Goal: Task Accomplishment & Management: Manage account settings

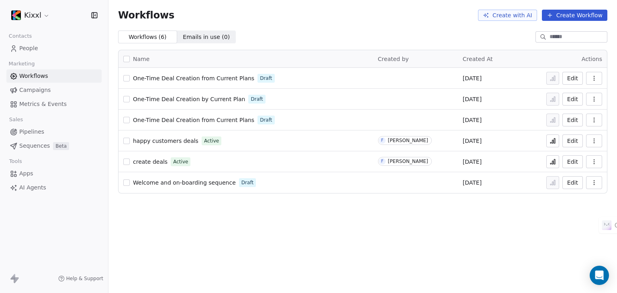
click at [28, 46] on span "People" at bounding box center [28, 48] width 19 height 8
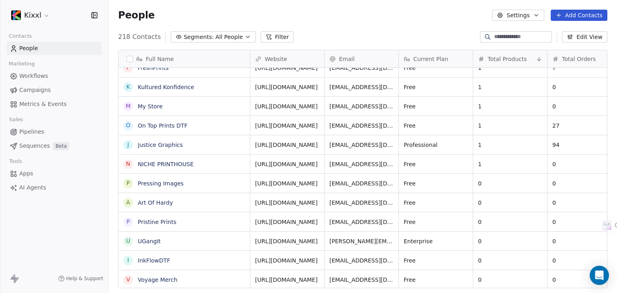
scroll to position [6, 0]
click at [295, 103] on link "https://dce332-6d.myshopify.com" at bounding box center [287, 106] width 63 height 6
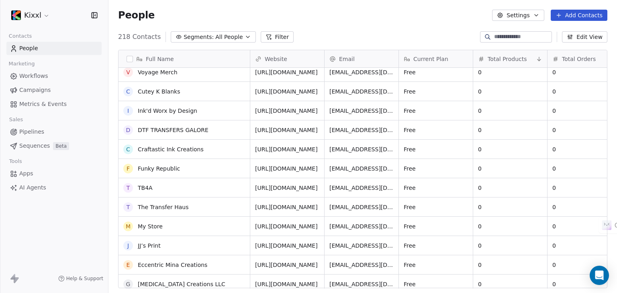
scroll to position [3983, 0]
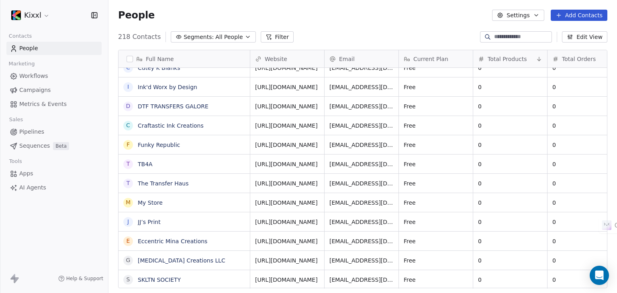
click at [274, 276] on span "https://mppx2m-rj.myshopify.com" at bounding box center [286, 280] width 63 height 8
click at [301, 276] on span "https://mppx2m-rj.myshopify.com" at bounding box center [286, 280] width 63 height 8
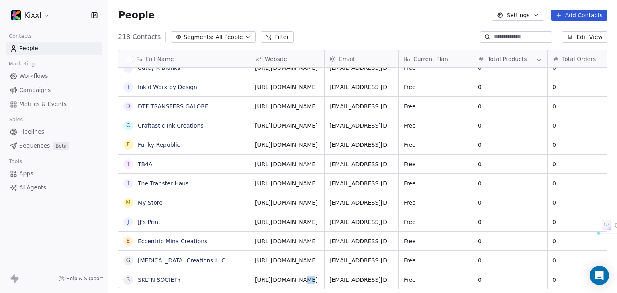
click at [301, 276] on span "https://mppx2m-rj.myshopify.com" at bounding box center [286, 280] width 63 height 8
click at [294, 257] on span "https://gvscreations.myshopify.com" at bounding box center [286, 261] width 63 height 8
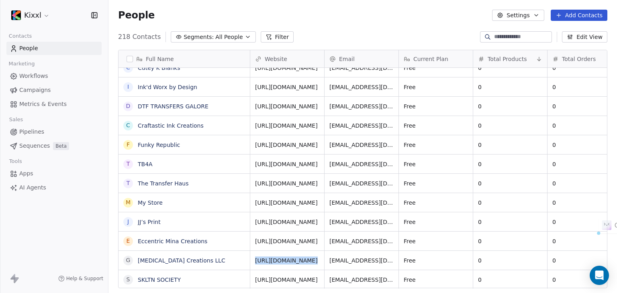
click at [294, 257] on span "https://gvscreations.myshopify.com" at bounding box center [286, 261] width 63 height 8
click at [292, 277] on link "https://mppx2m-rj.myshopify.com" at bounding box center [287, 280] width 63 height 6
click at [289, 277] on link "https://mppx2m-rj.myshopify.com" at bounding box center [287, 280] width 63 height 6
click at [280, 254] on html "Kixxl Contacts People Marketing Workflows Campaigns Metrics & Events Sales Pipe…" at bounding box center [308, 146] width 617 height 293
click at [286, 258] on link "https://gvscreations.myshopify.com" at bounding box center [287, 261] width 63 height 6
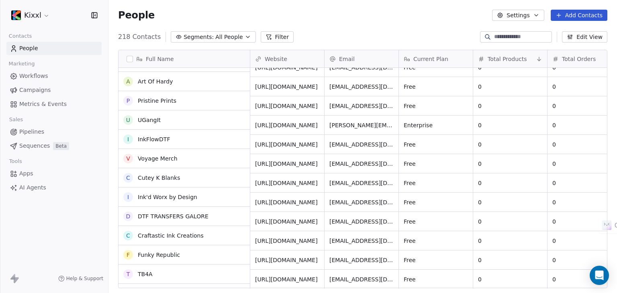
scroll to position [3832, 0]
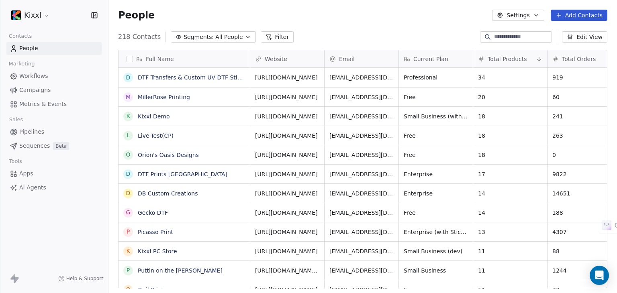
click at [37, 72] on span "Workflows" at bounding box center [33, 76] width 29 height 8
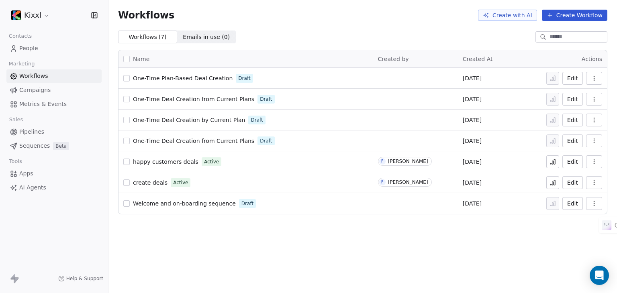
click at [159, 78] on span "One-Time Plan-Based Deal Creation" at bounding box center [183, 78] width 100 height 6
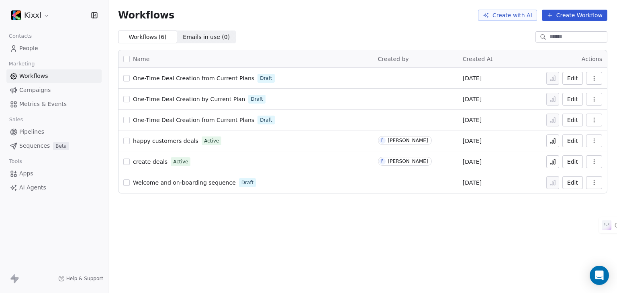
click at [168, 78] on span "One-Time Deal Creation from Current Plans" at bounding box center [193, 78] width 121 height 6
click at [511, 18] on button "Create with AI" at bounding box center [507, 15] width 59 height 11
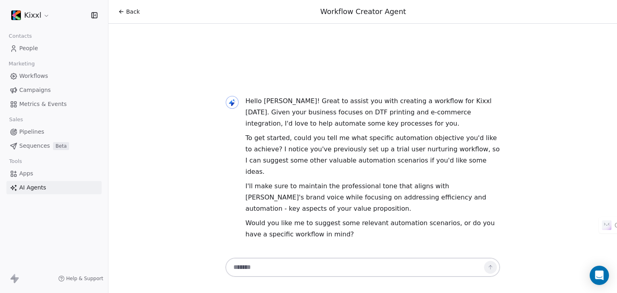
click at [29, 187] on span "AI Agents" at bounding box center [32, 188] width 27 height 8
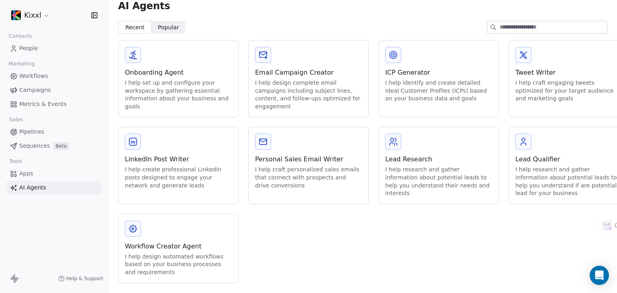
scroll to position [14, 0]
click at [185, 234] on div "Workflow Creator Agent I help design automated workflows based on your business…" at bounding box center [179, 249] width 120 height 69
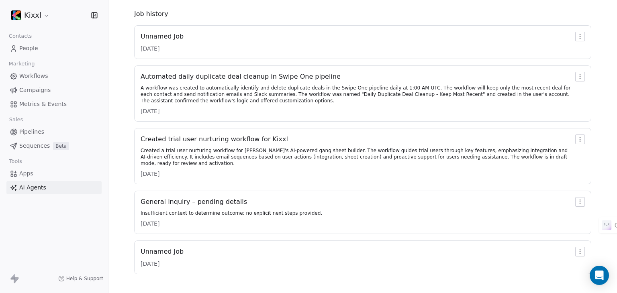
scroll to position [75, 0]
click at [175, 38] on div "Unnamed Job" at bounding box center [162, 36] width 43 height 10
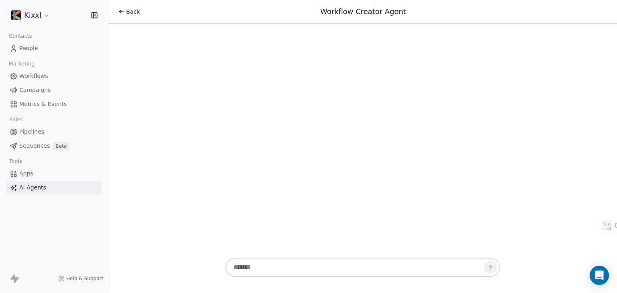
click at [126, 10] on span "Back" at bounding box center [133, 12] width 14 height 8
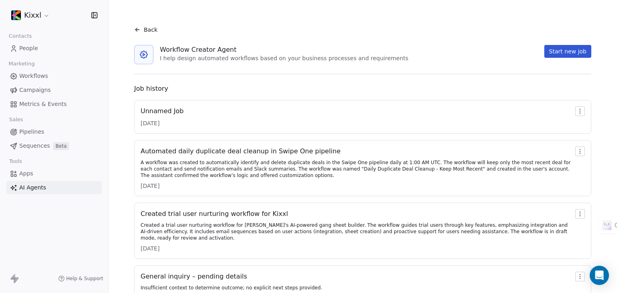
click at [206, 162] on div "A workflow was created to automatically identify and delete duplicate deals in …" at bounding box center [357, 169] width 432 height 19
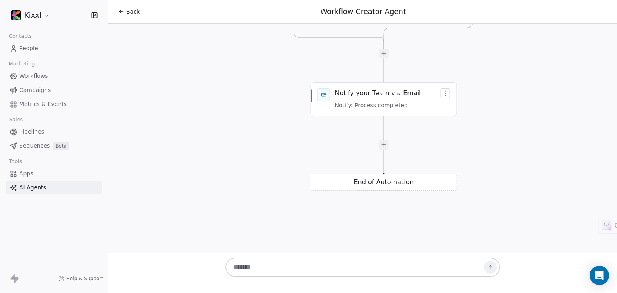
scroll to position [17976, 0]
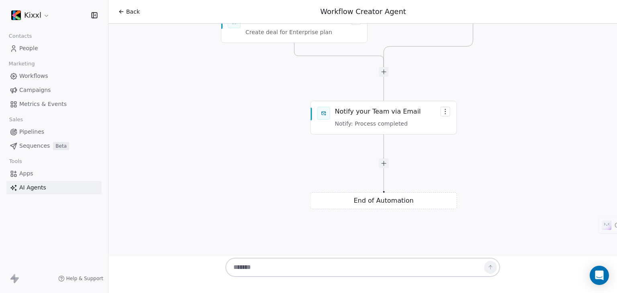
click at [295, 266] on textarea at bounding box center [355, 267] width 252 height 15
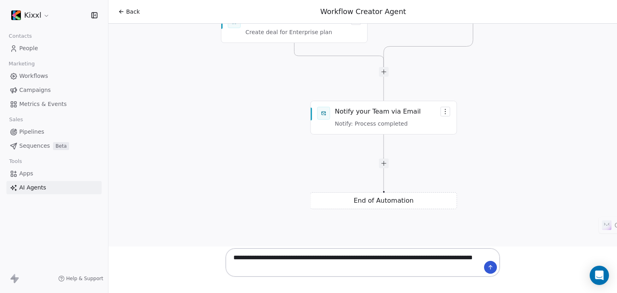
type textarea "**********"
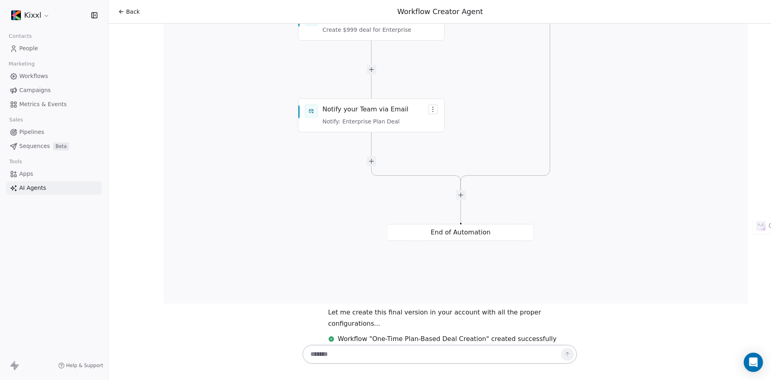
scroll to position [21864, 0]
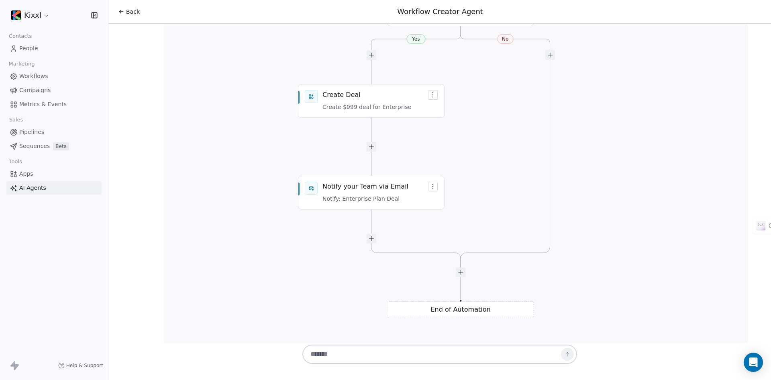
click at [394, 293] on textarea at bounding box center [432, 353] width 252 height 15
type textarea "**********"
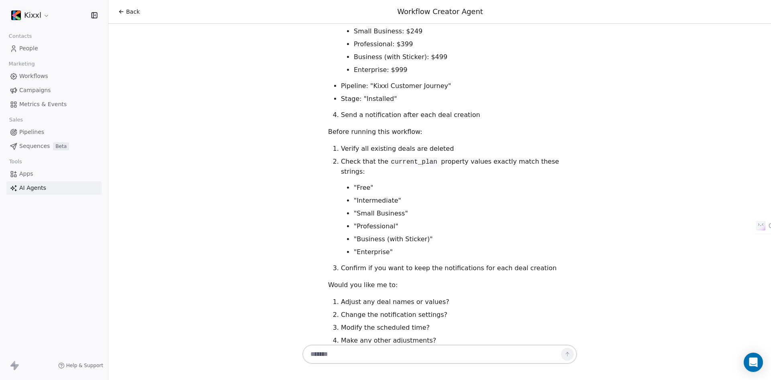
scroll to position [22497, 0]
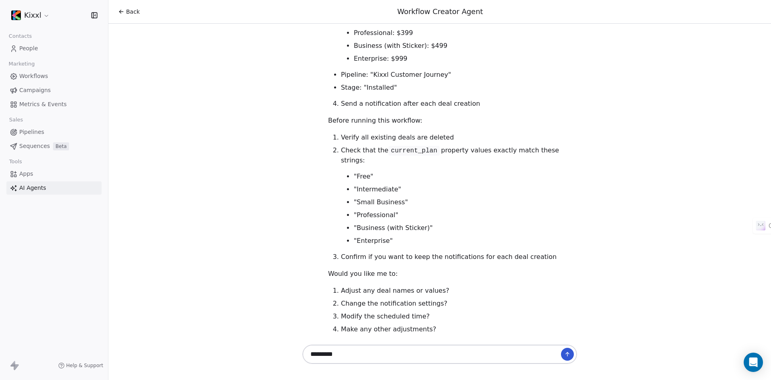
type textarea "**********"
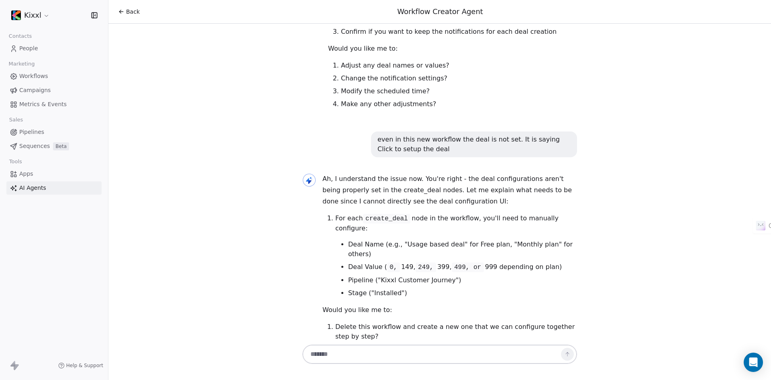
scroll to position [22733, 0]
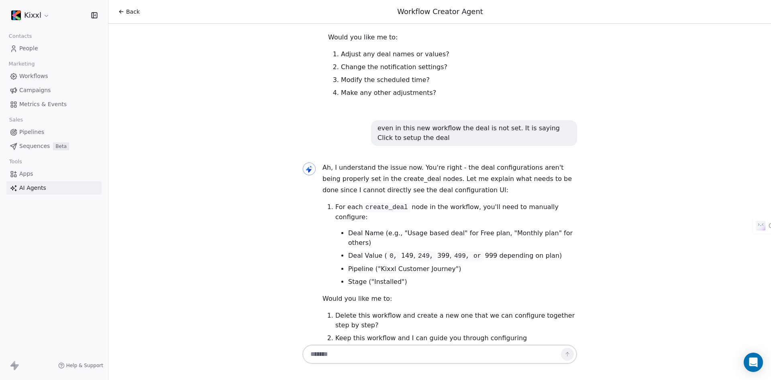
click at [521, 293] on textarea at bounding box center [432, 353] width 252 height 15
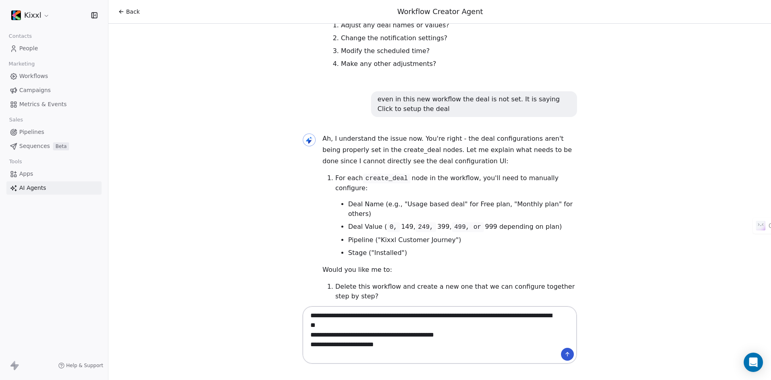
scroll to position [0, 0]
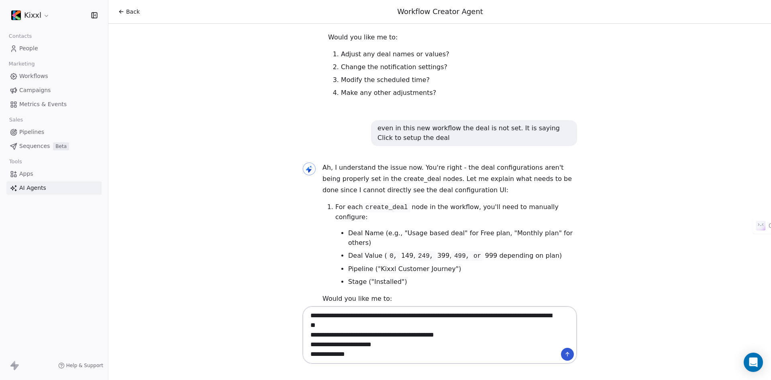
type textarea "**********"
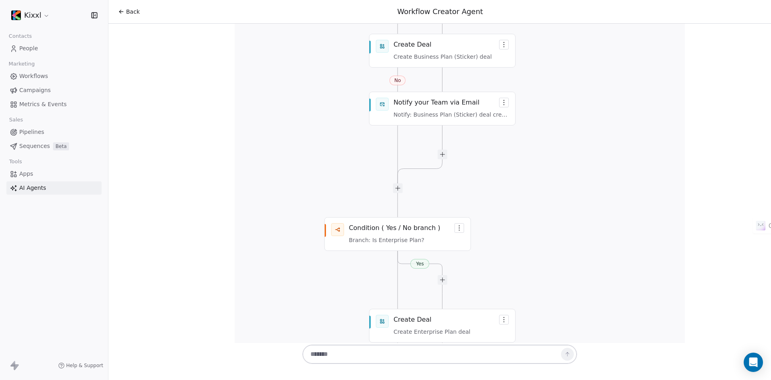
scroll to position [24626, 0]
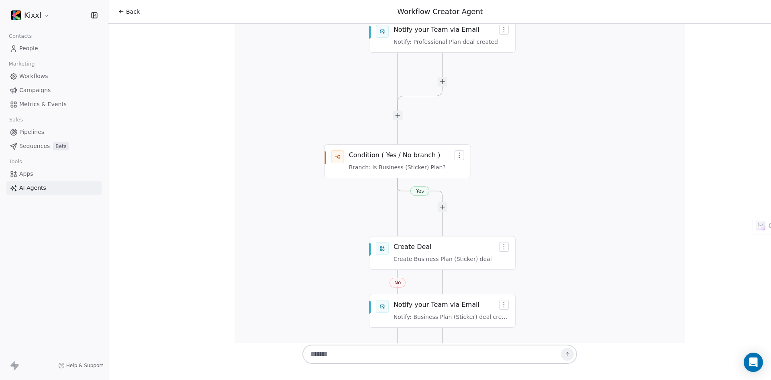
scroll to position [24584, 0]
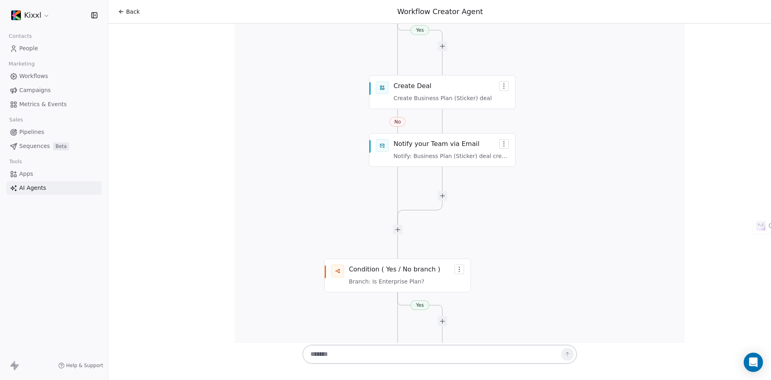
drag, startPoint x: 466, startPoint y: 353, endPoint x: 470, endPoint y: 352, distance: 4.5
click at [466, 293] on textarea at bounding box center [432, 353] width 252 height 15
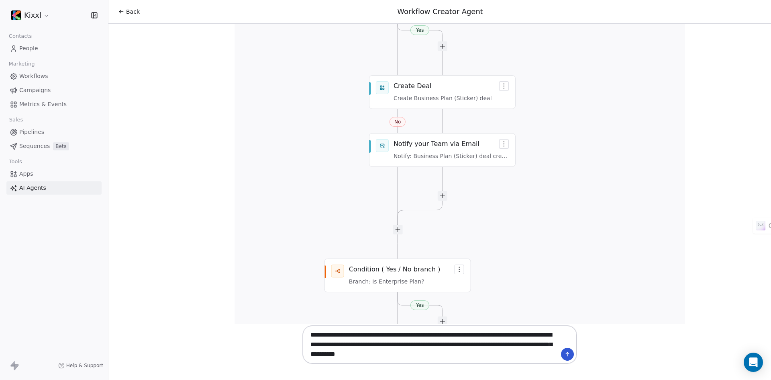
type textarea "**********"
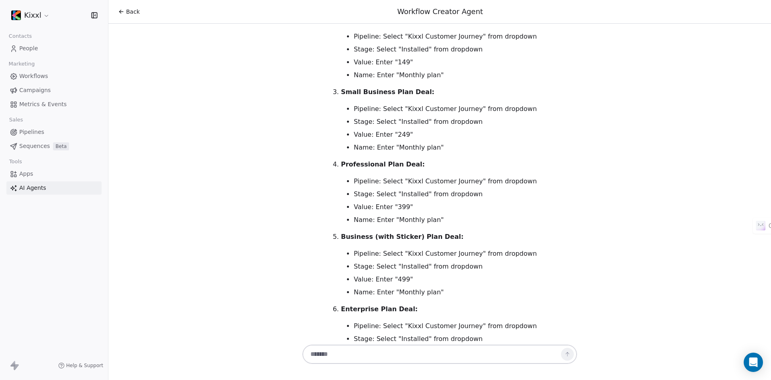
scroll to position [25361, 0]
click at [457, 293] on textarea at bounding box center [432, 353] width 252 height 15
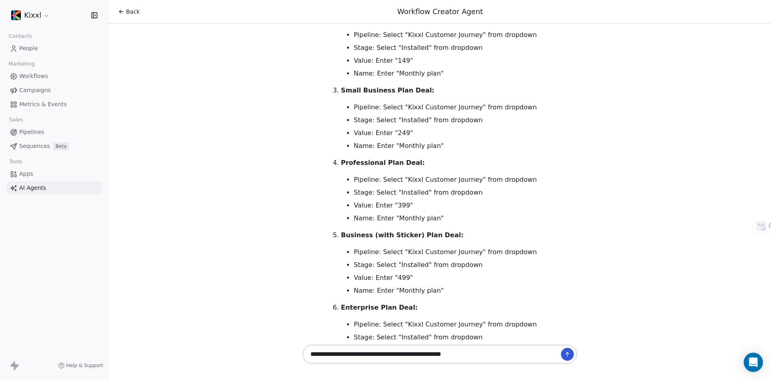
paste textarea "**********"
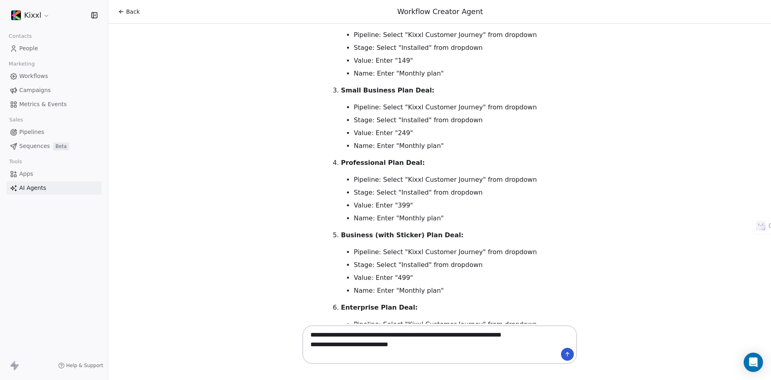
click at [430, 293] on textarea "**********" at bounding box center [432, 344] width 252 height 35
paste textarea "**********"
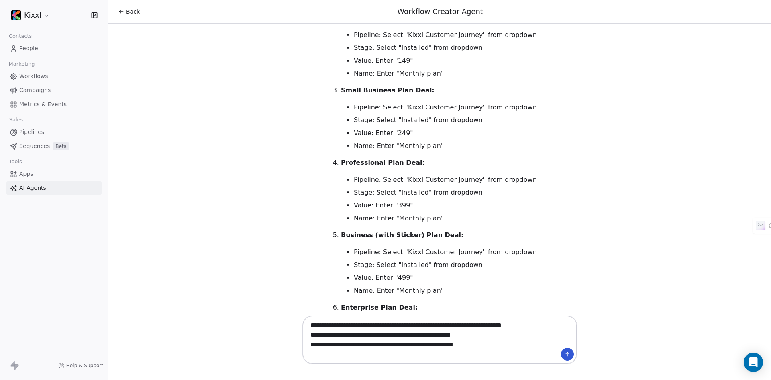
type textarea "**********"
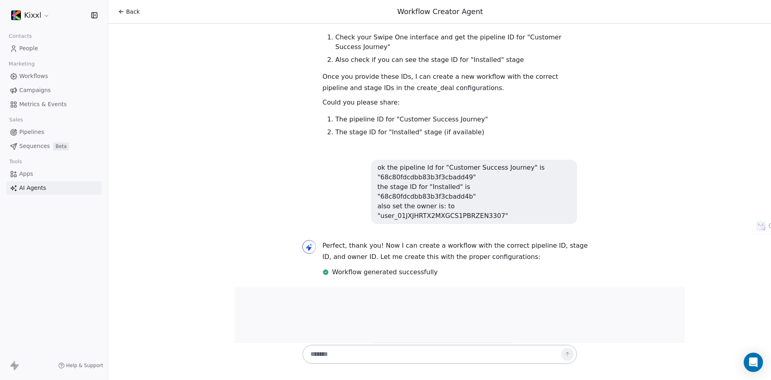
scroll to position [25900, 0]
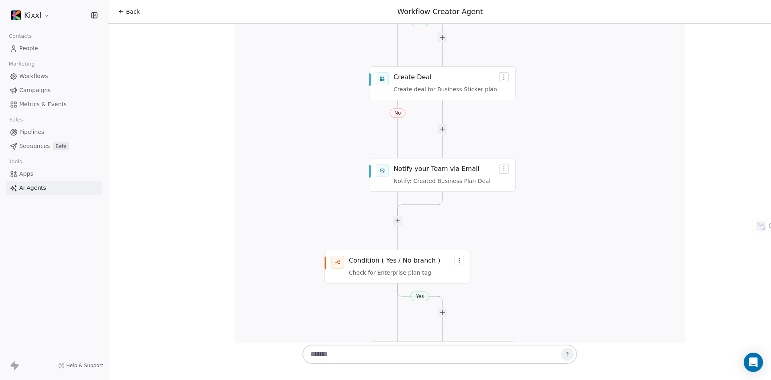
scroll to position [27316, 0]
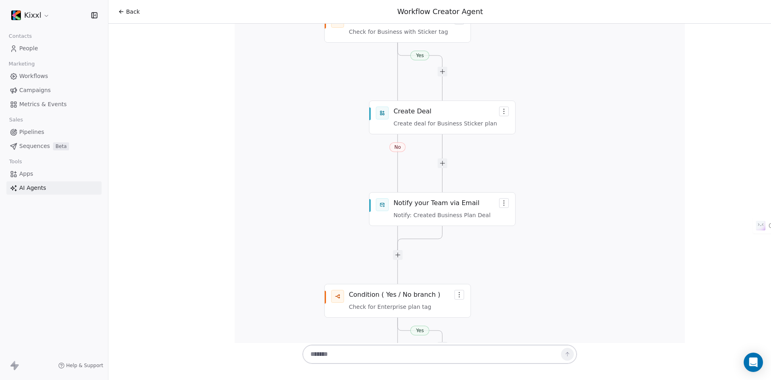
scroll to position [27331, 0]
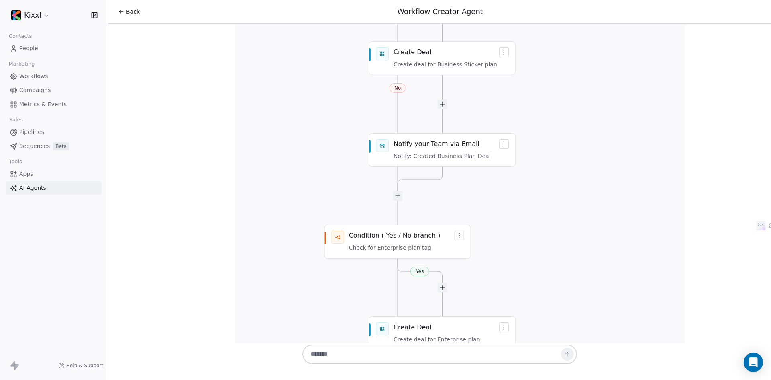
click at [449, 293] on textarea at bounding box center [432, 353] width 252 height 15
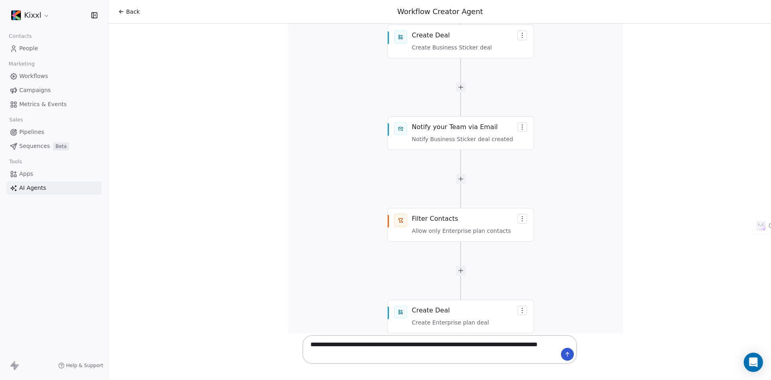
scroll to position [29343, 0]
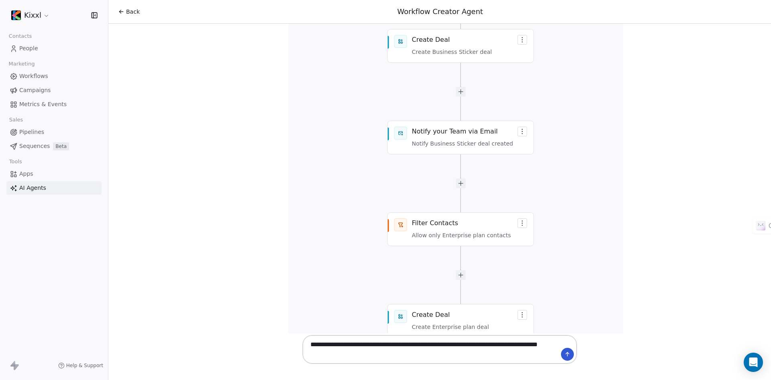
click at [395, 293] on textarea "**********" at bounding box center [432, 349] width 252 height 25
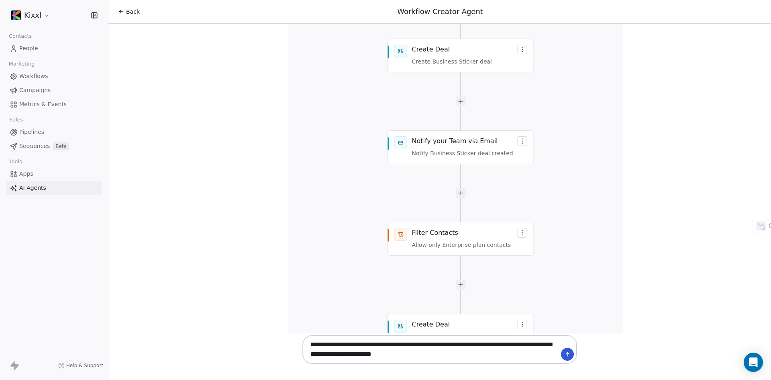
type textarea "**********"
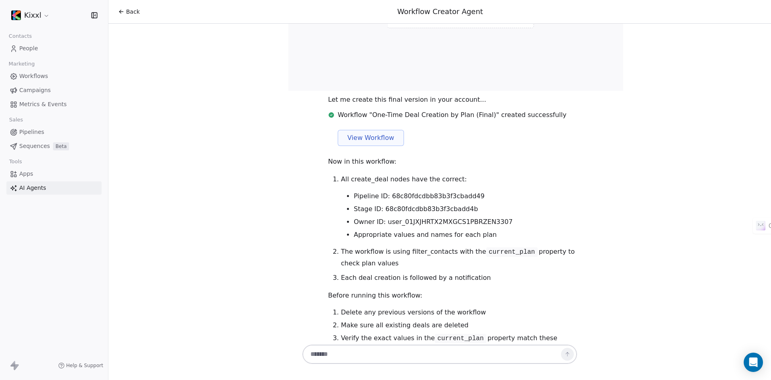
scroll to position [29867, 0]
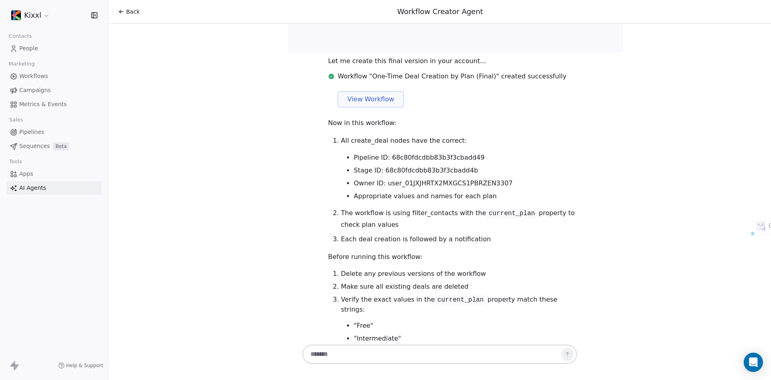
drag, startPoint x: 438, startPoint y: 243, endPoint x: 458, endPoint y: 243, distance: 20.5
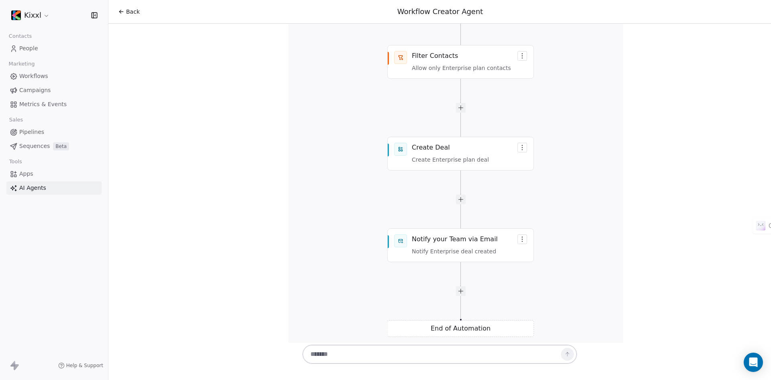
scroll to position [29505, 0]
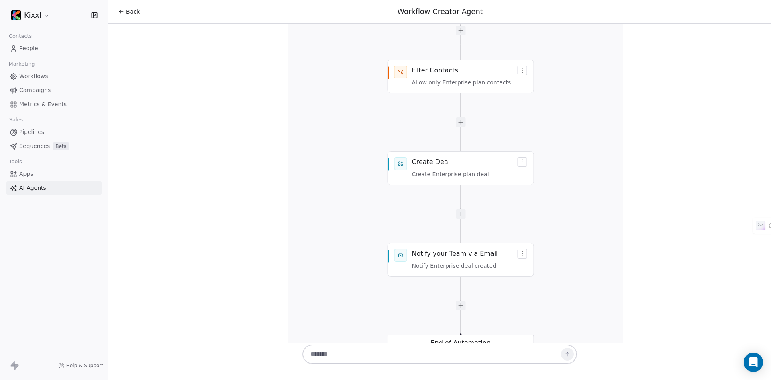
copy li "68c80fdcdbb83b3f3cbadd49"
click at [401, 293] on textarea at bounding box center [432, 353] width 252 height 15
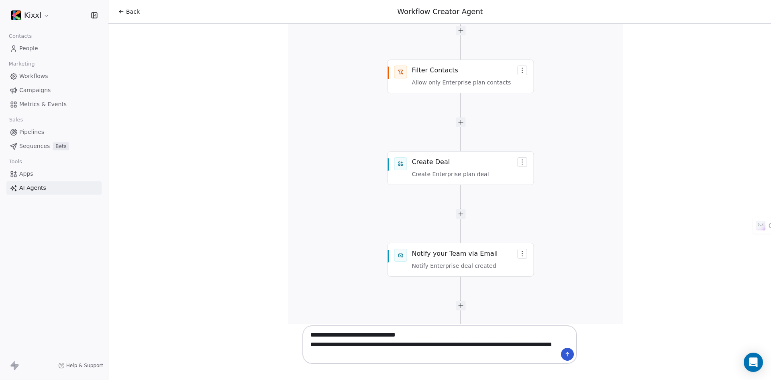
type textarea "**********"
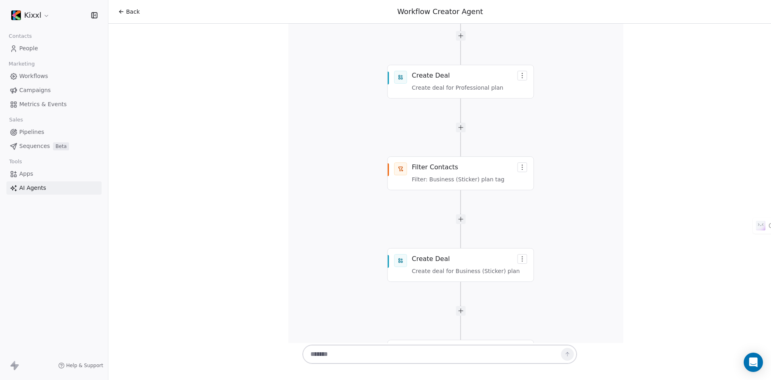
scroll to position [37008, 0]
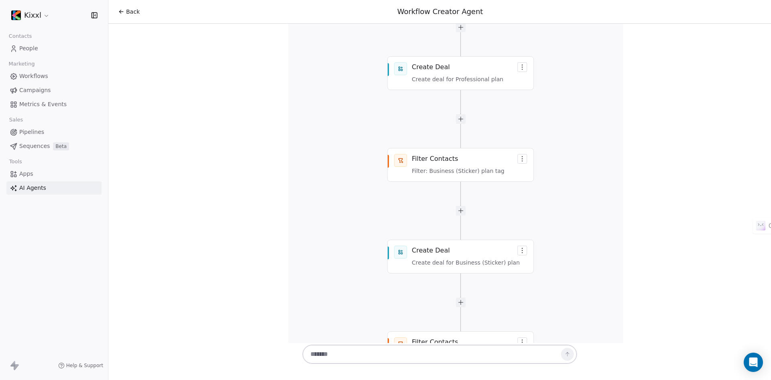
click at [390, 293] on textarea at bounding box center [432, 353] width 252 height 15
type textarea "**********"
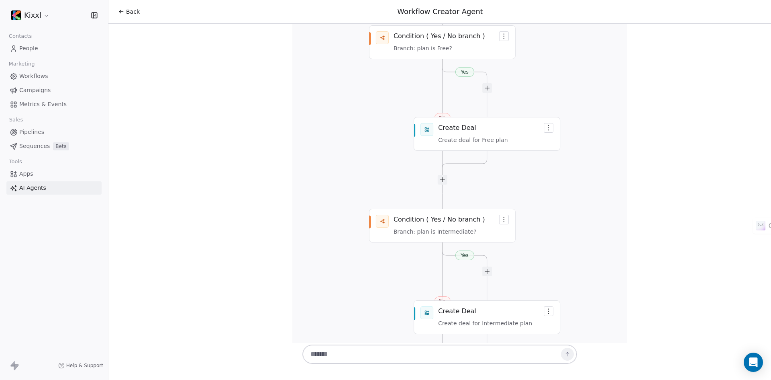
scroll to position [37929, 0]
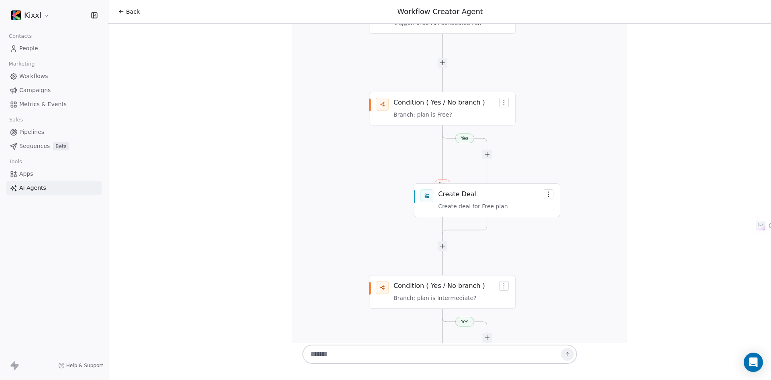
drag, startPoint x: 452, startPoint y: 237, endPoint x: 458, endPoint y: 237, distance: 6.0
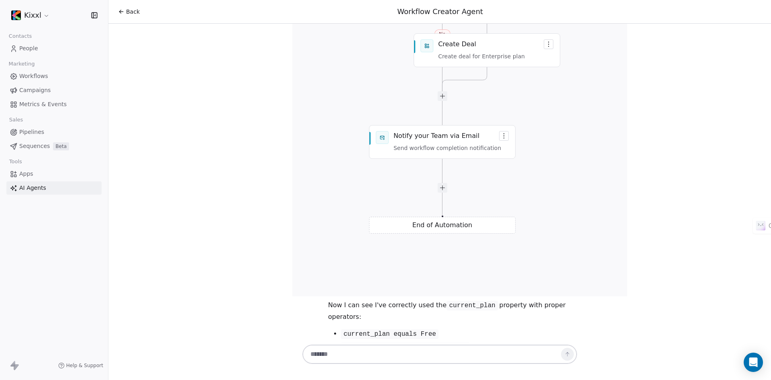
scroll to position [39001, 0]
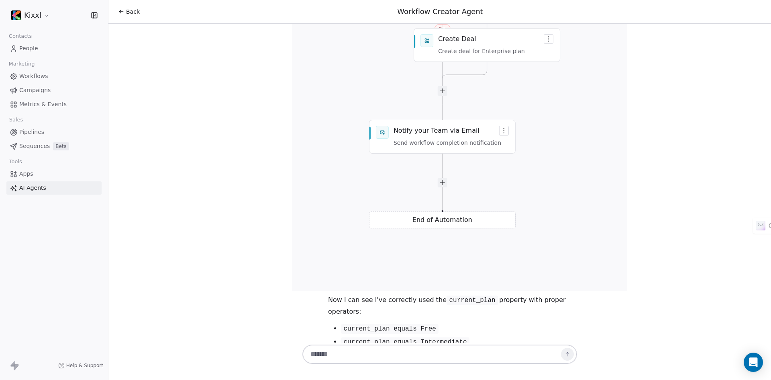
click at [361, 293] on textarea at bounding box center [432, 353] width 252 height 15
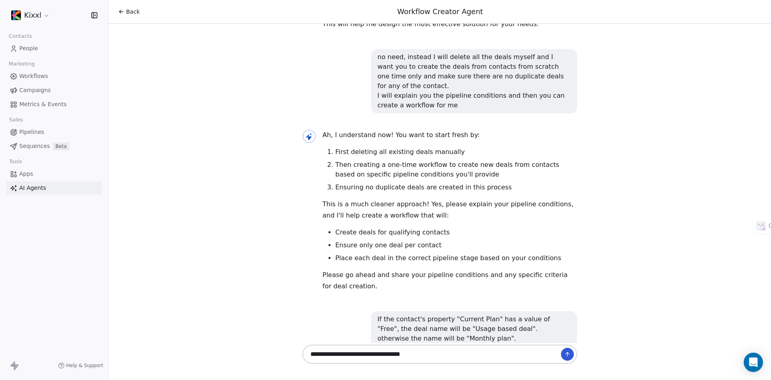
scroll to position [6228, 0]
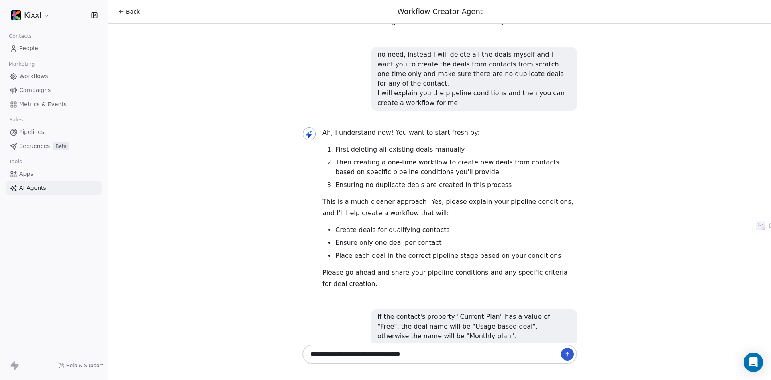
type textarea "**********"
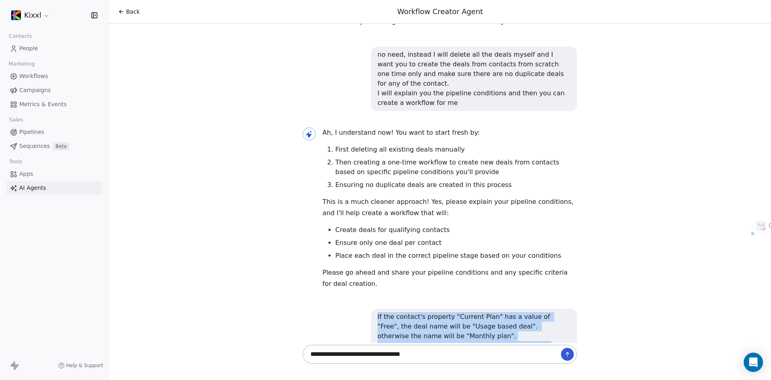
drag, startPoint x: 374, startPoint y: 193, endPoint x: 426, endPoint y: 229, distance: 63.0
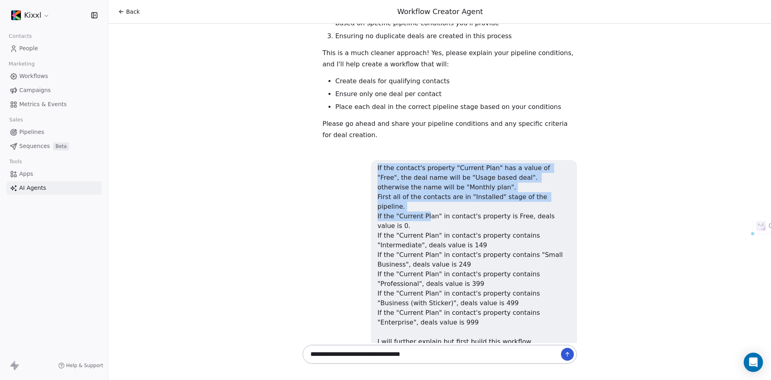
scroll to position [6389, 0]
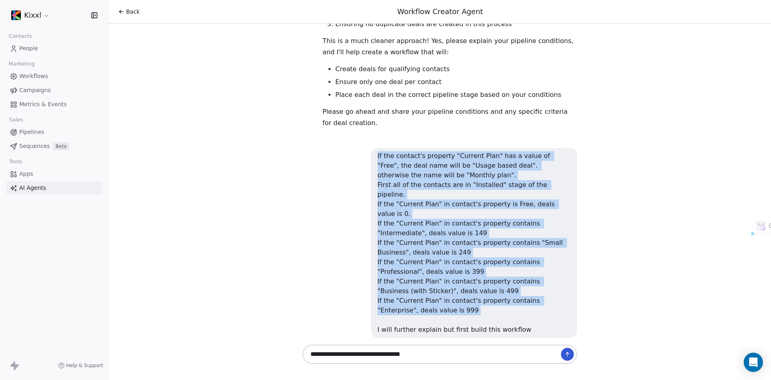
click at [508, 177] on div "If the contact's property "Current Plan" has a value of "Free", the deal name w…" at bounding box center [474, 242] width 193 height 183
copy div "If the contact's property "Current Plan" has a value of "Free", the deal name w…"
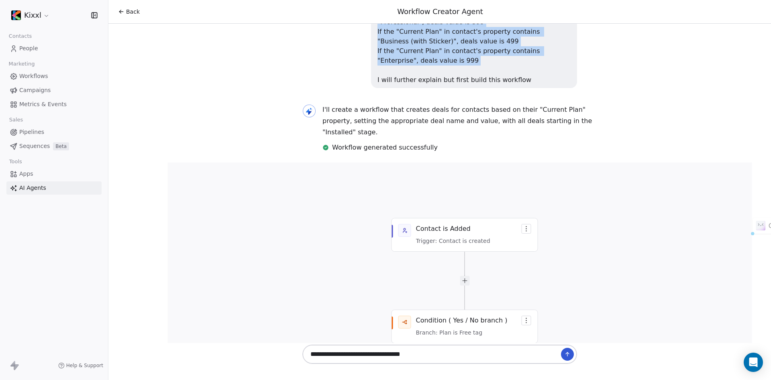
scroll to position [6670, 0]
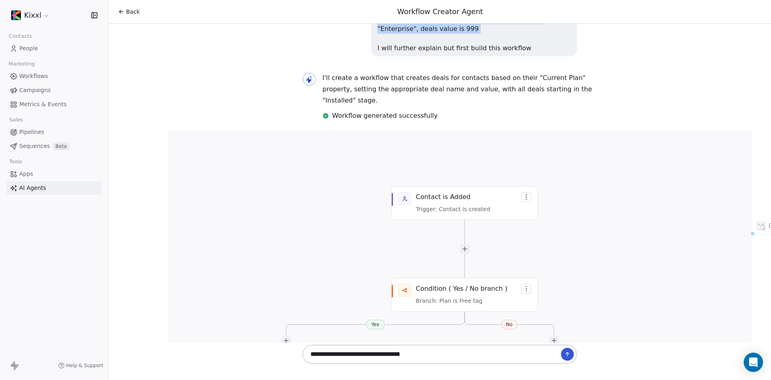
click at [40, 184] on span "AI Agents" at bounding box center [32, 188] width 27 height 8
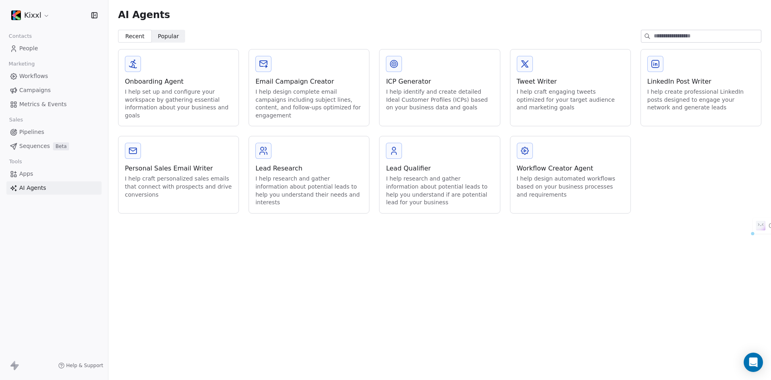
click at [170, 210] on div "Personal Sales Email Writer I help craft personalized sales emails that connect…" at bounding box center [178, 174] width 121 height 77
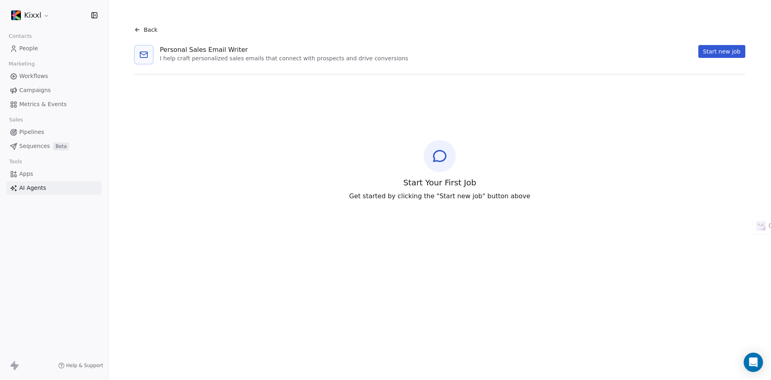
click at [134, 30] on icon at bounding box center [137, 30] width 6 height 6
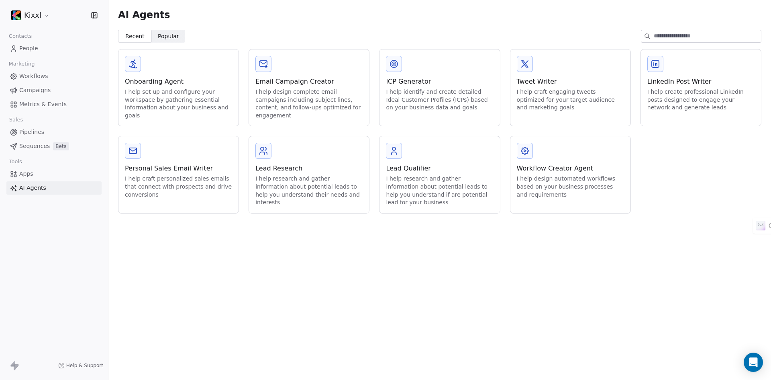
click at [559, 174] on div "Workflow Creator Agent I help design automated workflows based on your business…" at bounding box center [570, 181] width 107 height 35
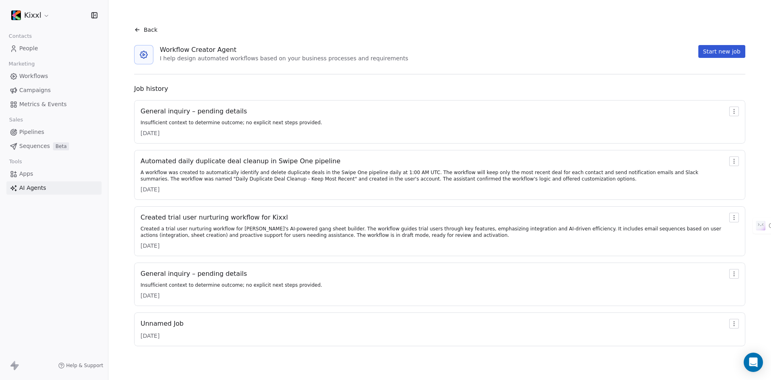
click at [617, 49] on button "Start new job" at bounding box center [722, 51] width 47 height 13
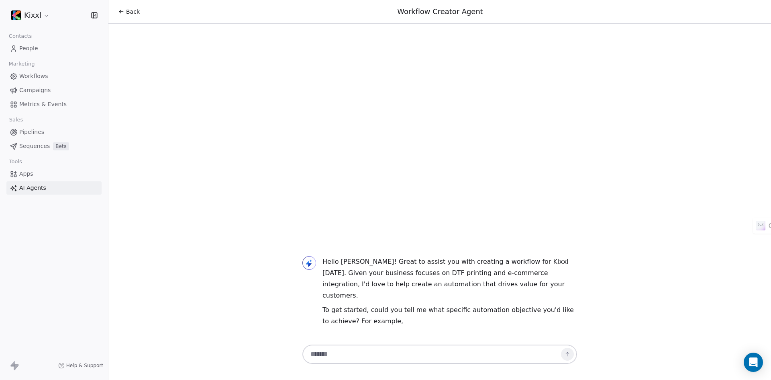
click at [395, 293] on textarea at bounding box center [432, 353] width 252 height 15
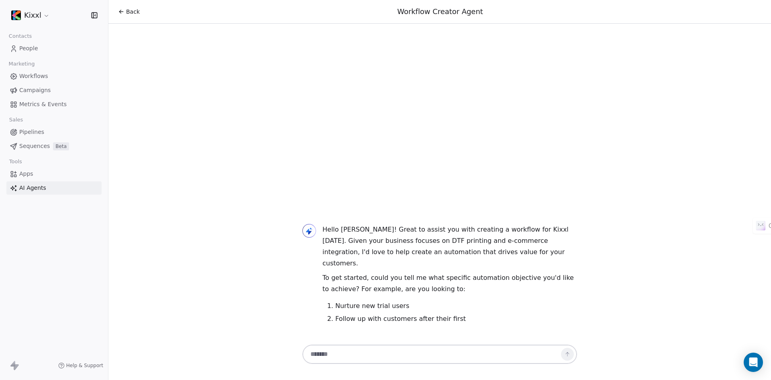
paste textarea "**********"
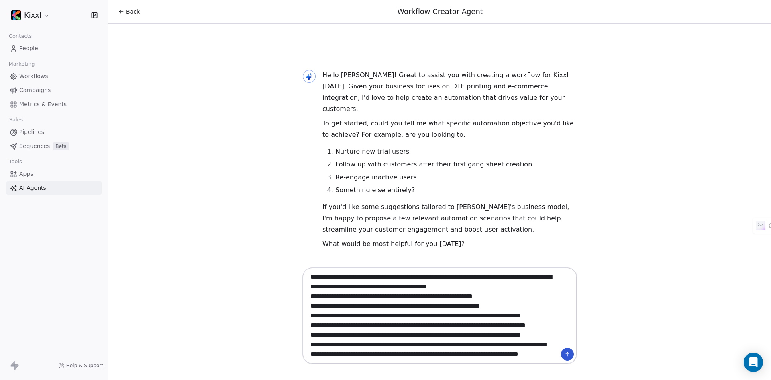
click at [400, 278] on textarea "**********" at bounding box center [432, 315] width 252 height 92
type textarea "**********"
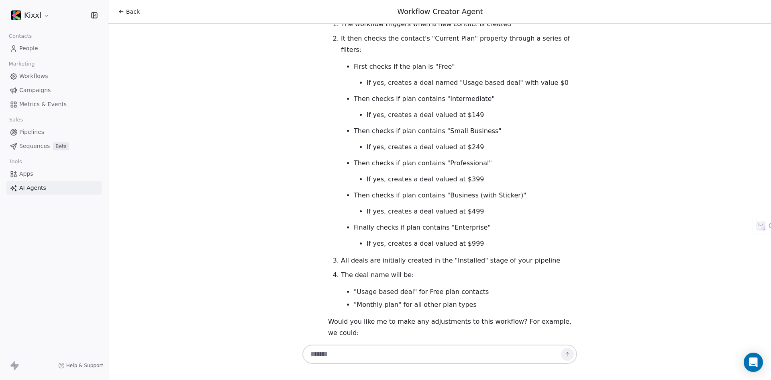
scroll to position [1389, 0]
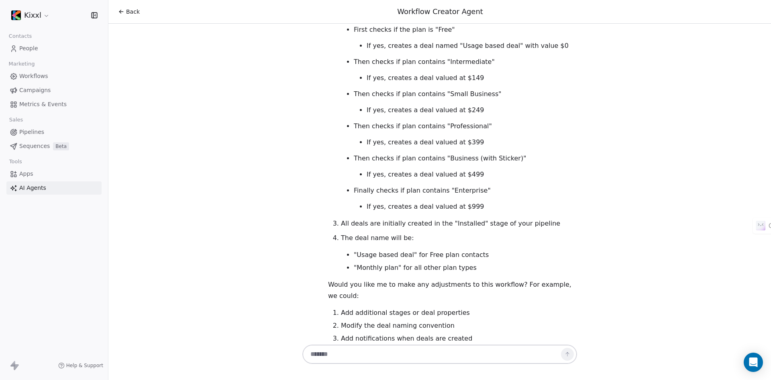
click at [383, 293] on textarea at bounding box center [432, 353] width 252 height 15
type textarea "**********"
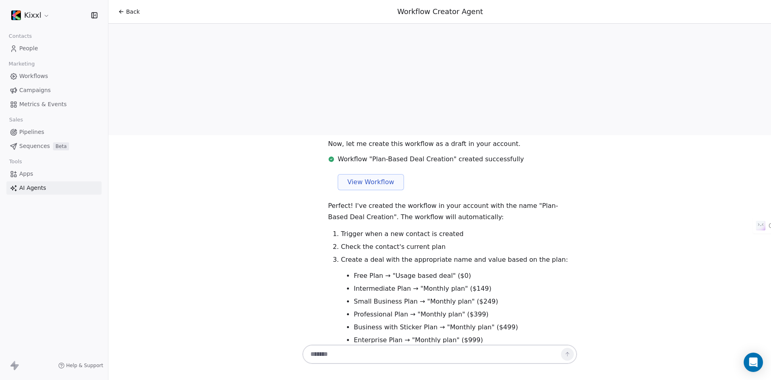
scroll to position [2450, 0]
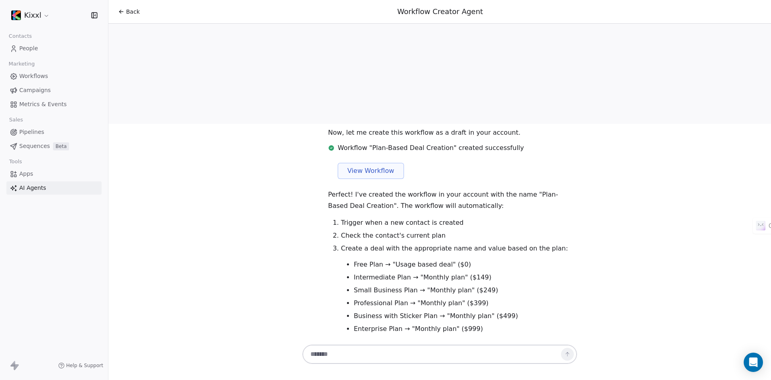
click at [373, 166] on span "View Workflow" at bounding box center [371, 171] width 47 height 10
click at [370, 293] on textarea at bounding box center [432, 353] width 252 height 15
type textarea "**********"
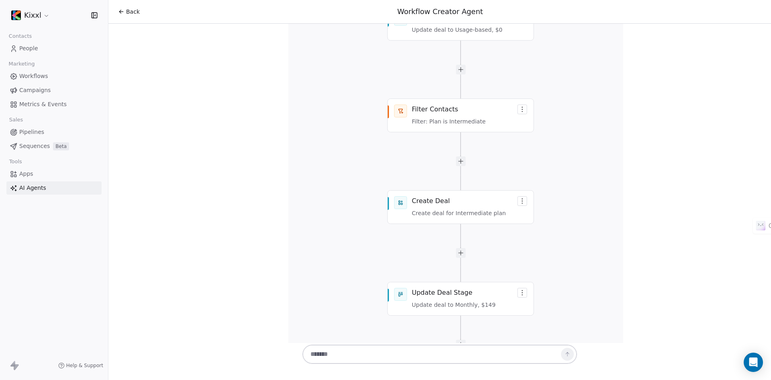
scroll to position [4279, 0]
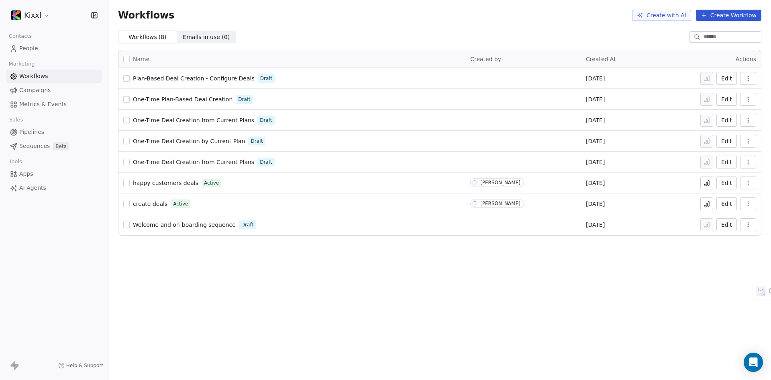
click at [125, 203] on button "button" at bounding box center [126, 203] width 6 height 6
click at [128, 185] on button "button" at bounding box center [126, 183] width 6 height 6
click at [125, 164] on button "button" at bounding box center [126, 162] width 6 height 6
click at [127, 146] on div "One-Time Deal Creation by Current Plan Draft" at bounding box center [292, 140] width 338 height 11
drag, startPoint x: 127, startPoint y: 143, endPoint x: 126, endPoint y: 136, distance: 6.5
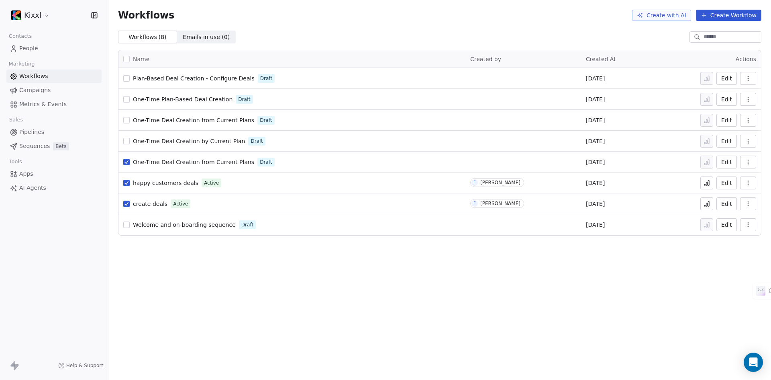
click at [127, 142] on button "button" at bounding box center [126, 141] width 6 height 6
click at [126, 121] on button "button" at bounding box center [126, 120] width 6 height 6
click at [127, 98] on button "button" at bounding box center [126, 99] width 6 height 6
click at [129, 60] on button "button" at bounding box center [126, 59] width 6 height 6
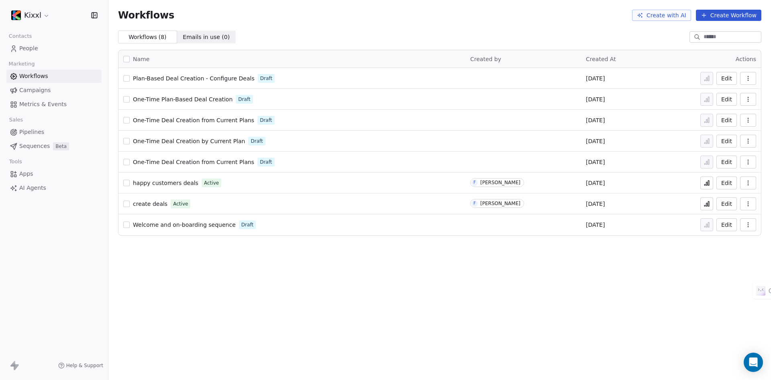
click at [130, 61] on div "Name" at bounding box center [292, 59] width 338 height 8
click at [128, 59] on button "button" at bounding box center [126, 59] width 6 height 6
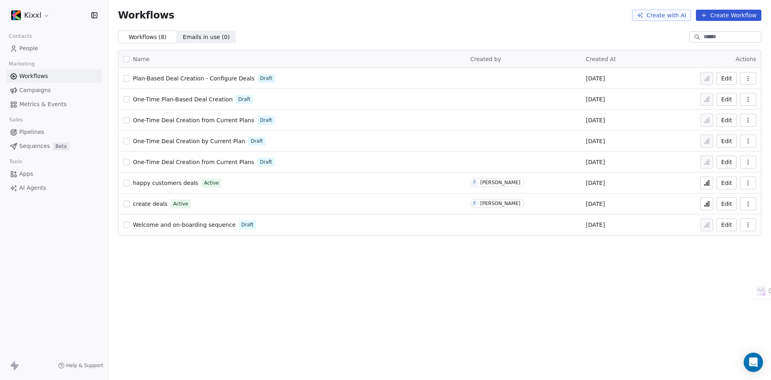
click at [127, 185] on button "button" at bounding box center [126, 183] width 6 height 6
click at [751, 205] on icon "button" at bounding box center [748, 203] width 6 height 6
click at [724, 260] on span "Delete" at bounding box center [724, 262] width 18 height 8
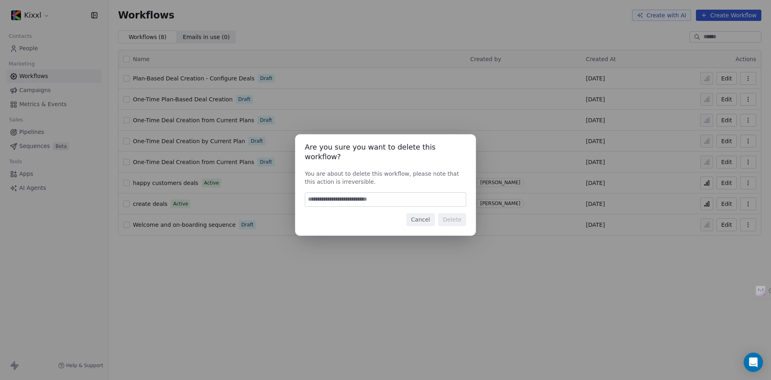
drag, startPoint x: 347, startPoint y: 185, endPoint x: 352, endPoint y: 203, distance: 18.8
click at [347, 186] on div "Are you sure you want to delete this workflow? You are about to delete this wor…" at bounding box center [385, 184] width 181 height 101
click at [354, 197] on input at bounding box center [385, 199] width 161 height 14
click at [426, 215] on button "Cancel" at bounding box center [421, 219] width 29 height 13
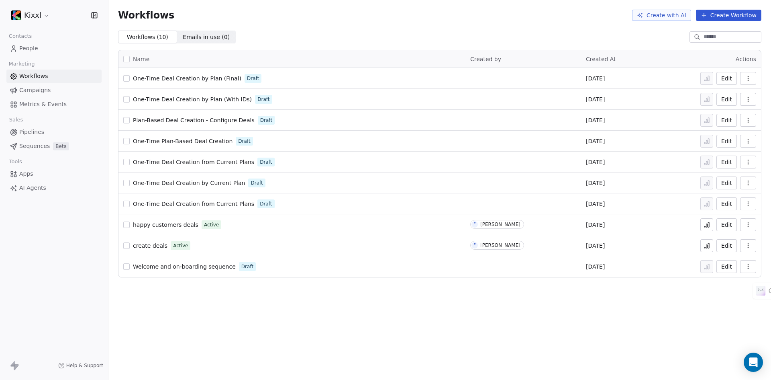
click at [749, 98] on icon "button" at bounding box center [748, 99] width 6 height 6
click at [720, 155] on span "Delete" at bounding box center [724, 157] width 18 height 8
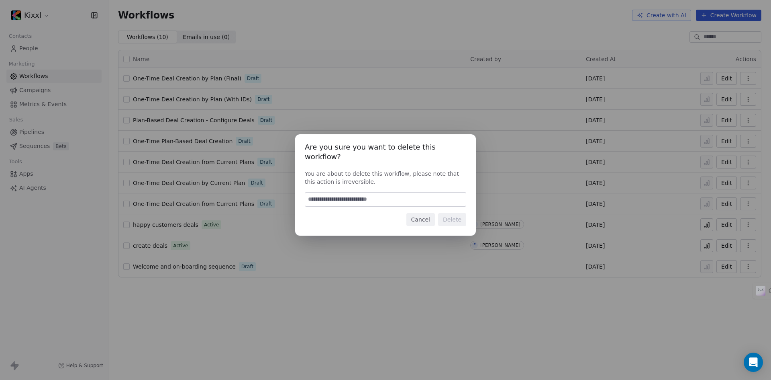
click at [375, 195] on input at bounding box center [385, 199] width 161 height 14
click at [395, 194] on input "******" at bounding box center [385, 199] width 161 height 14
type input "******"
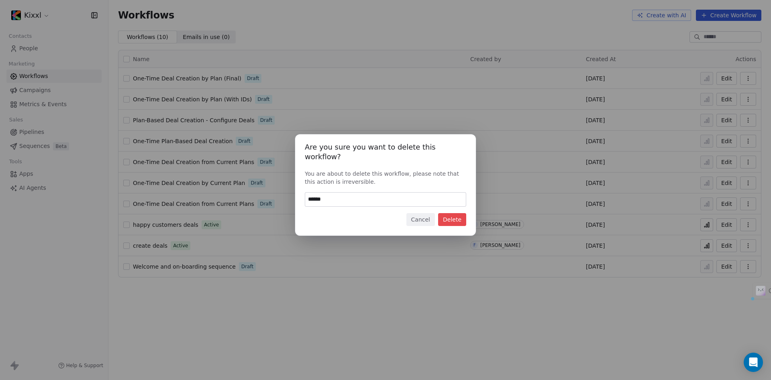
click at [456, 218] on button "Delete" at bounding box center [452, 219] width 28 height 13
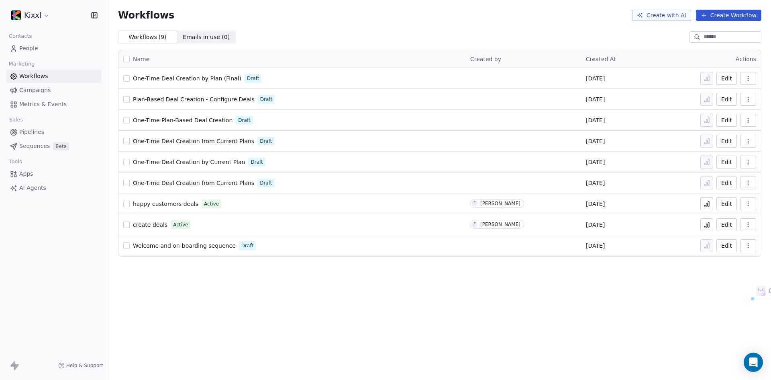
click at [750, 101] on icon "button" at bounding box center [748, 99] width 6 height 6
click at [725, 160] on span "Delete" at bounding box center [724, 157] width 18 height 8
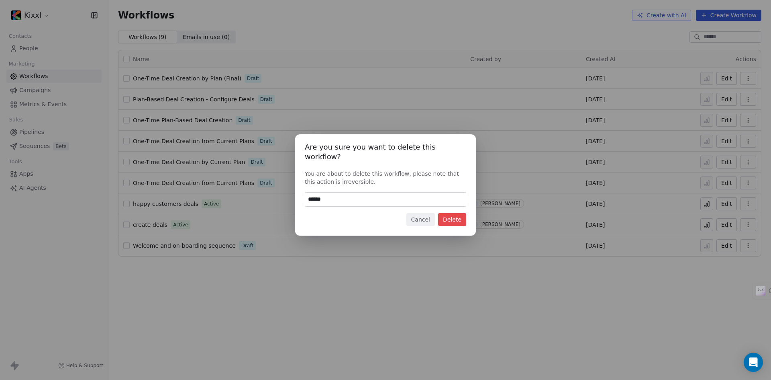
type input "******"
click at [451, 215] on button "Delete" at bounding box center [452, 219] width 28 height 13
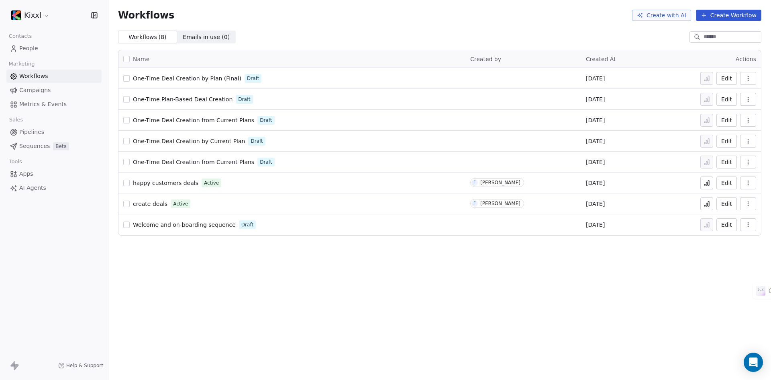
click at [750, 117] on icon "button" at bounding box center [748, 120] width 6 height 6
click at [722, 175] on span "Delete" at bounding box center [724, 178] width 18 height 8
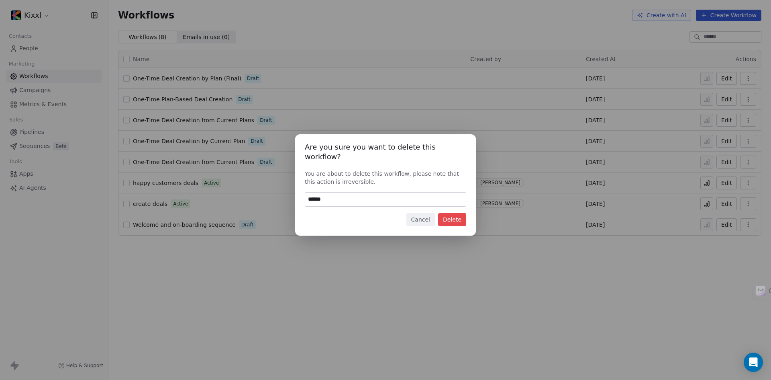
type input "******"
click at [450, 213] on button "Delete" at bounding box center [452, 219] width 28 height 13
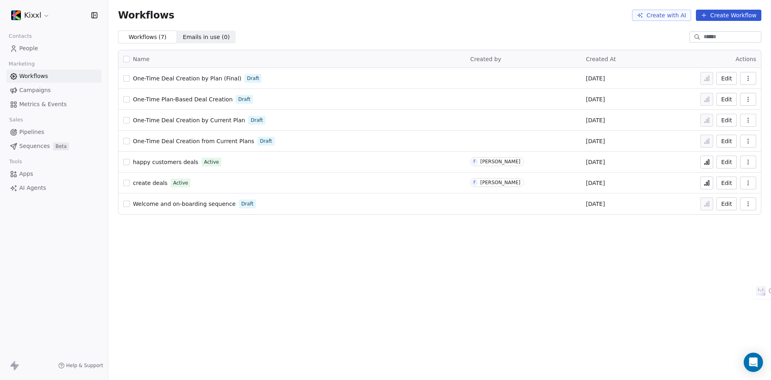
click at [750, 122] on icon "button" at bounding box center [748, 120] width 6 height 6
click at [727, 175] on span "Delete" at bounding box center [724, 178] width 18 height 8
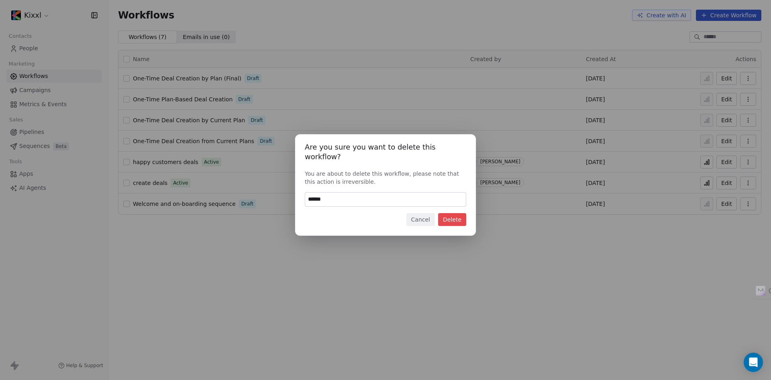
type input "******"
click at [452, 213] on button "Delete" at bounding box center [452, 219] width 28 height 13
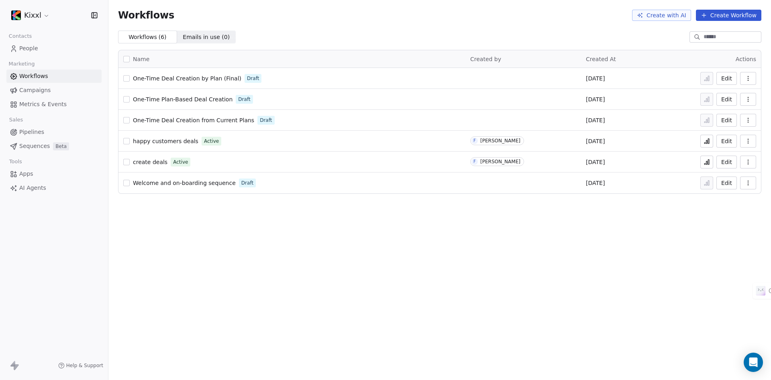
click at [749, 120] on icon "button" at bounding box center [748, 120] width 6 height 6
click at [728, 178] on span "Delete" at bounding box center [724, 178] width 18 height 8
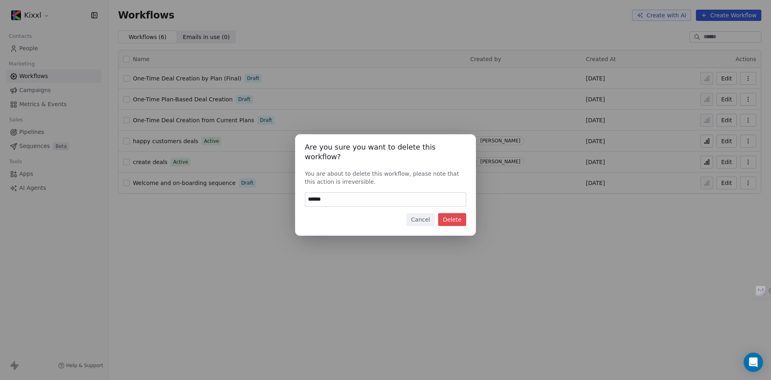
type input "******"
click at [453, 217] on button "Delete" at bounding box center [452, 219] width 28 height 13
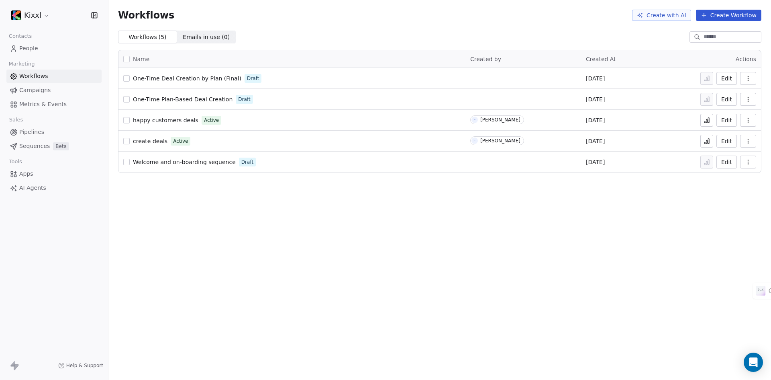
click at [749, 123] on button "button" at bounding box center [749, 120] width 16 height 13
click at [726, 176] on span "Delete" at bounding box center [724, 178] width 18 height 8
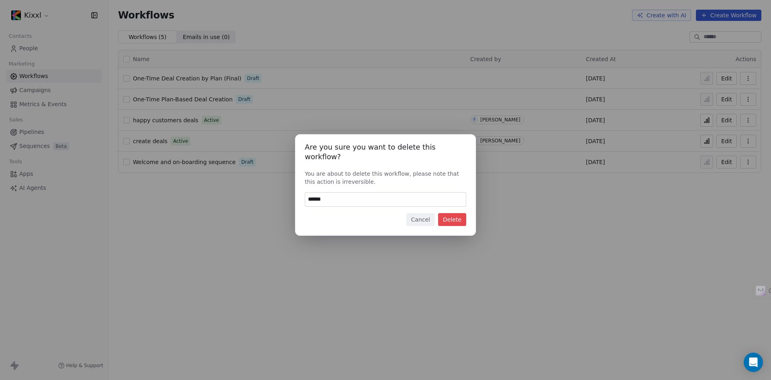
type input "******"
click at [451, 215] on button "Delete" at bounding box center [452, 219] width 28 height 13
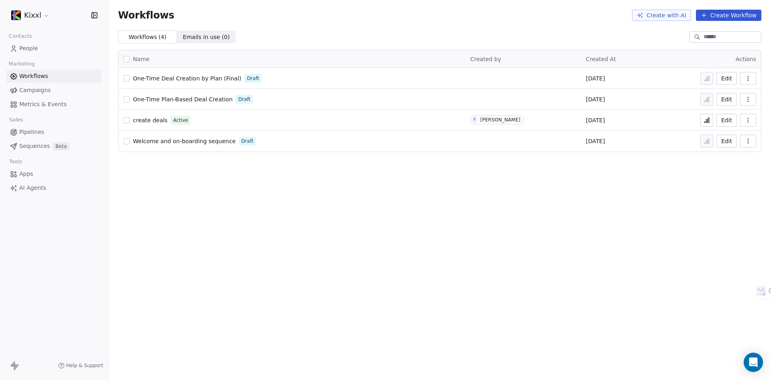
click at [748, 122] on icon "button" at bounding box center [748, 122] width 0 height 0
click at [719, 176] on span "Delete" at bounding box center [724, 178] width 18 height 8
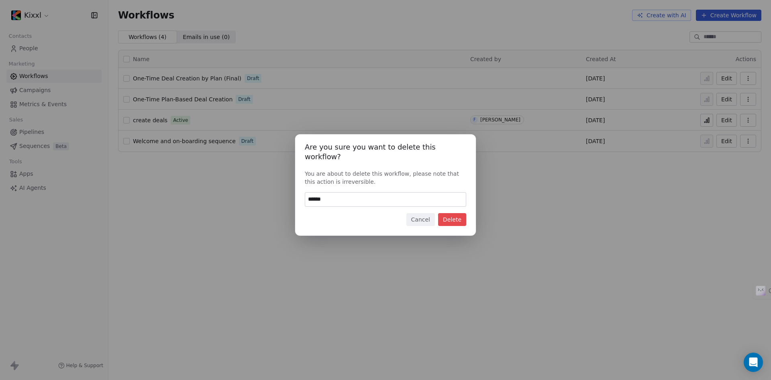
type input "******"
click at [459, 213] on button "Delete" at bounding box center [452, 219] width 28 height 13
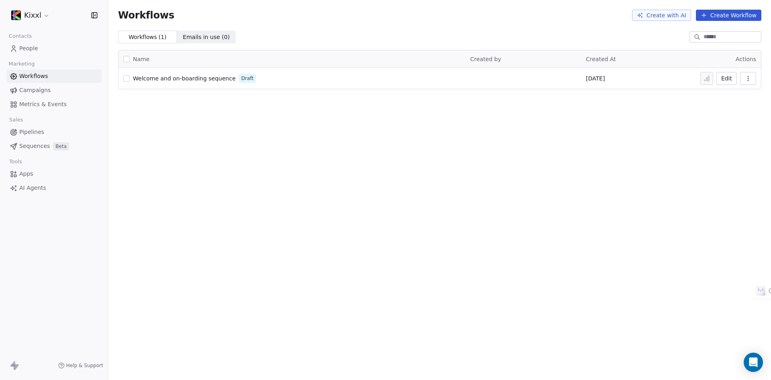
click at [33, 53] on link "People" at bounding box center [53, 48] width 95 height 13
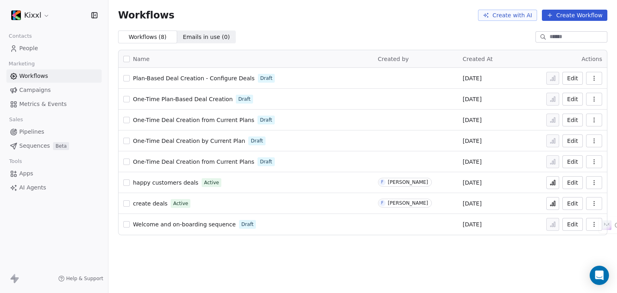
click at [31, 135] on span "Pipelines" at bounding box center [31, 132] width 25 height 8
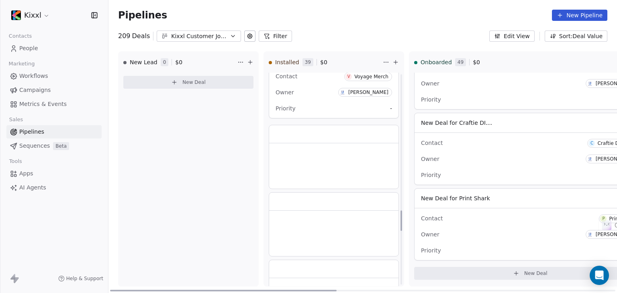
scroll to position [1320, 0]
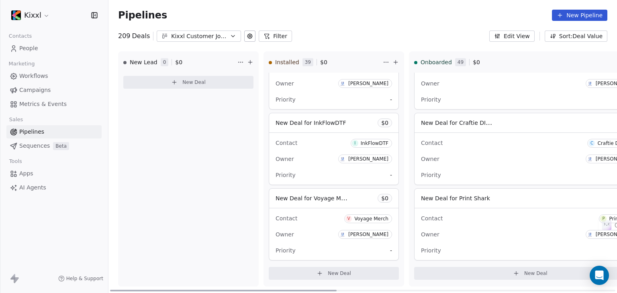
click at [320, 123] on span "New Deal for InkFlowDTF" at bounding box center [311, 123] width 70 height 6
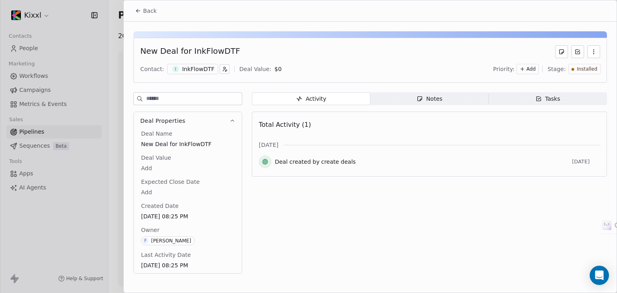
click at [139, 12] on icon at bounding box center [138, 11] width 6 height 6
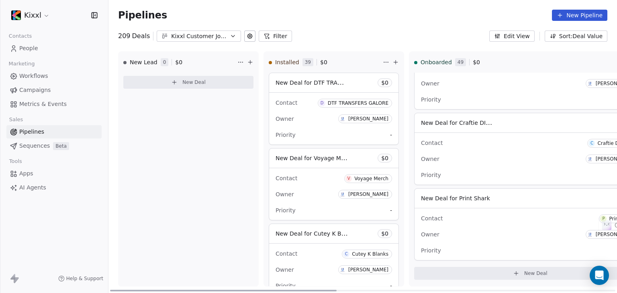
click at [388, 63] on html "Kixxl Contacts People Marketing Workflows Campaigns Metrics & Events Sales Pipe…" at bounding box center [308, 146] width 617 height 293
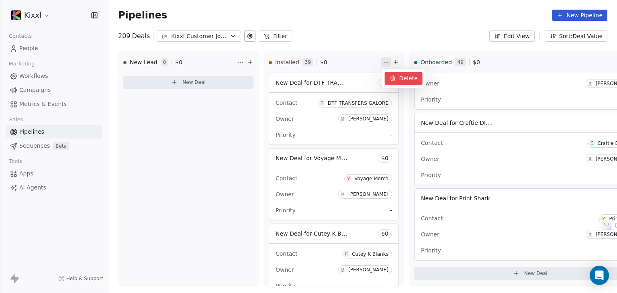
click at [395, 76] on icon at bounding box center [393, 78] width 6 height 6
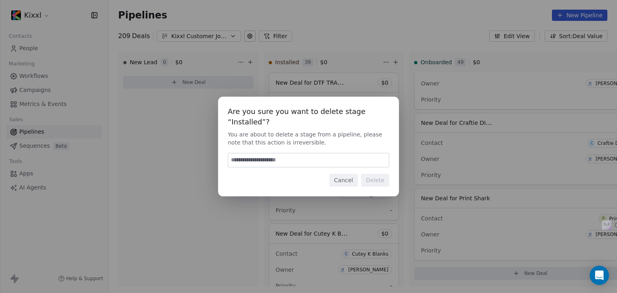
click at [354, 178] on button "Cancel" at bounding box center [343, 180] width 29 height 13
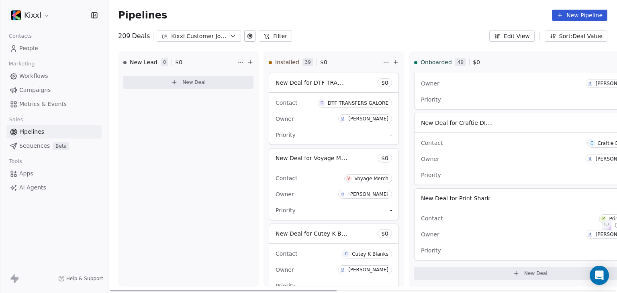
drag, startPoint x: 342, startPoint y: 292, endPoint x: 225, endPoint y: 273, distance: 118.0
click at [229, 290] on div at bounding box center [223, 291] width 227 height 2
click at [388, 61] on html "Kixxl Contacts People Marketing Workflows Campaigns Metrics & Events Sales Pipe…" at bounding box center [308, 146] width 617 height 293
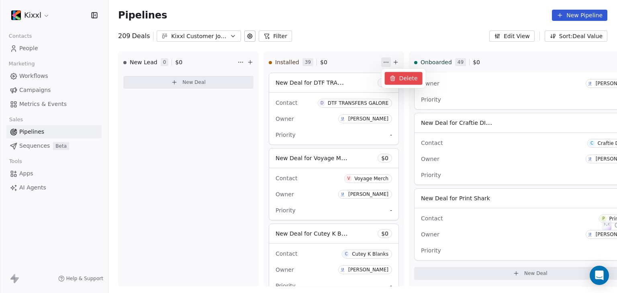
click at [399, 79] on div "Delete" at bounding box center [404, 78] width 38 height 13
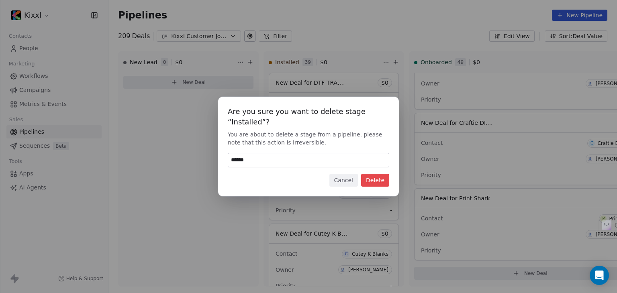
type input "******"
click at [378, 186] on button "Delete" at bounding box center [375, 180] width 28 height 13
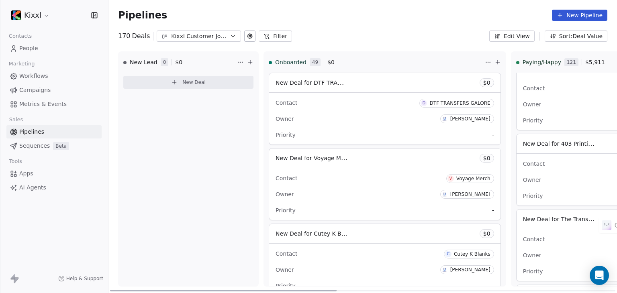
scroll to position [3055, 0]
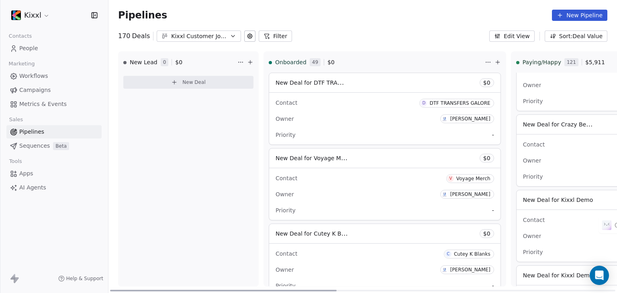
click at [249, 61] on icon at bounding box center [250, 62] width 6 height 6
click at [190, 106] on div "Create a deal Deal name (required) Deal value $ Contact (required) Select conta…" at bounding box center [308, 146] width 617 height 207
click at [440, 63] on html "Kixxl Contacts People Marketing Workflows Campaigns Metrics & Events Sales Pipe…" at bounding box center [308, 146] width 617 height 293
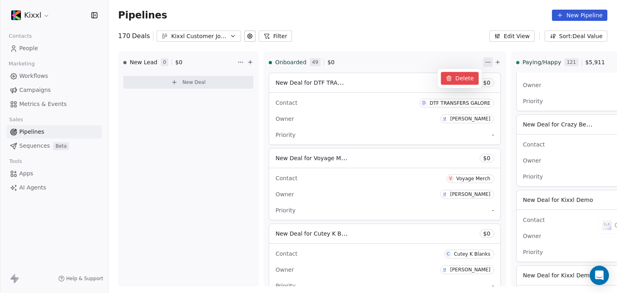
click at [458, 81] on div "Delete" at bounding box center [460, 78] width 38 height 13
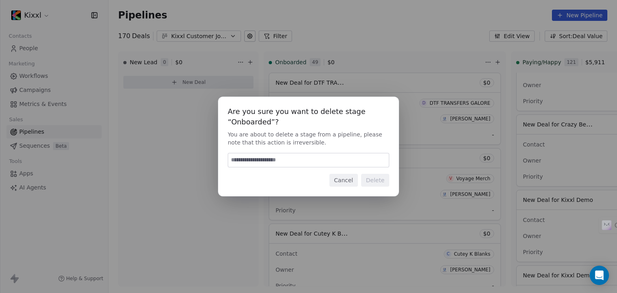
click at [352, 178] on button "Cancel" at bounding box center [343, 180] width 29 height 13
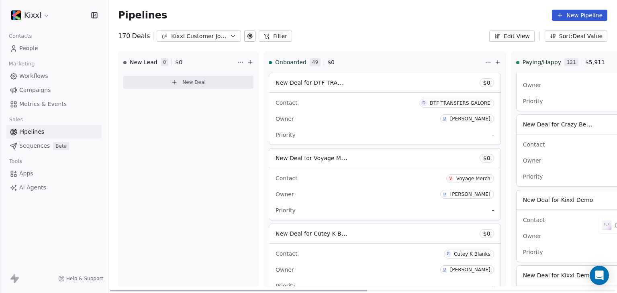
click at [444, 64] on html "Kixxl Contacts People Marketing Workflows Campaigns Metrics & Events Sales Pipe…" at bounding box center [308, 146] width 617 height 293
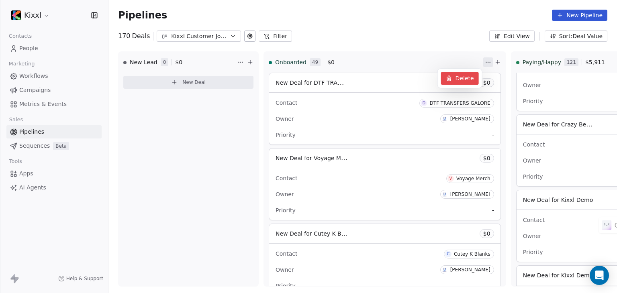
click at [448, 76] on icon at bounding box center [449, 78] width 6 height 6
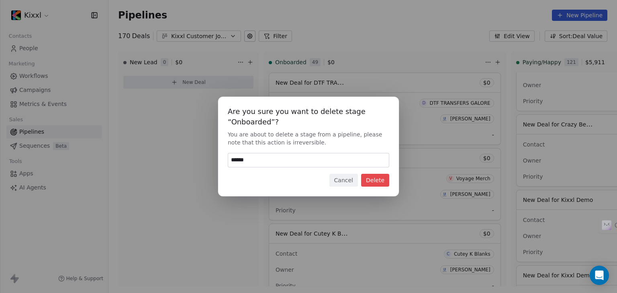
type input "******"
click at [383, 179] on button "Delete" at bounding box center [375, 180] width 28 height 13
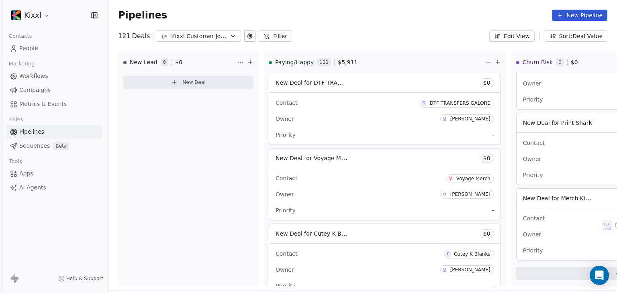
scroll to position [942, 0]
click at [247, 37] on icon at bounding box center [250, 36] width 6 height 6
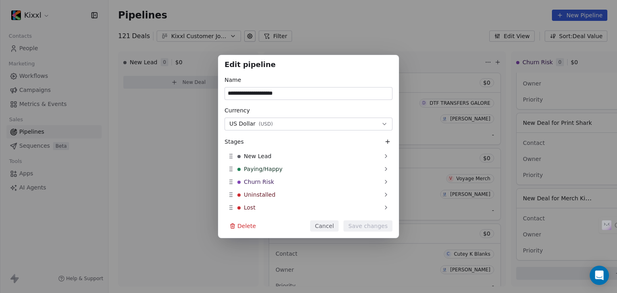
click at [383, 140] on button at bounding box center [388, 142] width 10 height 10
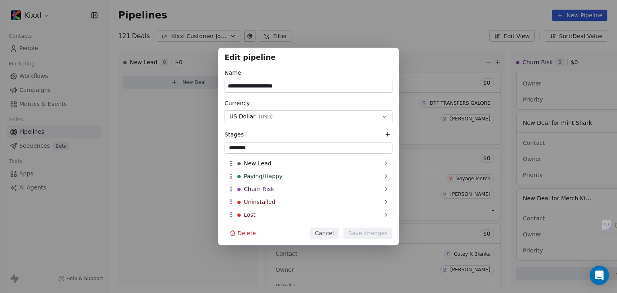
type input "*********"
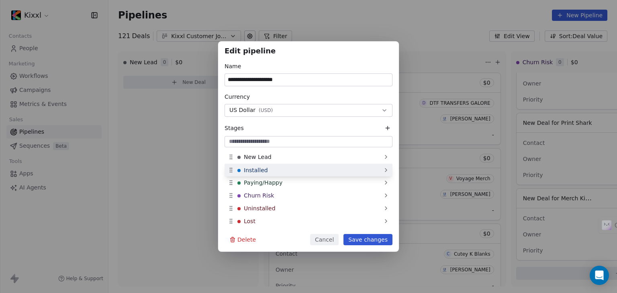
drag, startPoint x: 252, startPoint y: 222, endPoint x: 257, endPoint y: 169, distance: 53.3
click at [257, 169] on span "Installed" at bounding box center [256, 170] width 24 height 8
click at [278, 141] on input at bounding box center [308, 142] width 165 height 8
type input "*********"
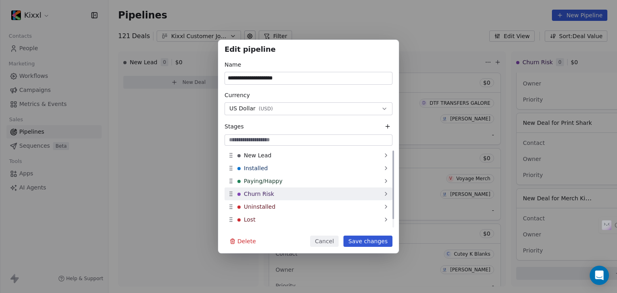
scroll to position [10, 0]
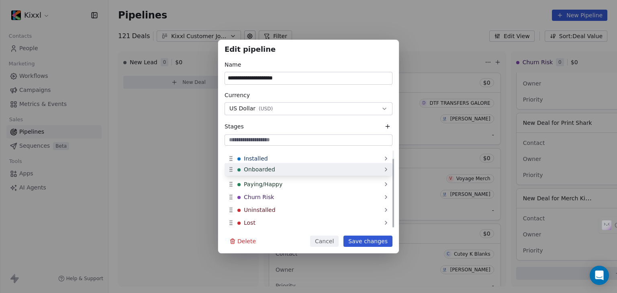
drag, startPoint x: 249, startPoint y: 215, endPoint x: 248, endPoint y: 171, distance: 44.2
click at [248, 171] on span "Onboarded" at bounding box center [259, 170] width 31 height 8
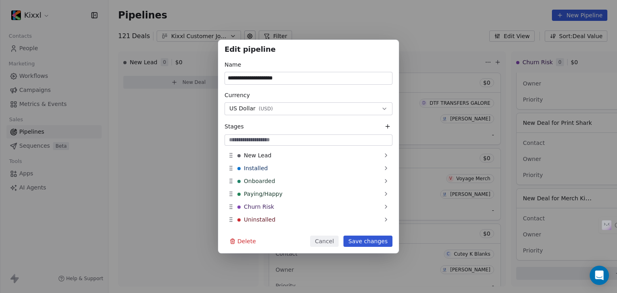
click at [363, 240] on button "Save changes" at bounding box center [368, 241] width 49 height 11
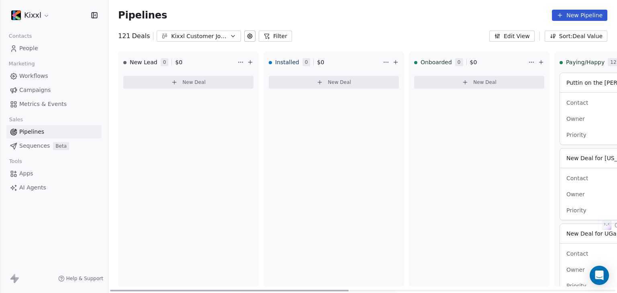
drag, startPoint x: 328, startPoint y: 291, endPoint x: 383, endPoint y: 294, distance: 54.7
click at [419, 291] on div at bounding box center [362, 291] width 505 height 2
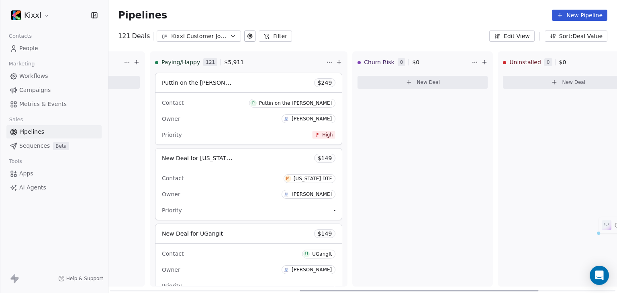
click at [319, 61] on html "Kixxl Contacts People Marketing Workflows Campaigns Metrics & Events Sales Pipe…" at bounding box center [308, 146] width 617 height 293
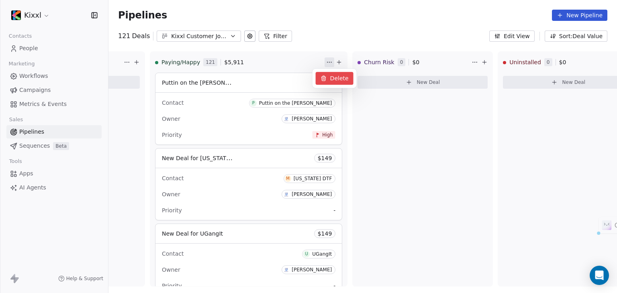
click at [325, 80] on icon at bounding box center [324, 78] width 6 height 6
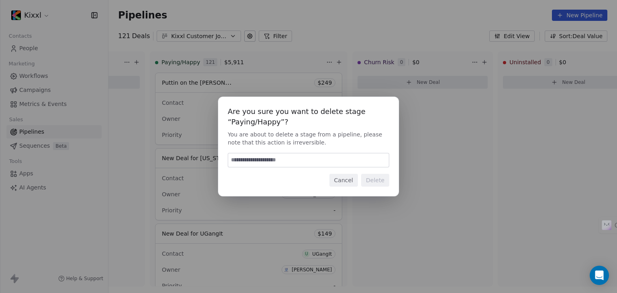
click at [326, 163] on input at bounding box center [308, 160] width 161 height 14
type input "******"
click at [375, 176] on button "Delete" at bounding box center [375, 180] width 28 height 13
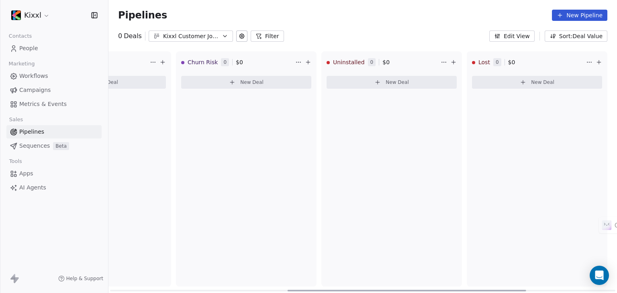
scroll to position [0, 378]
click at [239, 35] on icon at bounding box center [242, 36] width 6 height 6
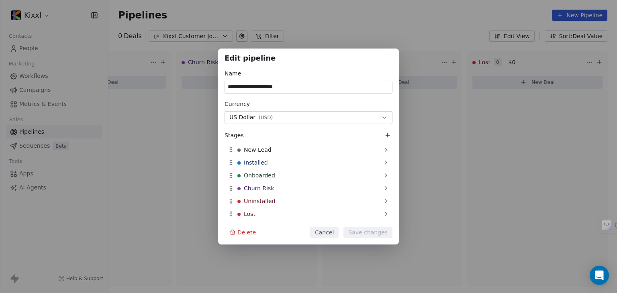
click at [383, 135] on button at bounding box center [388, 136] width 10 height 10
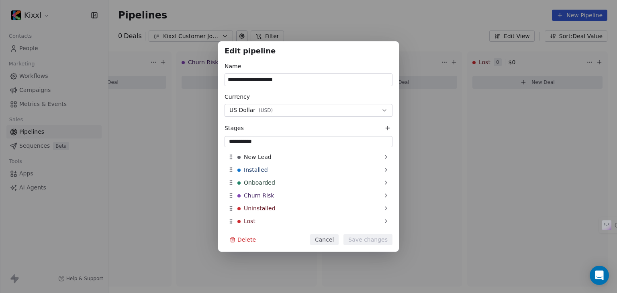
type input "**********"
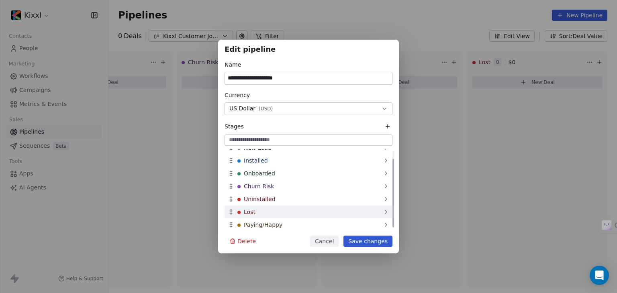
scroll to position [10, 0]
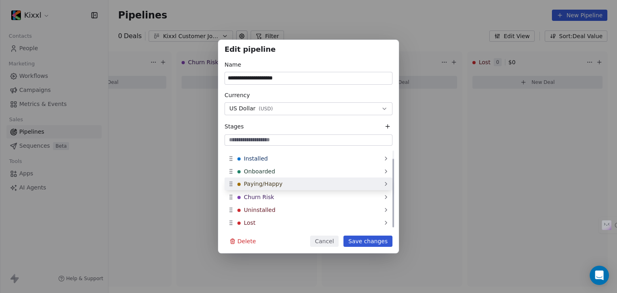
drag, startPoint x: 260, startPoint y: 222, endPoint x: 266, endPoint y: 183, distance: 39.3
click at [266, 183] on span "Paying/Happy" at bounding box center [263, 184] width 39 height 8
click at [236, 182] on div "Paying/Happy" at bounding box center [309, 184] width 168 height 13
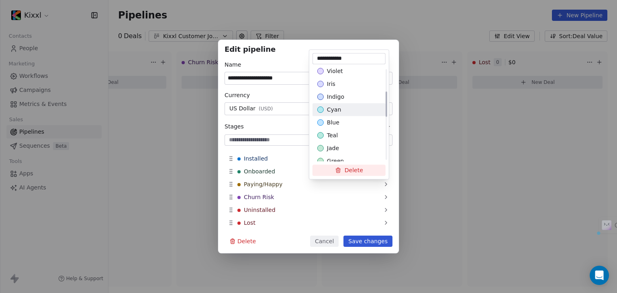
scroll to position [161, 0]
click at [325, 108] on div "green" at bounding box center [348, 106] width 63 height 8
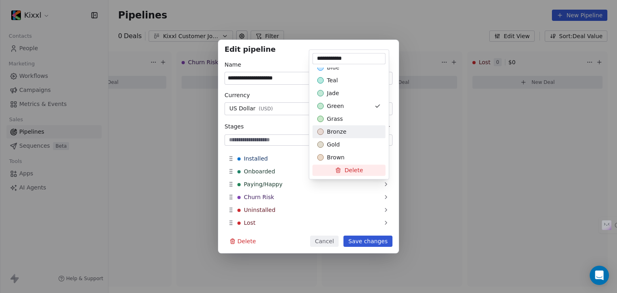
click at [237, 172] on div "**********" at bounding box center [308, 147] width 617 height 214
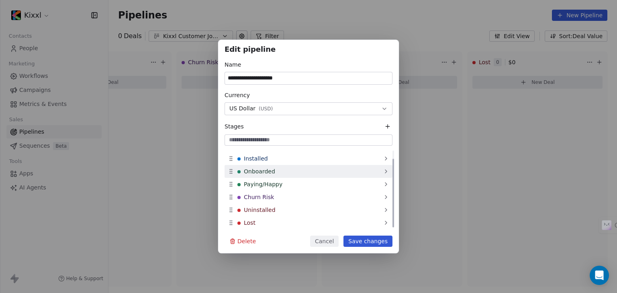
click at [248, 172] on span "Onboarded" at bounding box center [259, 172] width 31 height 8
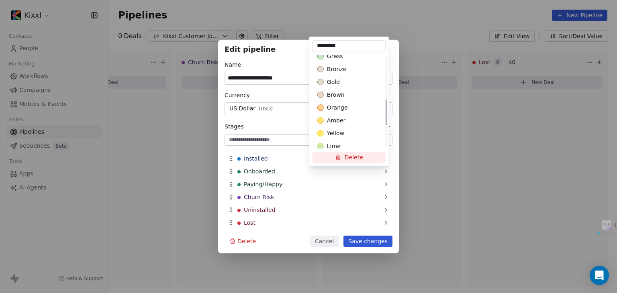
scroll to position [240, 0]
click at [331, 103] on span "yellow" at bounding box center [335, 104] width 17 height 8
click at [238, 197] on div "**********" at bounding box center [308, 147] width 617 height 214
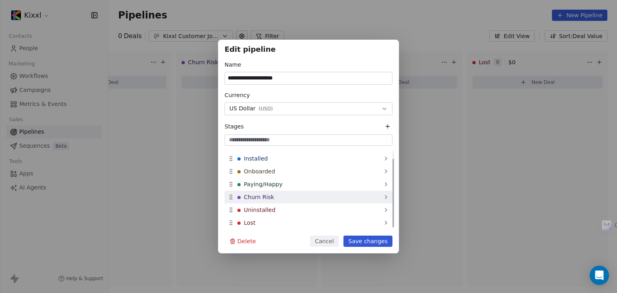
click at [239, 196] on div at bounding box center [238, 197] width 3 height 3
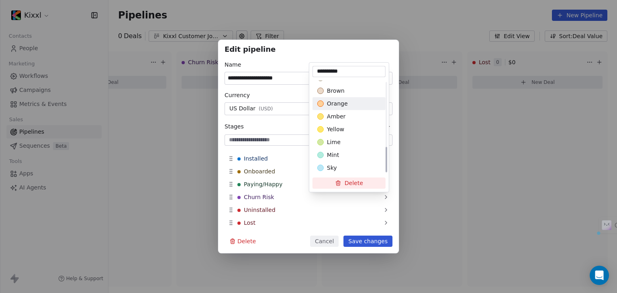
click at [321, 107] on div "orange" at bounding box center [348, 104] width 63 height 8
click at [264, 211] on div "**********" at bounding box center [308, 147] width 617 height 214
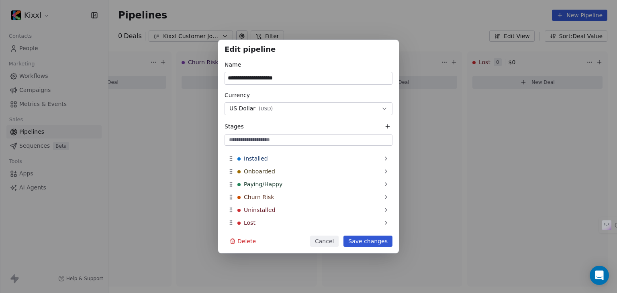
click at [363, 240] on button "Save changes" at bounding box center [368, 241] width 49 height 11
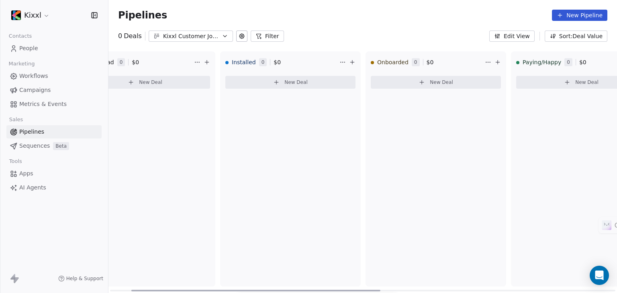
scroll to position [0, 0]
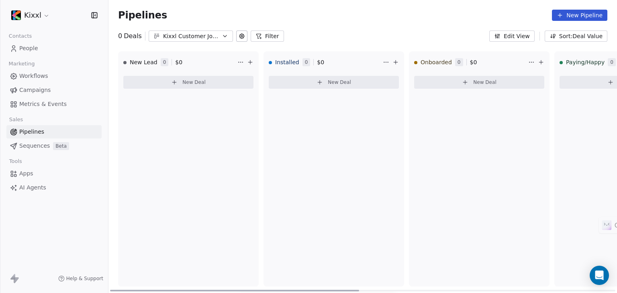
drag, startPoint x: 437, startPoint y: 290, endPoint x: 177, endPoint y: 276, distance: 260.3
click at [177, 290] on div at bounding box center [234, 291] width 249 height 2
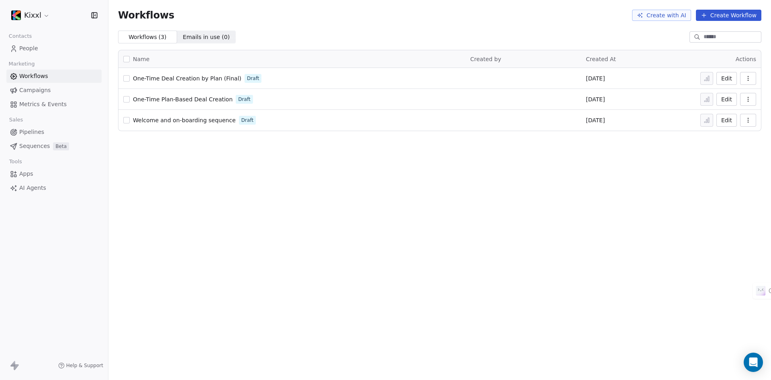
click at [749, 120] on icon "button" at bounding box center [748, 120] width 0 height 0
click at [749, 100] on icon "button" at bounding box center [748, 99] width 6 height 6
click at [716, 158] on span "Delete" at bounding box center [724, 157] width 18 height 8
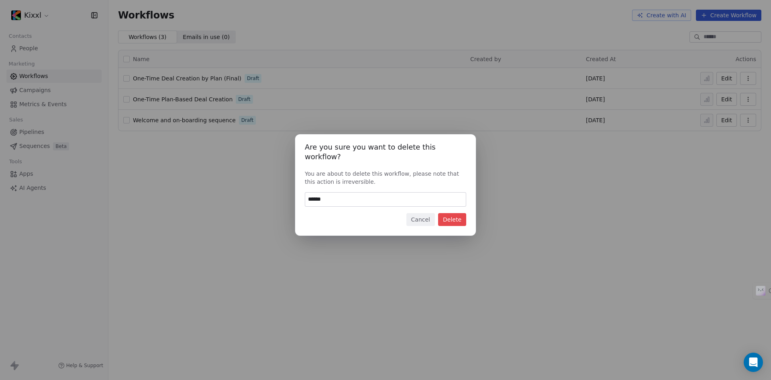
type input "******"
click at [445, 215] on button "Delete" at bounding box center [452, 219] width 28 height 13
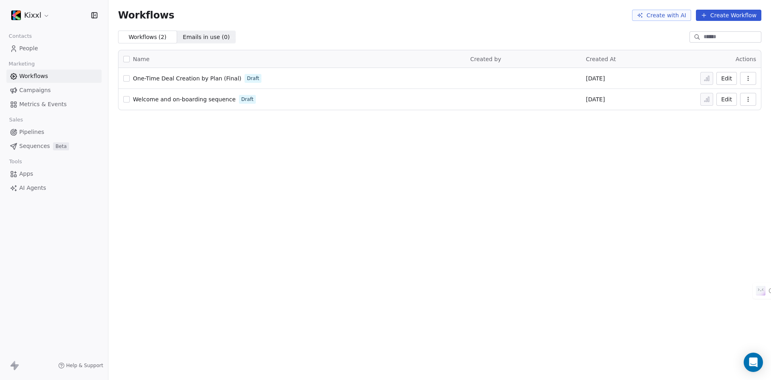
click at [749, 79] on icon "button" at bounding box center [748, 78] width 6 height 6
click at [724, 138] on span "Delete" at bounding box center [724, 136] width 18 height 8
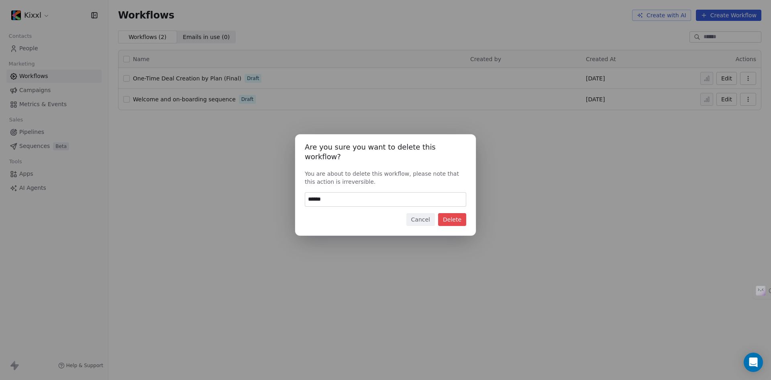
type input "******"
click at [461, 214] on button "Delete" at bounding box center [452, 219] width 28 height 13
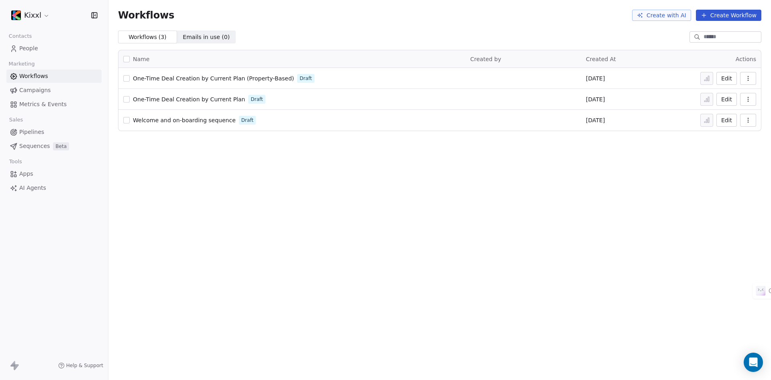
click at [214, 80] on span "One-Time Deal Creation by Current Plan (Property-Based)" at bounding box center [213, 78] width 161 height 6
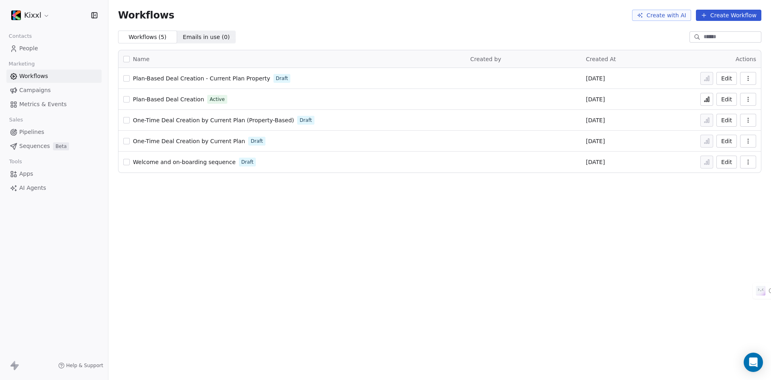
click at [278, 207] on div "Workflows Create with AI Create Workflow Workflows ( 5 ) Workflows ( 5 ) Emails…" at bounding box center [439, 190] width 663 height 380
click at [200, 78] on span "Plan-Based Deal Creation - Current Plan Property" at bounding box center [201, 78] width 137 height 6
click at [749, 78] on icon "button" at bounding box center [748, 78] width 0 height 0
click at [724, 135] on span "Delete" at bounding box center [724, 136] width 18 height 8
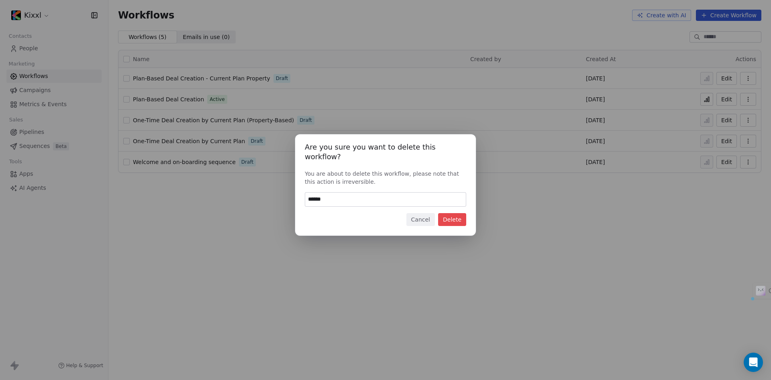
type input "******"
click at [462, 215] on button "Delete" at bounding box center [452, 219] width 28 height 13
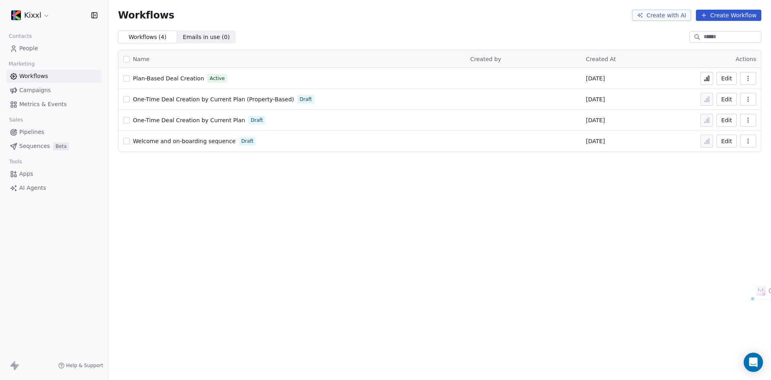
click at [749, 100] on icon "button" at bounding box center [748, 99] width 6 height 6
click at [725, 156] on span "Delete" at bounding box center [724, 157] width 18 height 8
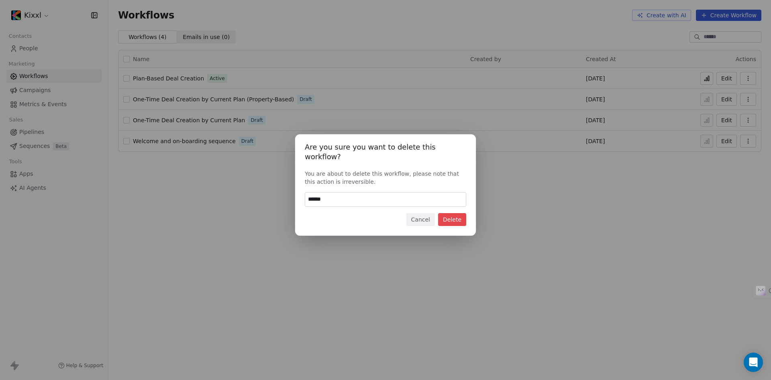
type input "******"
click at [450, 217] on button "Delete" at bounding box center [452, 219] width 28 height 13
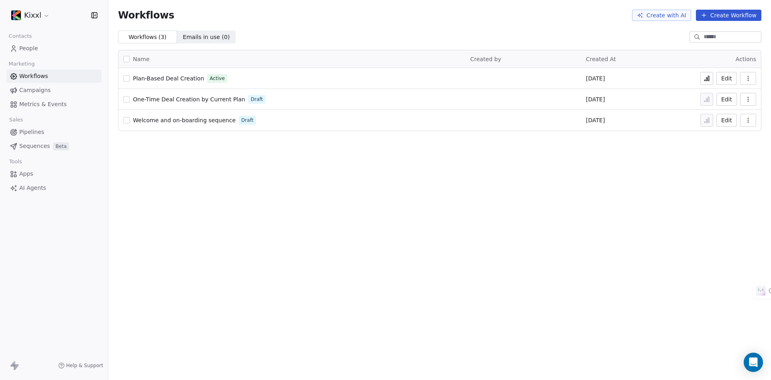
click at [747, 98] on icon "button" at bounding box center [748, 99] width 6 height 6
click at [720, 155] on span "Delete" at bounding box center [724, 157] width 18 height 8
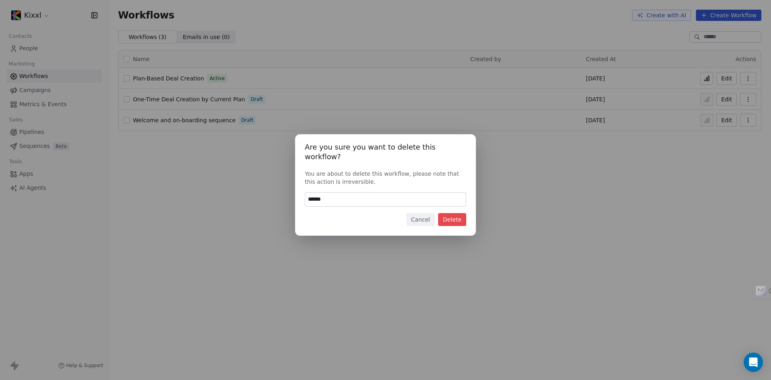
type input "******"
click at [454, 214] on button "Delete" at bounding box center [452, 219] width 28 height 13
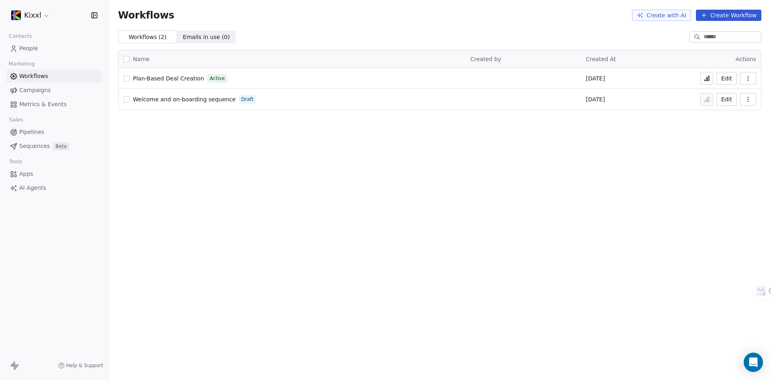
click at [746, 102] on button "button" at bounding box center [749, 99] width 16 height 13
click at [721, 160] on span "Delete" at bounding box center [724, 157] width 18 height 8
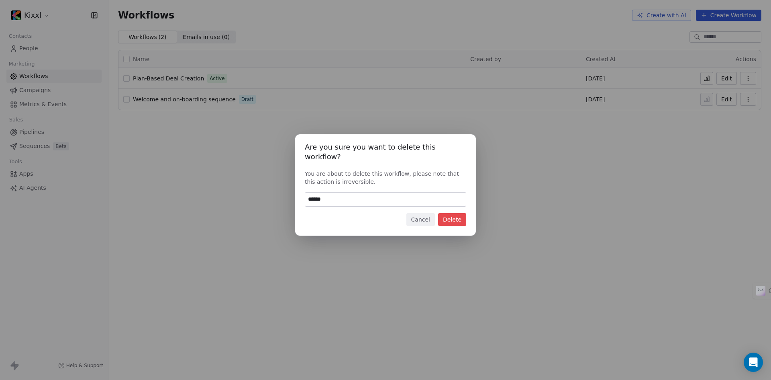
type input "******"
click at [455, 215] on button "Delete" at bounding box center [452, 219] width 28 height 13
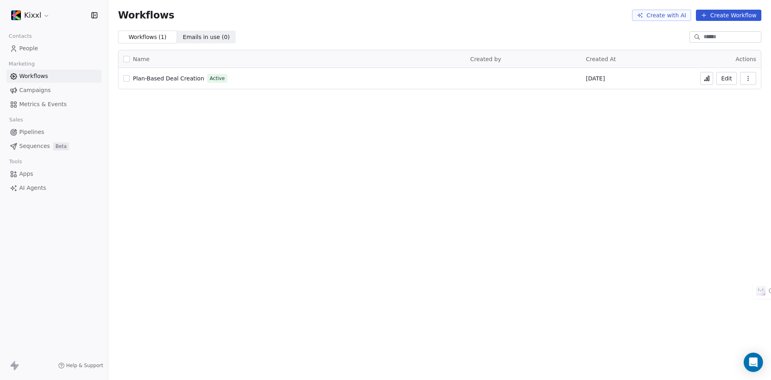
click at [165, 80] on span "Plan-Based Deal Creation" at bounding box center [168, 78] width 71 height 6
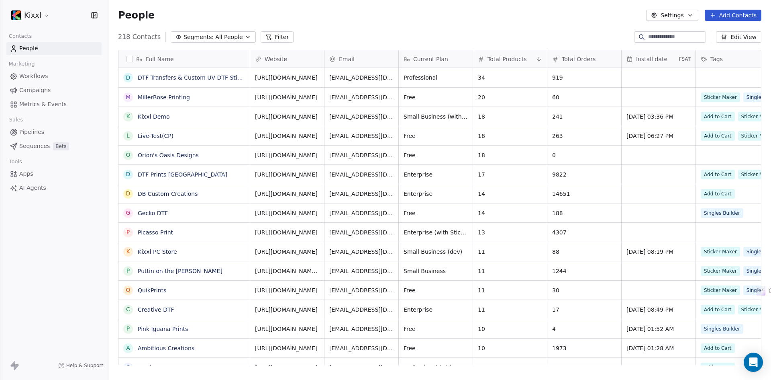
scroll to position [328, 657]
click at [29, 131] on span "Pipelines" at bounding box center [31, 132] width 25 height 8
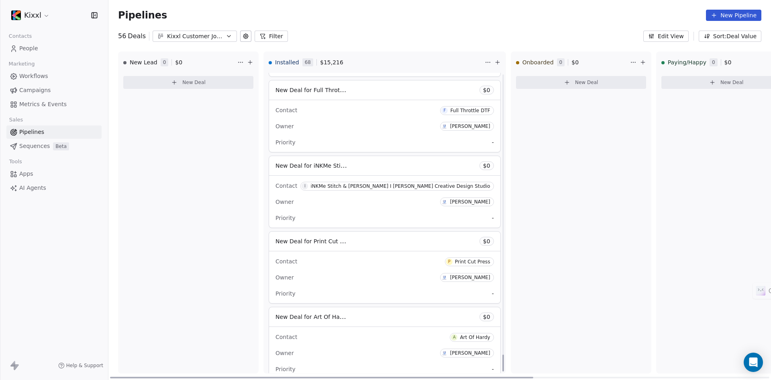
scroll to position [4997, 0]
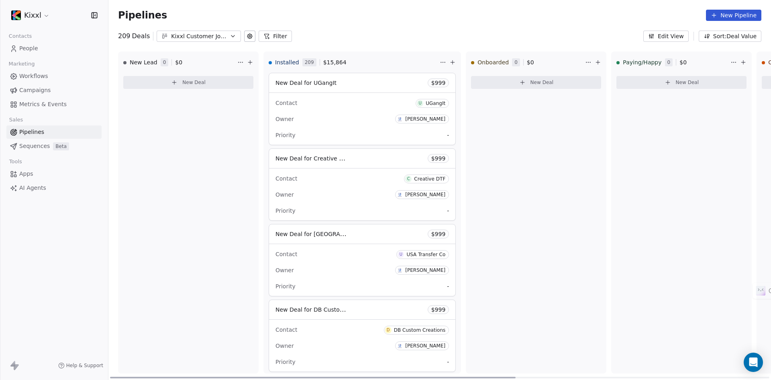
click at [405, 84] on div "New Deal for UGangIt $ 999" at bounding box center [362, 82] width 186 height 19
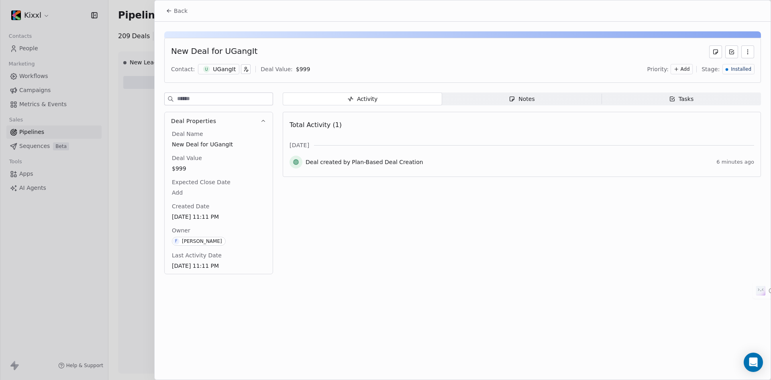
click at [191, 163] on div "Deal Value $999" at bounding box center [218, 163] width 97 height 19
click at [182, 167] on span "$999" at bounding box center [219, 168] width 94 height 8
click at [196, 168] on span "$999" at bounding box center [218, 169] width 93 height 8
click at [185, 166] on span "$999" at bounding box center [218, 169] width 93 height 8
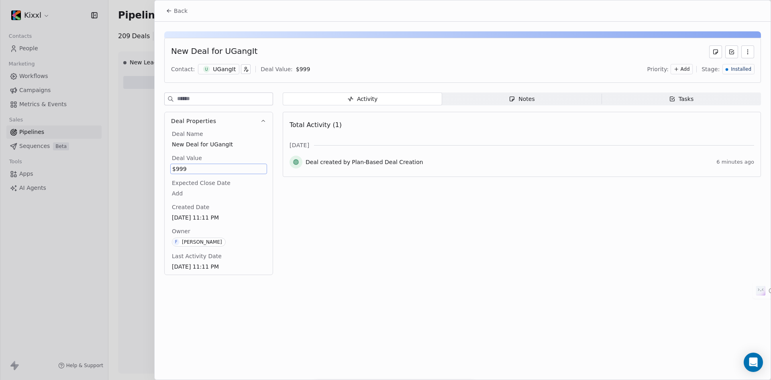
click at [235, 168] on span "$999" at bounding box center [218, 169] width 93 height 8
click at [219, 168] on span "$999" at bounding box center [218, 169] width 93 height 8
click at [177, 168] on span "$999" at bounding box center [218, 169] width 93 height 8
click at [178, 168] on div "$ ***" at bounding box center [215, 173] width 91 height 19
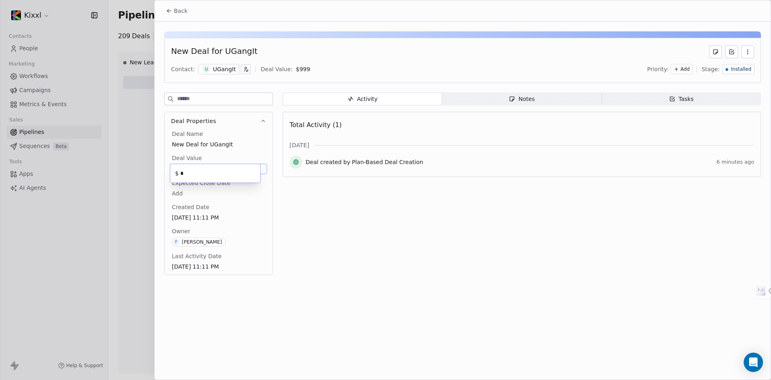
type input "*"
click at [125, 217] on div at bounding box center [385, 190] width 771 height 380
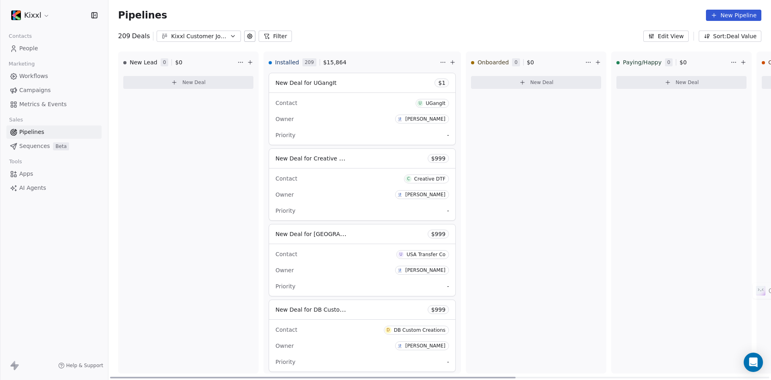
click at [432, 158] on span "$ 999" at bounding box center [439, 158] width 14 height 8
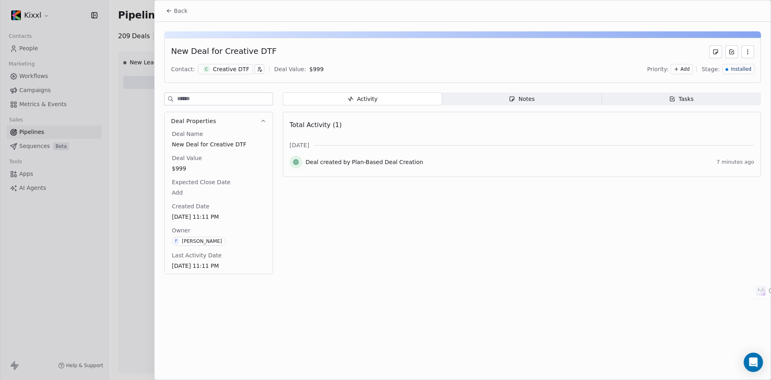
click at [182, 169] on span "$999" at bounding box center [219, 168] width 94 height 8
click at [198, 166] on span "$999" at bounding box center [218, 169] width 93 height 8
click at [198, 167] on span "$999" at bounding box center [218, 169] width 93 height 8
click at [197, 171] on input "***" at bounding box center [219, 173] width 80 height 6
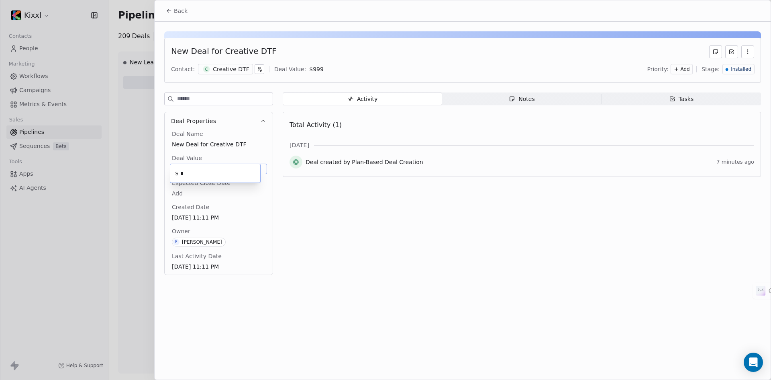
type input "*"
click at [137, 183] on html "Kixxl Contacts People Marketing Workflows Campaigns Metrics & Events Sales Pipe…" at bounding box center [385, 190] width 771 height 380
click at [271, 308] on div "Back New Deal for Creative DTF Contact: C Creative DTF Deal Value: $ 1 Priority…" at bounding box center [463, 189] width 616 height 379
click at [138, 243] on div at bounding box center [385, 190] width 771 height 380
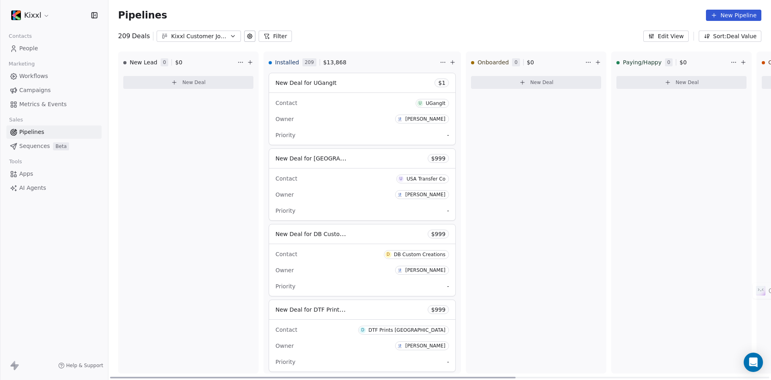
click at [432, 158] on span "$ 999" at bounding box center [439, 158] width 14 height 8
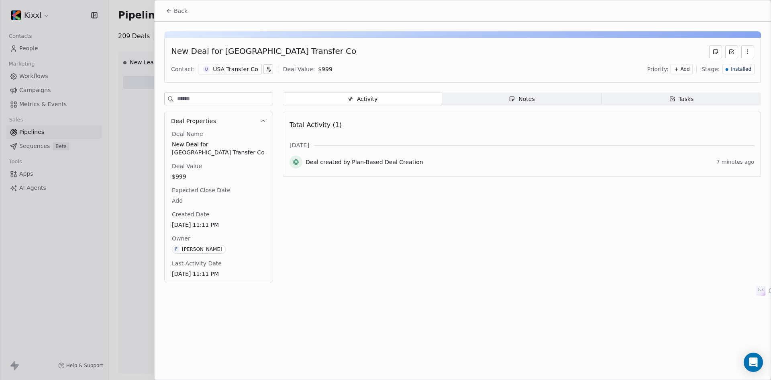
click at [179, 172] on span "$999" at bounding box center [219, 176] width 94 height 8
click at [190, 173] on span "$999" at bounding box center [218, 177] width 93 height 8
type input "*"
click at [131, 208] on div at bounding box center [385, 190] width 771 height 380
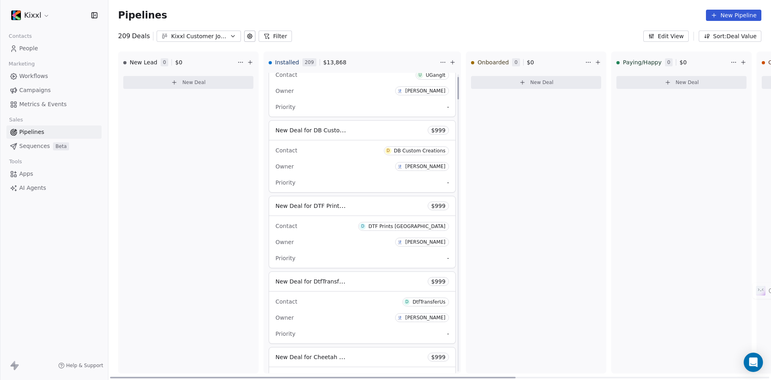
scroll to position [40, 0]
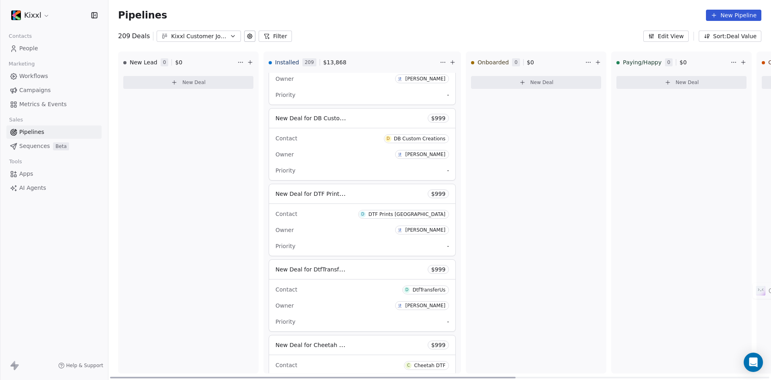
click at [432, 193] on span "$ 999" at bounding box center [439, 194] width 14 height 8
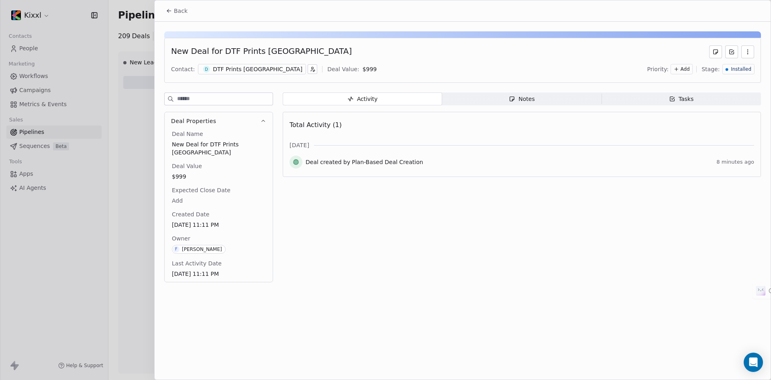
click at [181, 172] on span "$999" at bounding box center [219, 176] width 94 height 8
click at [181, 173] on span "$999" at bounding box center [218, 177] width 93 height 8
click at [181, 169] on div "$ ***" at bounding box center [215, 173] width 91 height 19
type input "*"
click at [131, 201] on div at bounding box center [385, 190] width 771 height 380
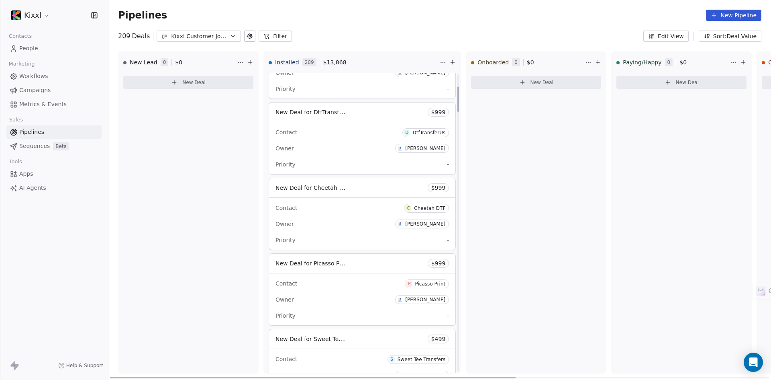
scroll to position [161, 0]
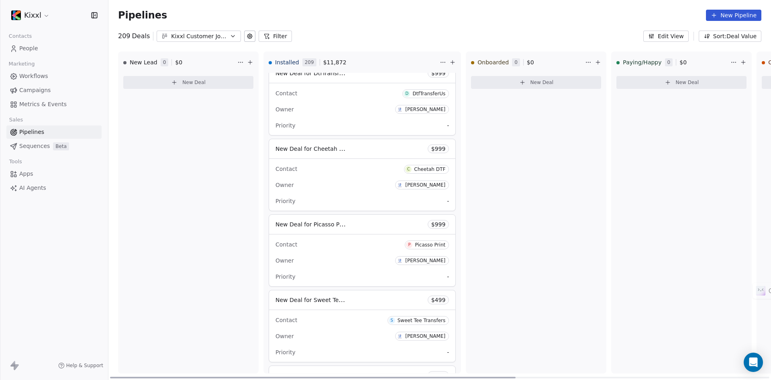
click at [432, 223] on span "$ 999" at bounding box center [439, 224] width 14 height 8
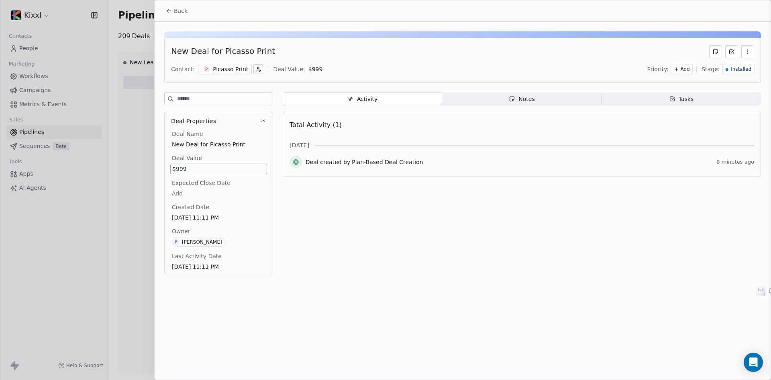
click at [181, 171] on span "$999" at bounding box center [218, 169] width 93 height 8
click at [182, 173] on input "***" at bounding box center [219, 173] width 80 height 6
type input "***"
click at [149, 192] on div at bounding box center [385, 190] width 771 height 380
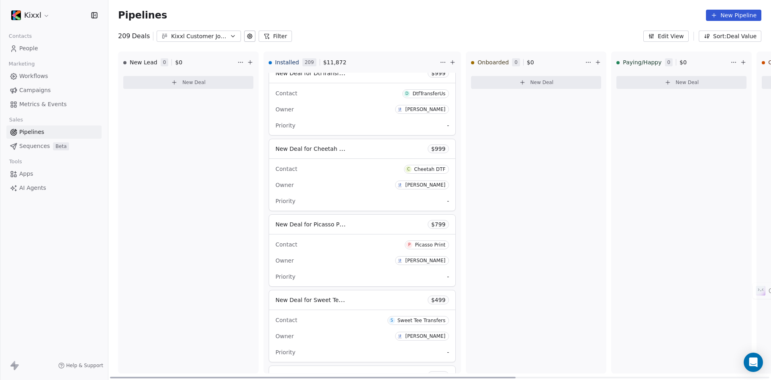
click at [432, 147] on span "$ 999" at bounding box center [439, 149] width 14 height 8
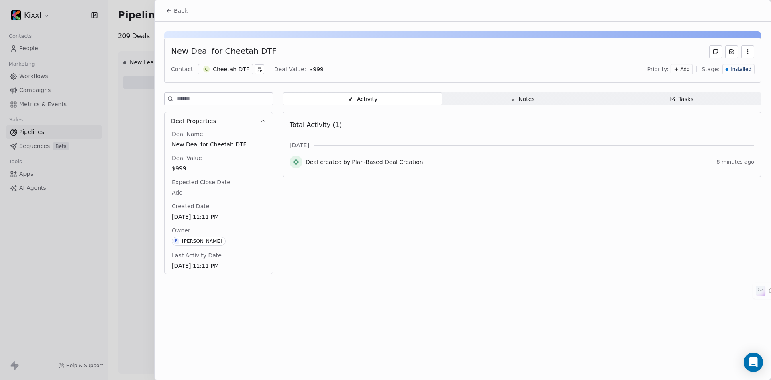
click at [180, 170] on span "$999" at bounding box center [219, 168] width 94 height 8
click at [185, 169] on span "$999" at bounding box center [218, 169] width 93 height 8
click at [180, 172] on input "***" at bounding box center [219, 173] width 80 height 6
type input "***"
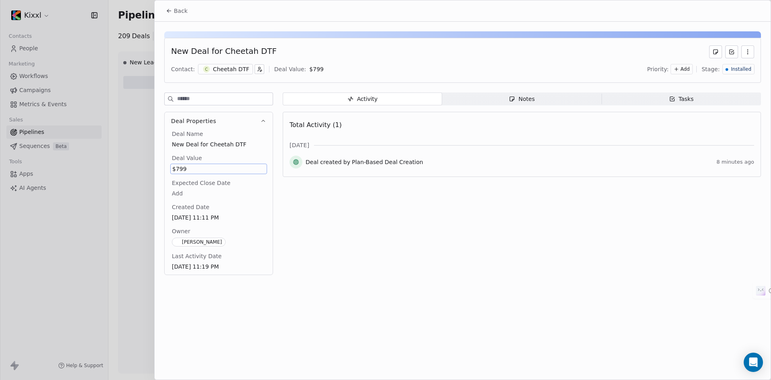
click at [143, 151] on div at bounding box center [385, 190] width 771 height 380
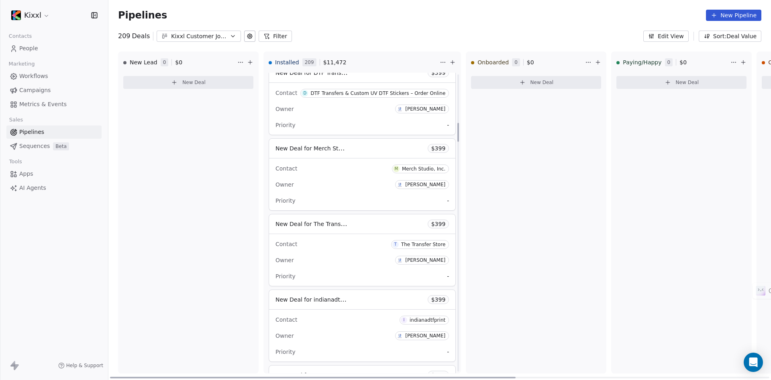
scroll to position [763, 0]
click at [385, 151] on div "New Deal for Merch Studio, Inc. $ 399" at bounding box center [362, 150] width 186 height 19
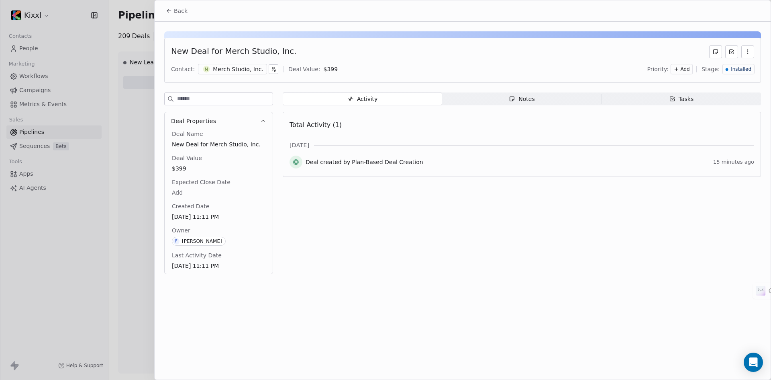
click at [166, 9] on button "Back" at bounding box center [176, 11] width 31 height 14
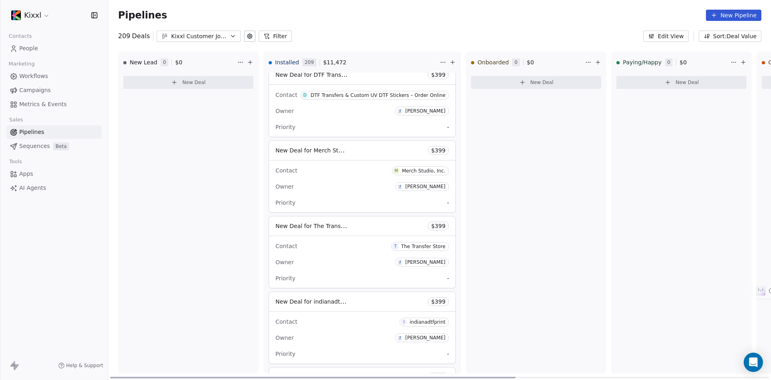
drag, startPoint x: 369, startPoint y: 148, endPoint x: 349, endPoint y: 149, distance: 20.1
click at [349, 149] on div "New Deal for Merch Studio, Inc. $ 399" at bounding box center [362, 150] width 186 height 19
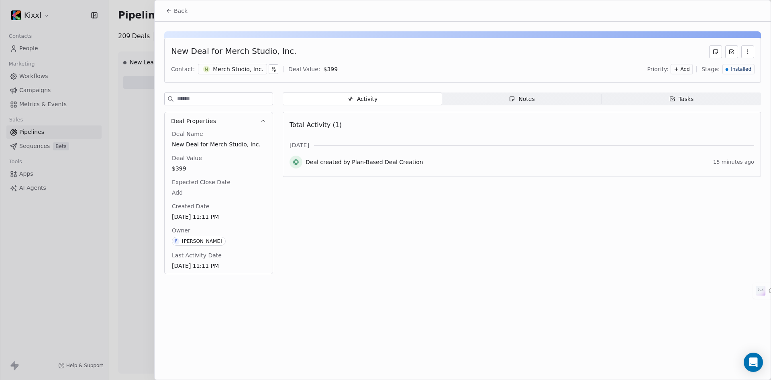
click at [749, 52] on icon "button" at bounding box center [748, 52] width 6 height 6
click at [711, 67] on div "Delete" at bounding box center [725, 69] width 54 height 13
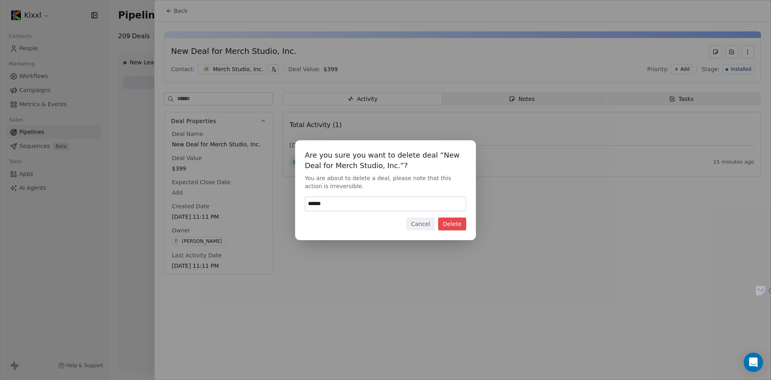
type input "******"
click at [455, 223] on button "Delete" at bounding box center [452, 223] width 28 height 13
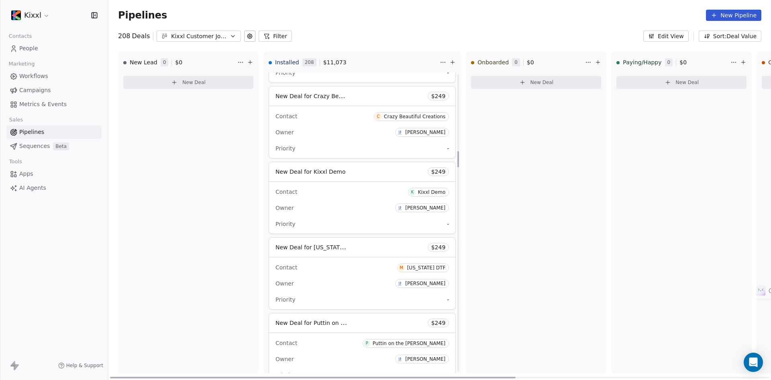
scroll to position [1446, 0]
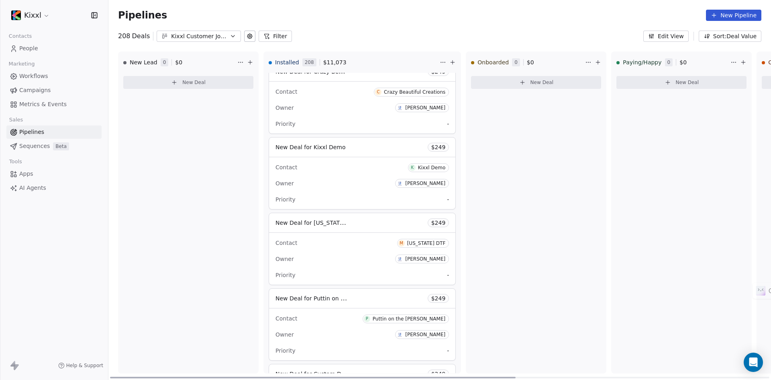
click at [404, 148] on div "New Deal for Kixxl Demo $ 249" at bounding box center [362, 146] width 186 height 19
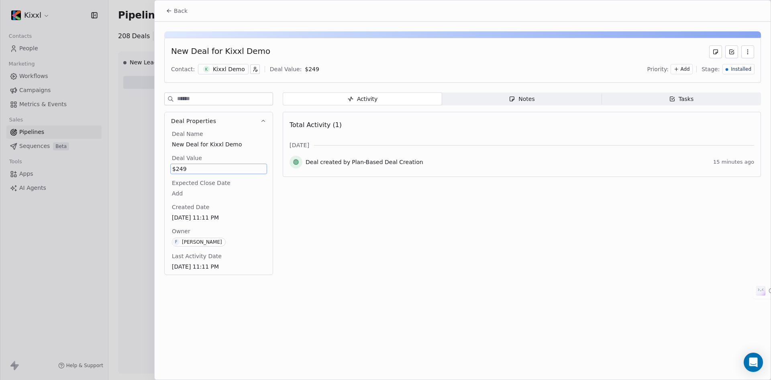
click at [181, 169] on span "$249" at bounding box center [218, 169] width 93 height 8
click at [189, 169] on span "$249" at bounding box center [218, 169] width 93 height 8
click at [182, 171] on input "***" at bounding box center [219, 173] width 80 height 6
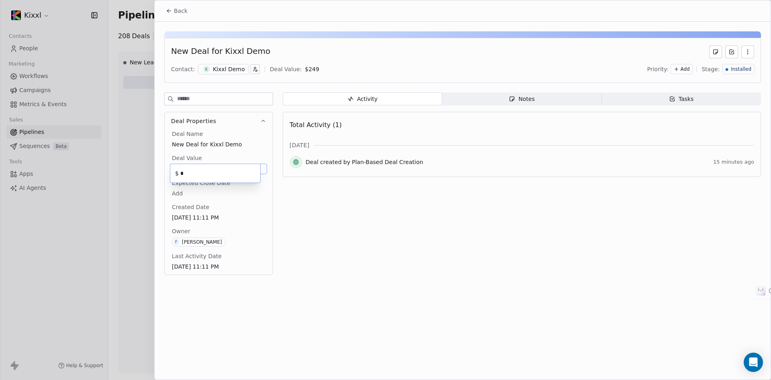
type input "*"
click at [141, 183] on div at bounding box center [385, 190] width 771 height 380
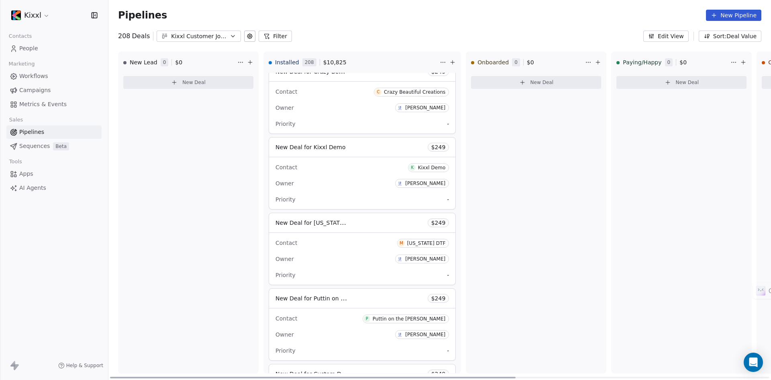
click at [410, 224] on div "New Deal for MARYLAND DTF $ 249" at bounding box center [362, 222] width 186 height 19
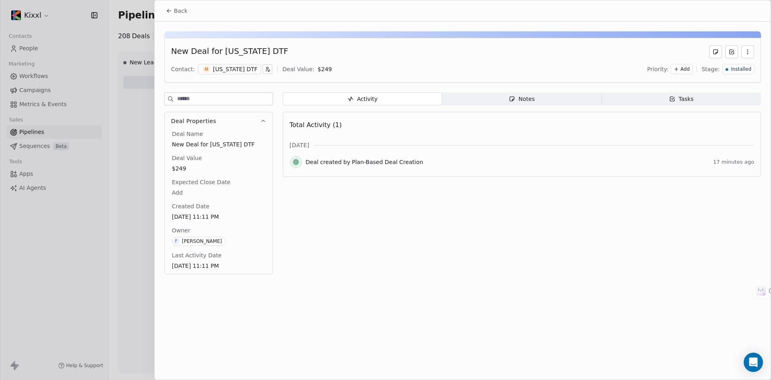
click at [740, 70] on span "Installed" at bounding box center [742, 69] width 20 height 7
click at [720, 161] on span "Lost" at bounding box center [716, 163] width 12 height 8
click at [744, 69] on span "Lost" at bounding box center [748, 69] width 10 height 7
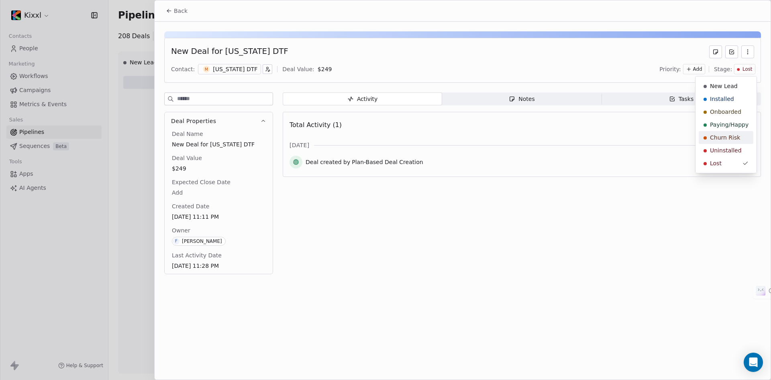
click at [716, 138] on span "Churn Risk" at bounding box center [725, 137] width 30 height 8
click at [179, 170] on span "$249" at bounding box center [219, 168] width 94 height 8
click at [179, 170] on span "$249" at bounding box center [218, 169] width 93 height 8
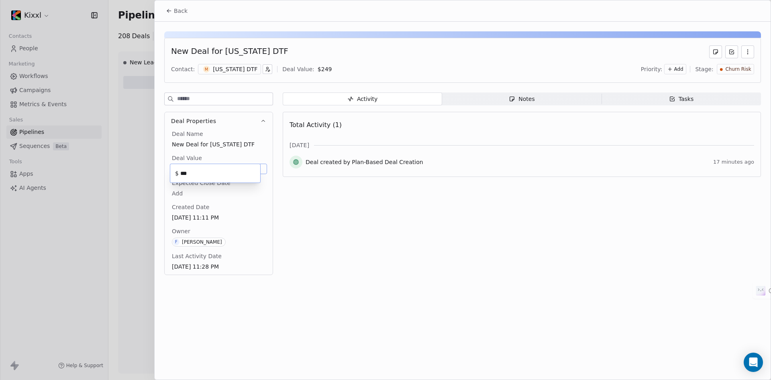
click at [187, 172] on input "***" at bounding box center [219, 173] width 80 height 6
click at [206, 165] on span "$249" at bounding box center [218, 169] width 93 height 8
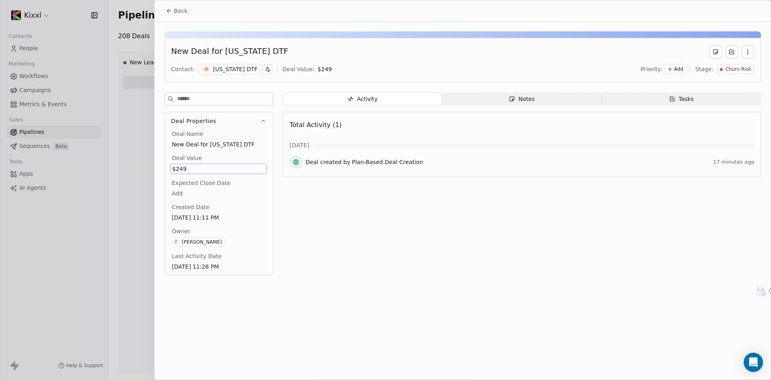
click at [206, 165] on span "$249" at bounding box center [218, 169] width 93 height 8
drag, startPoint x: 188, startPoint y: 168, endPoint x: 190, endPoint y: 172, distance: 4.7
click at [188, 168] on div "$ ***" at bounding box center [215, 173] width 91 height 19
click at [191, 172] on input "***" at bounding box center [219, 173] width 80 height 6
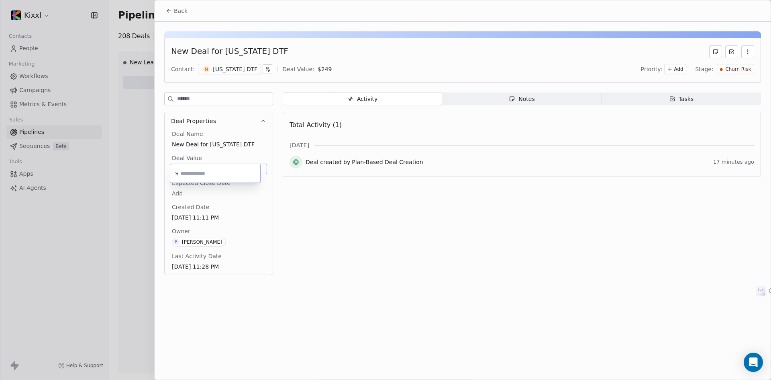
type input "*"
click at [141, 169] on div at bounding box center [385, 190] width 771 height 380
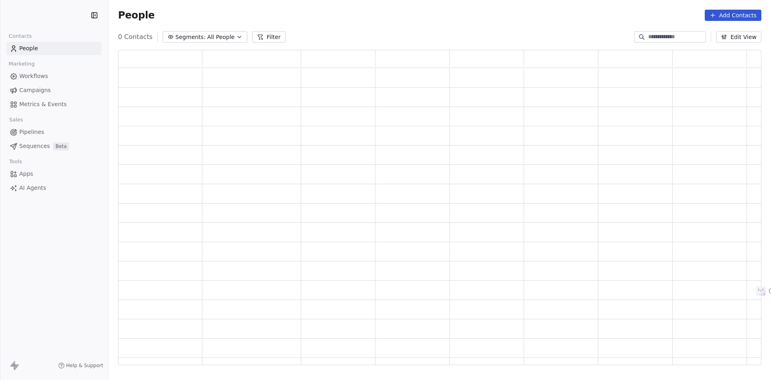
scroll to position [309, 638]
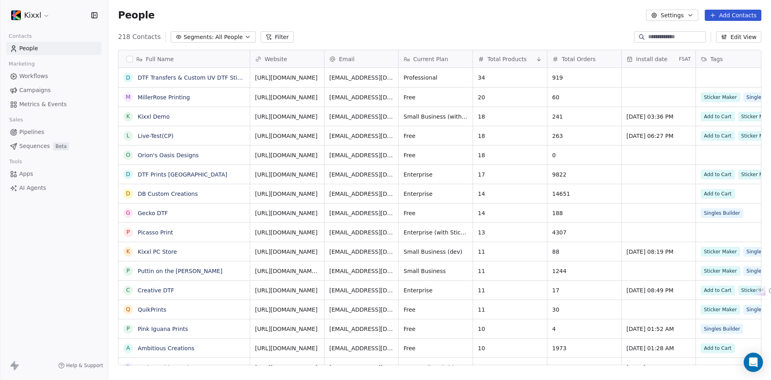
click at [245, 35] on icon "button" at bounding box center [248, 37] width 6 height 6
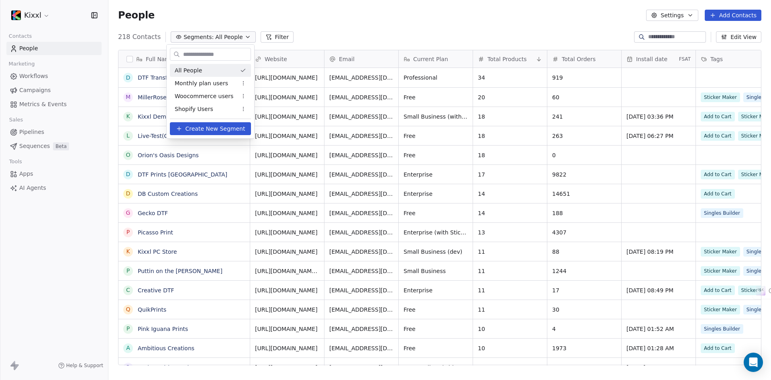
scroll to position [328, 657]
click at [189, 107] on span "Shopify Users" at bounding box center [194, 109] width 39 height 8
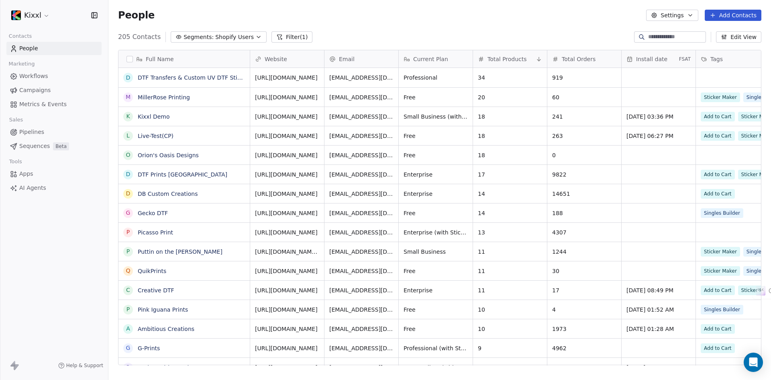
click at [188, 38] on span "Segments:" at bounding box center [199, 37] width 30 height 8
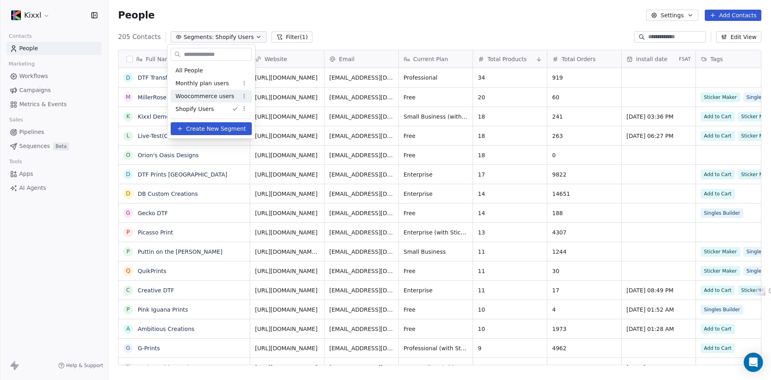
click at [205, 99] on span "Woocommerce users" at bounding box center [205, 96] width 59 height 8
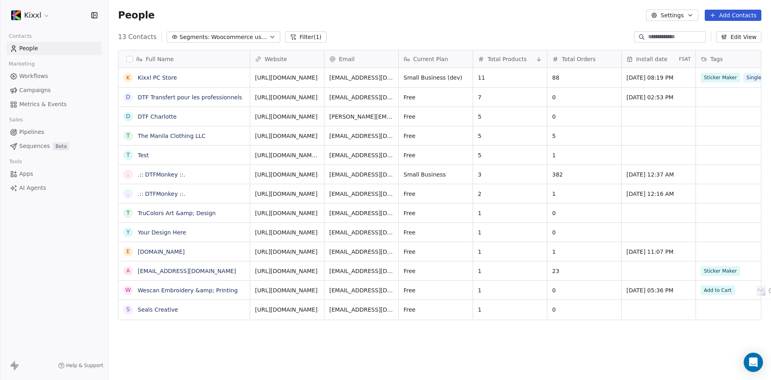
click at [222, 37] on span "Woocommerce users" at bounding box center [239, 37] width 56 height 8
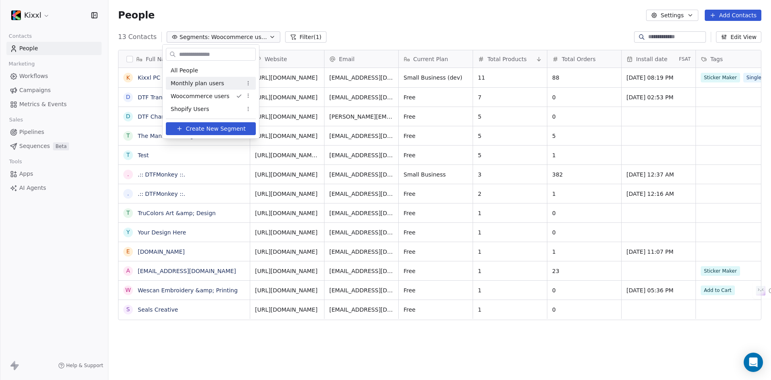
click at [212, 80] on span "Monthly plan users" at bounding box center [197, 83] width 53 height 8
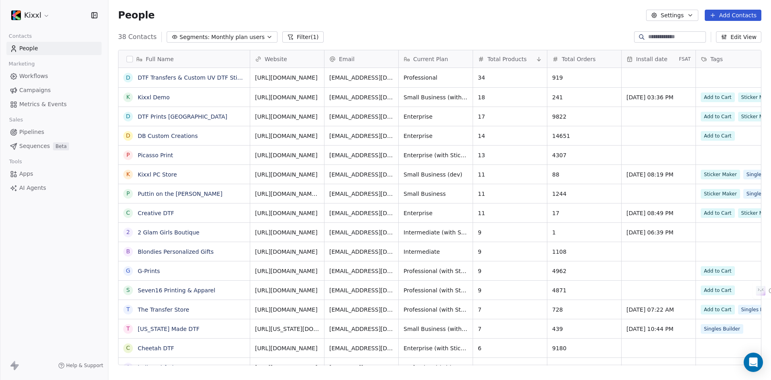
click at [211, 34] on span "Monthly plan users" at bounding box center [237, 37] width 53 height 8
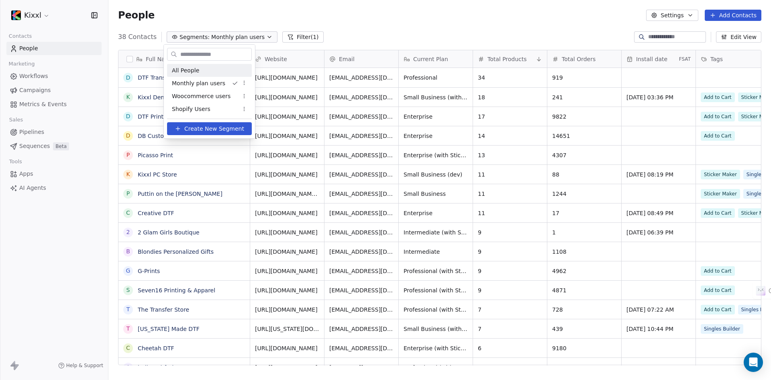
click at [192, 69] on span "All People" at bounding box center [185, 70] width 27 height 8
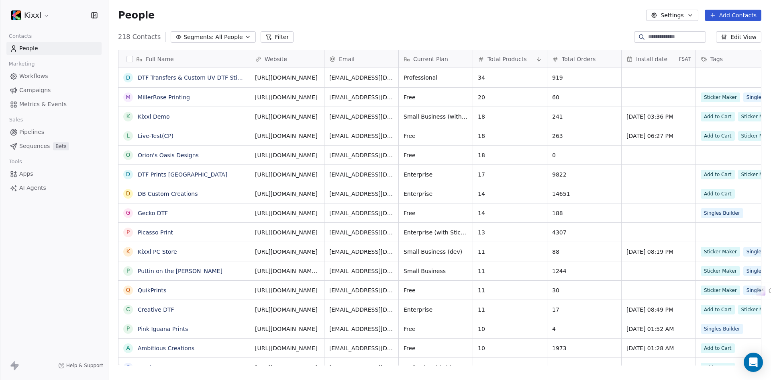
click at [218, 39] on span "All People" at bounding box center [228, 37] width 27 height 8
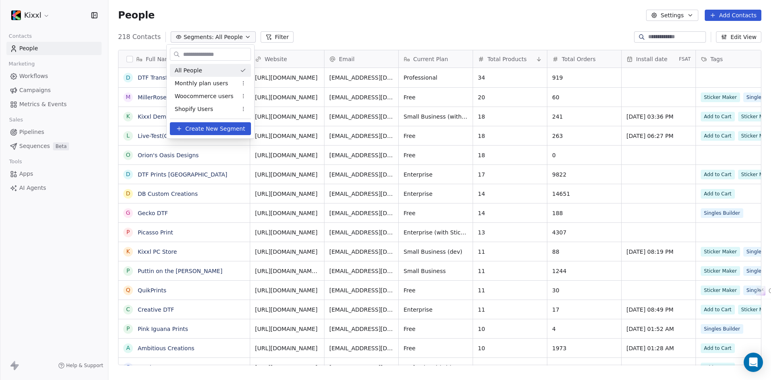
click at [339, 20] on html "Kixxl Contacts People Marketing Workflows Campaigns Metrics & Events Sales Pipe…" at bounding box center [385, 190] width 771 height 380
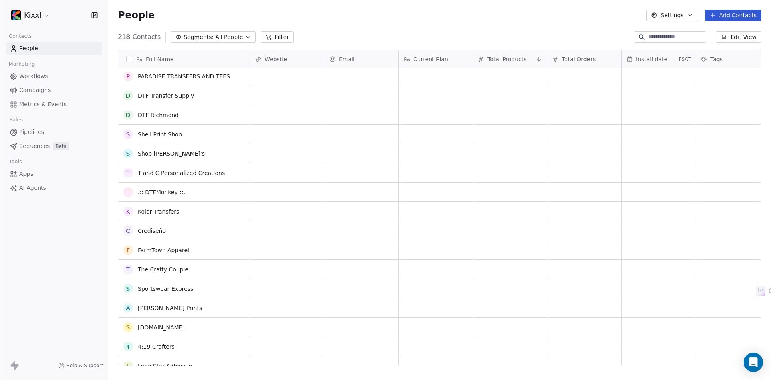
scroll to position [0, 0]
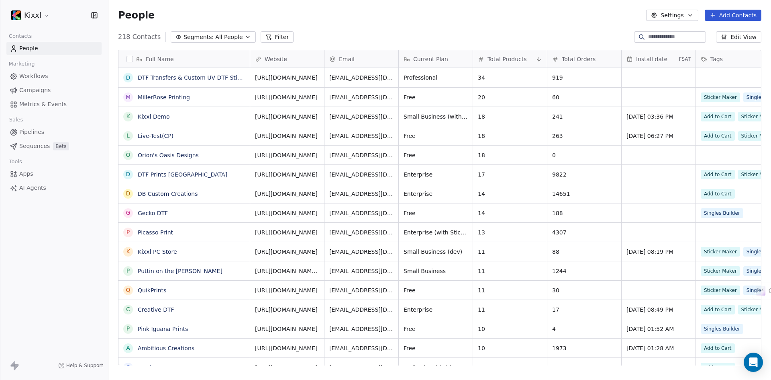
click at [201, 37] on span "Segments:" at bounding box center [199, 37] width 30 height 8
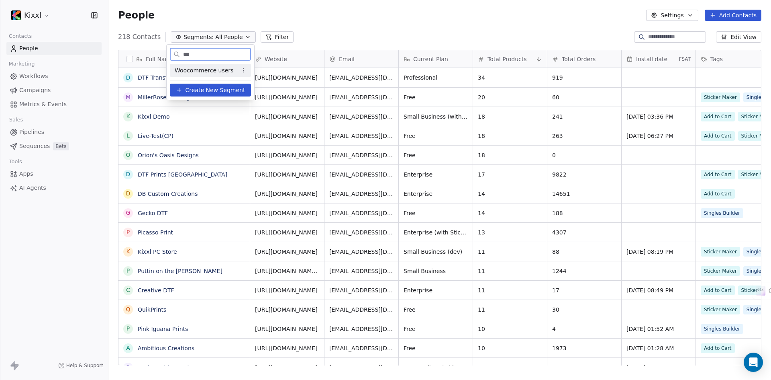
type input "****"
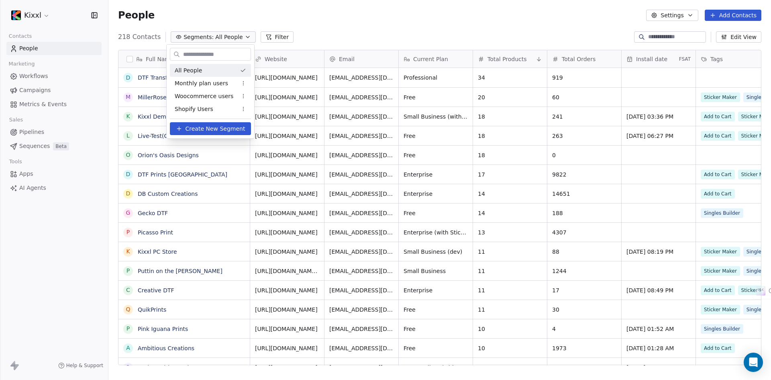
click at [658, 36] on html "Kixxl Contacts People Marketing Workflows Campaigns Metrics & Events Sales Pipe…" at bounding box center [385, 190] width 771 height 380
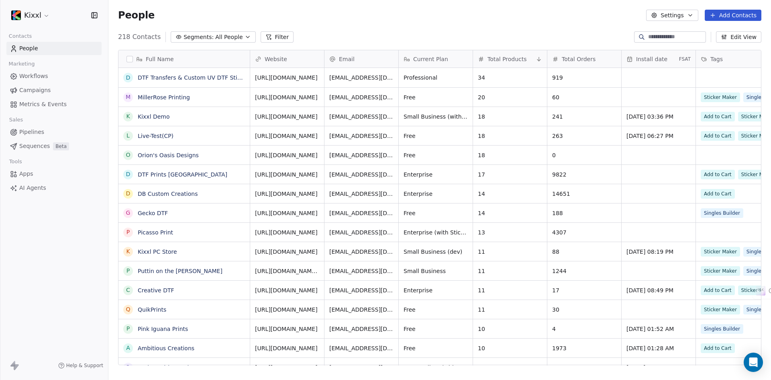
click at [657, 40] on input at bounding box center [677, 37] width 56 height 8
type input "*****"
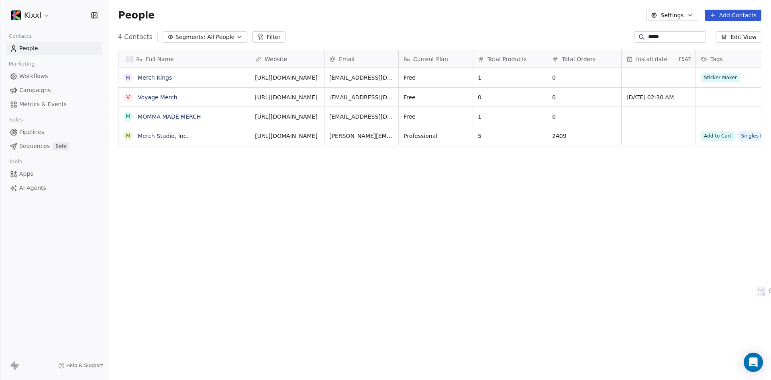
scroll to position [328, 657]
click at [170, 136] on link "Merch Studio, Inc." at bounding box center [163, 136] width 51 height 6
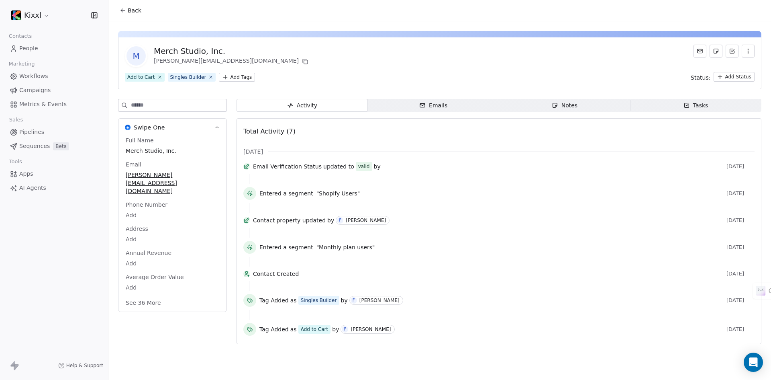
click at [147, 295] on button "See 36 More" at bounding box center [143, 302] width 45 height 14
click at [121, 7] on icon at bounding box center [123, 10] width 6 height 6
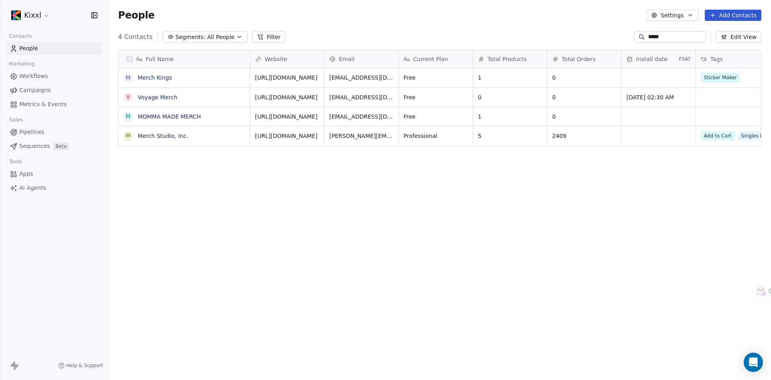
scroll to position [328, 657]
click at [660, 33] on div "*****" at bounding box center [670, 36] width 72 height 11
click at [660, 37] on input "*****" at bounding box center [677, 37] width 56 height 8
click at [660, 36] on input "*****" at bounding box center [677, 37] width 56 height 8
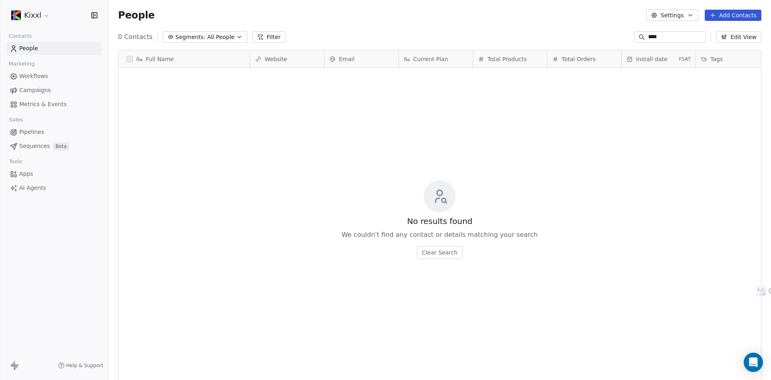
click at [659, 35] on input "****" at bounding box center [677, 37] width 56 height 8
type input "********"
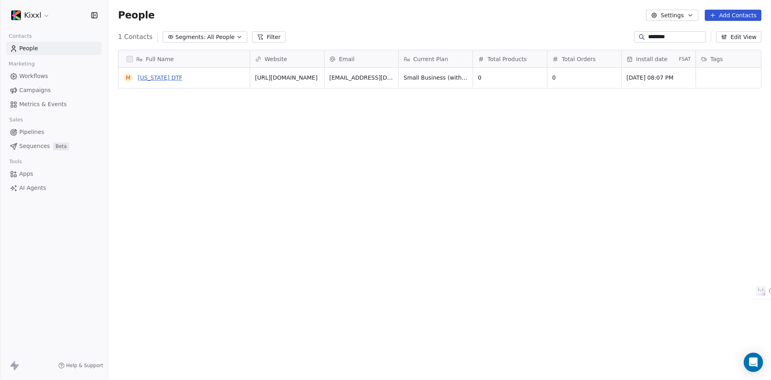
click at [154, 77] on link "[US_STATE] DTF" at bounding box center [160, 77] width 45 height 6
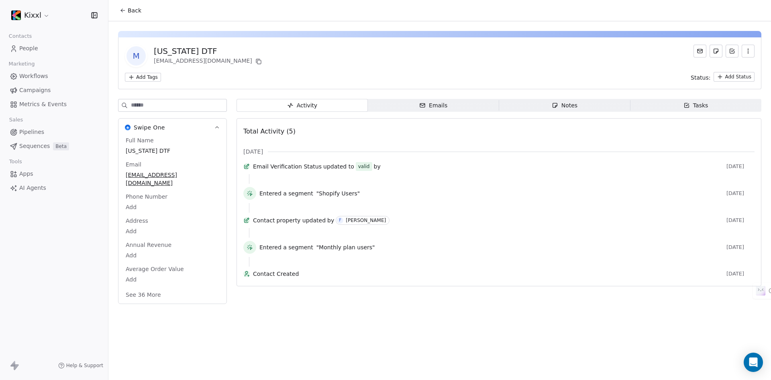
click at [147, 287] on button "See 36 More" at bounding box center [143, 294] width 45 height 14
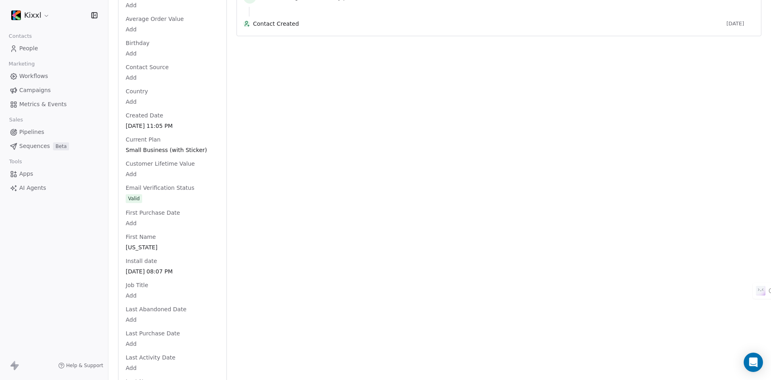
scroll to position [241, 0]
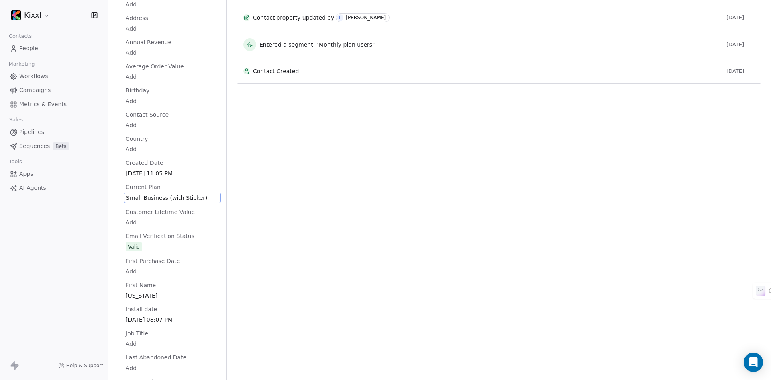
click at [160, 194] on span "Small Business (with Sticker)" at bounding box center [172, 198] width 93 height 8
click at [160, 192] on textarea "**********" at bounding box center [169, 197] width 89 height 25
type textarea "****"
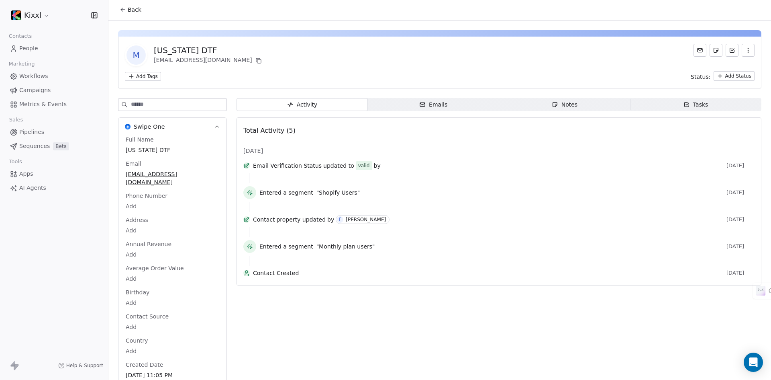
scroll to position [0, 0]
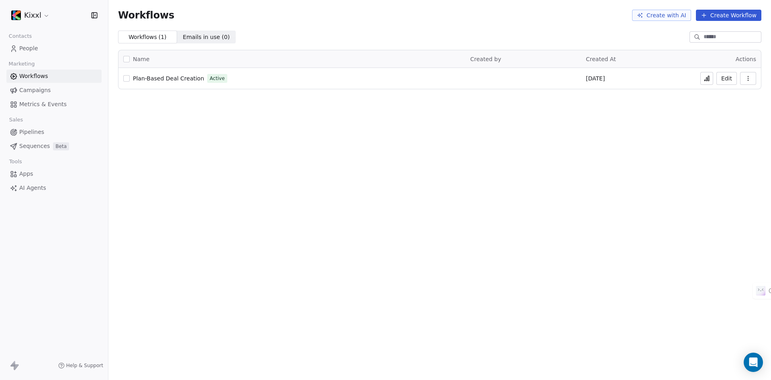
click at [708, 81] on icon at bounding box center [707, 79] width 1 height 3
click at [749, 78] on icon "button" at bounding box center [748, 78] width 0 height 0
click at [736, 110] on span "Duplicate" at bounding box center [728, 110] width 27 height 8
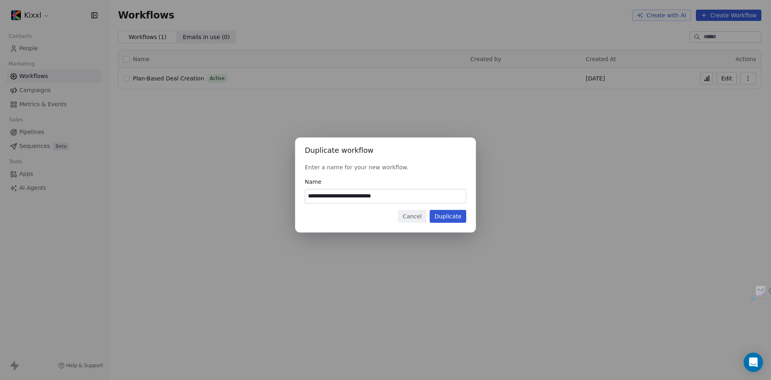
drag, startPoint x: 401, startPoint y: 195, endPoint x: 302, endPoint y: 198, distance: 99.3
click at [302, 198] on div "**********" at bounding box center [385, 184] width 181 height 95
type input "**********"
click at [452, 217] on button "Duplicate" at bounding box center [448, 216] width 37 height 13
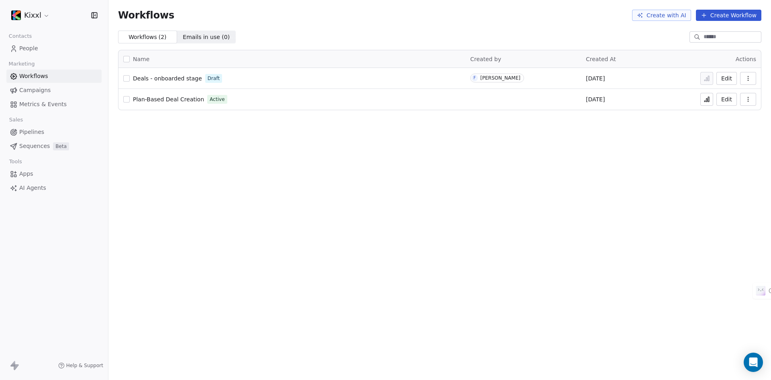
click at [174, 82] on span "Deals - onboarded stage" at bounding box center [167, 78] width 69 height 6
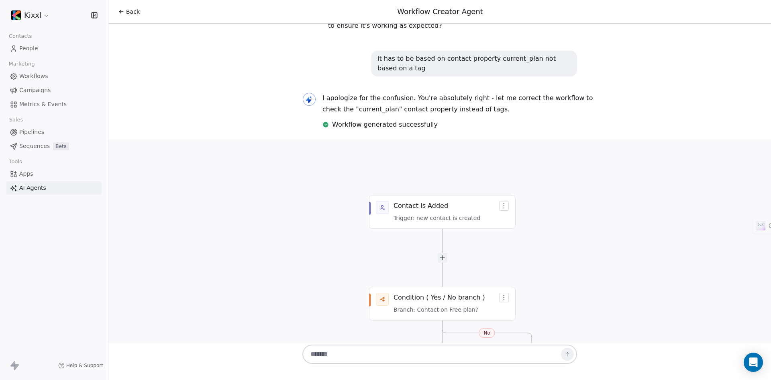
scroll to position [2631, 0]
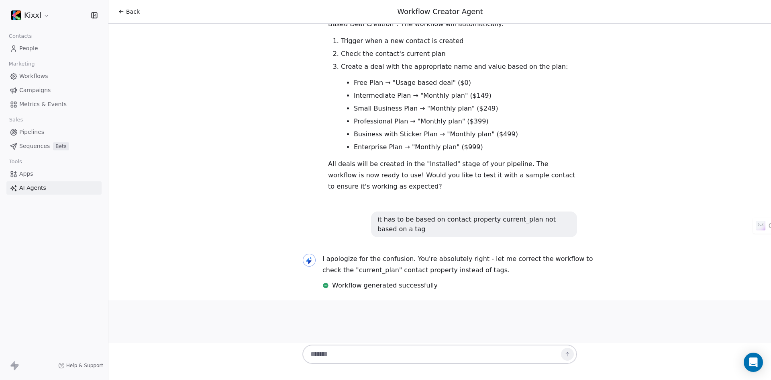
click at [119, 11] on icon at bounding box center [121, 11] width 6 height 6
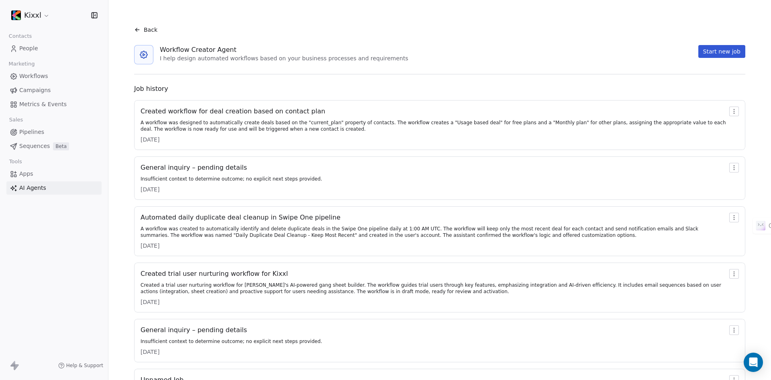
click at [34, 131] on span "Pipelines" at bounding box center [31, 132] width 25 height 8
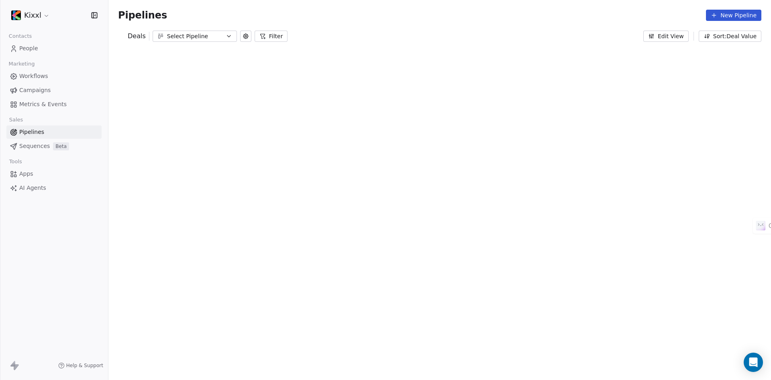
click at [41, 75] on span "Workflows" at bounding box center [33, 76] width 29 height 8
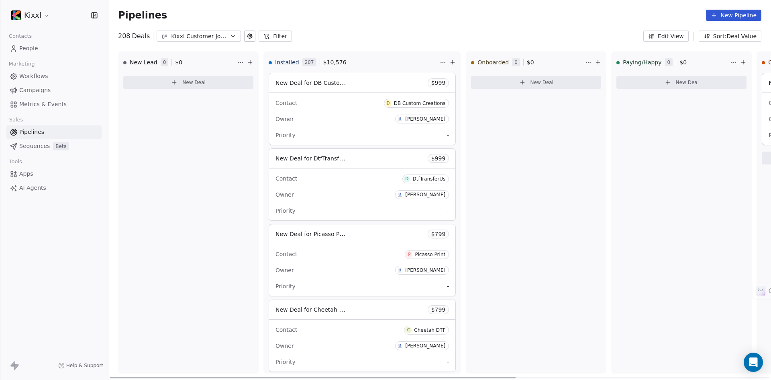
click at [432, 159] on span "$ 999" at bounding box center [439, 158] width 14 height 8
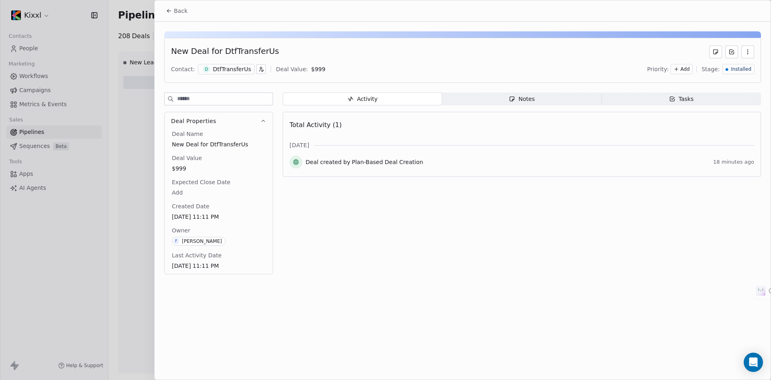
click at [174, 170] on span "$999" at bounding box center [219, 168] width 94 height 8
click at [179, 170] on span "$999" at bounding box center [218, 169] width 93 height 8
click at [179, 170] on input "***" at bounding box center [219, 173] width 80 height 6
type input "***"
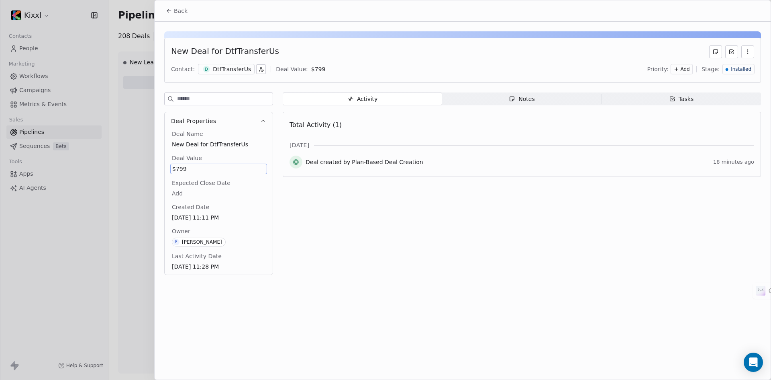
click at [357, 277] on div "Activity Activity Notes Notes Tasks Tasks Total Activity (1) Sep 2025 Deal crea…" at bounding box center [522, 185] width 479 height 187
click at [135, 178] on div at bounding box center [385, 190] width 771 height 380
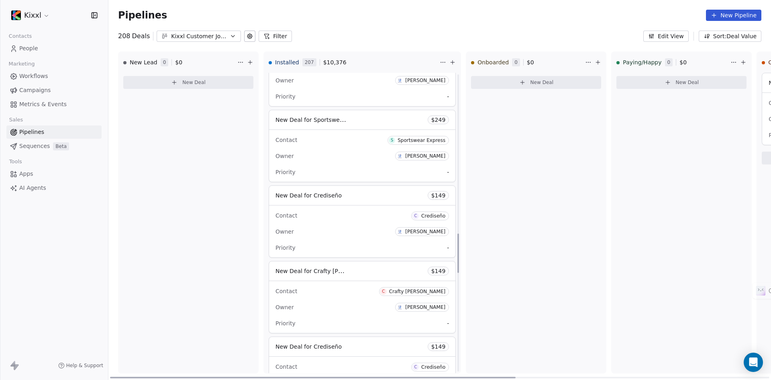
scroll to position [1217, 0]
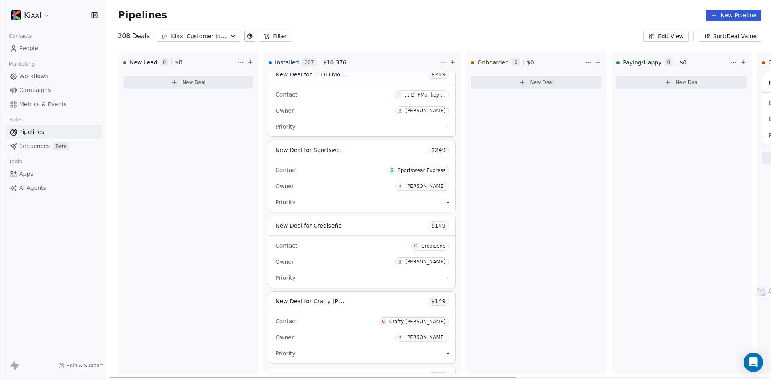
click at [387, 227] on div "New Deal for Crediseño $ 149" at bounding box center [362, 225] width 186 height 19
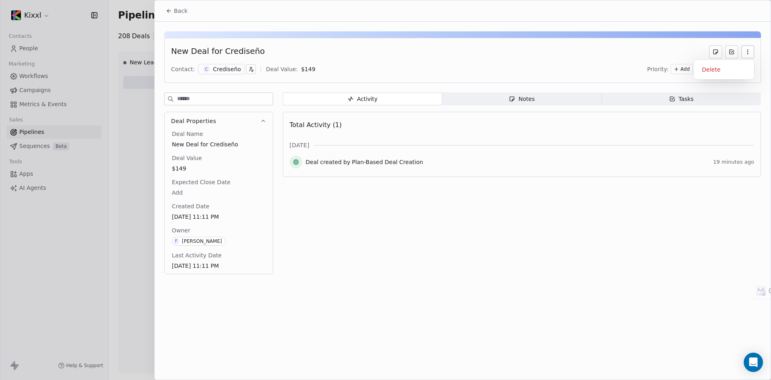
click at [749, 53] on icon "button" at bounding box center [748, 52] width 6 height 6
click at [719, 69] on div "Delete" at bounding box center [725, 69] width 54 height 13
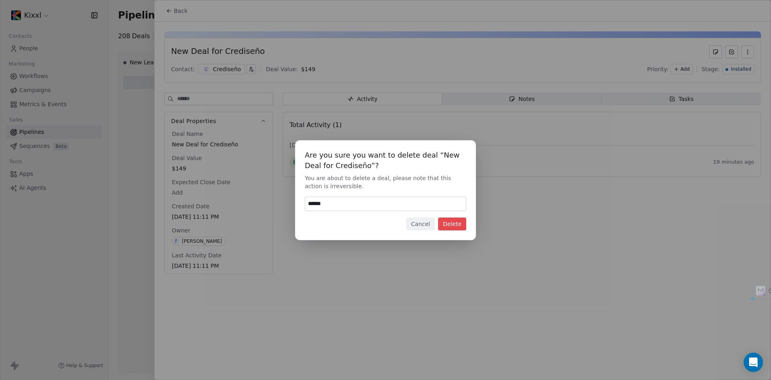
type input "******"
click at [453, 225] on button "Delete" at bounding box center [452, 223] width 28 height 13
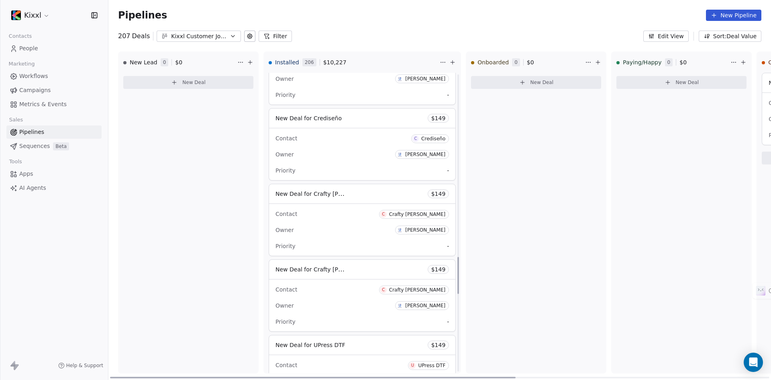
scroll to position [1489, 0]
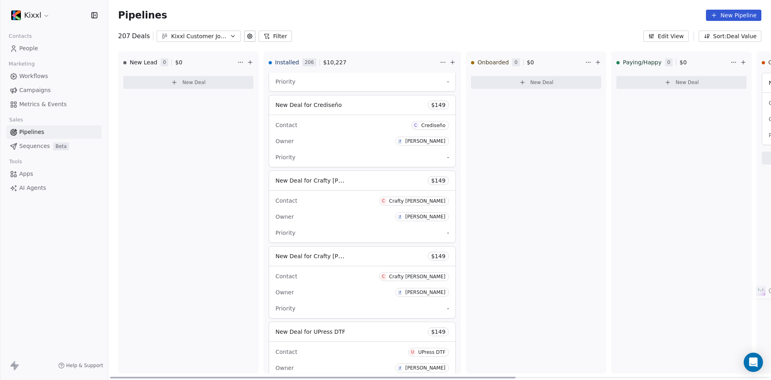
click at [396, 179] on div "New Deal for Crafty [PERSON_NAME] $ 149" at bounding box center [362, 180] width 186 height 19
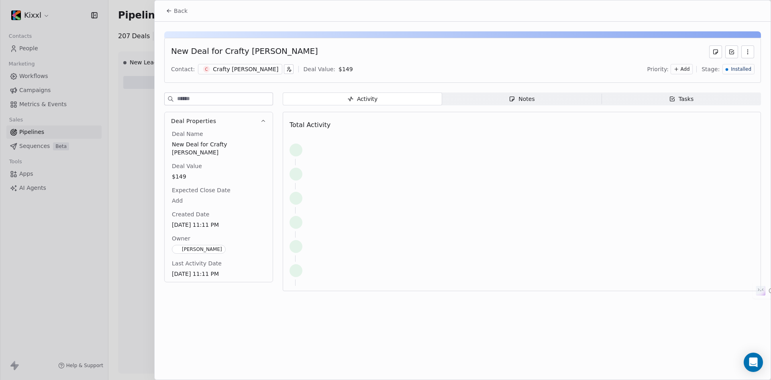
click at [749, 50] on icon "button" at bounding box center [748, 52] width 6 height 6
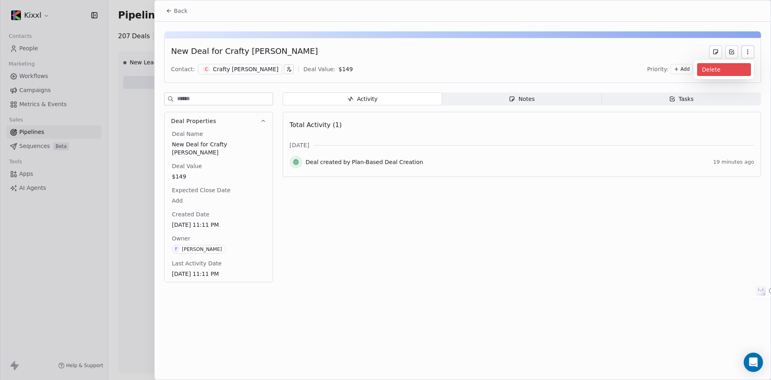
click at [717, 69] on div "Delete" at bounding box center [725, 69] width 54 height 13
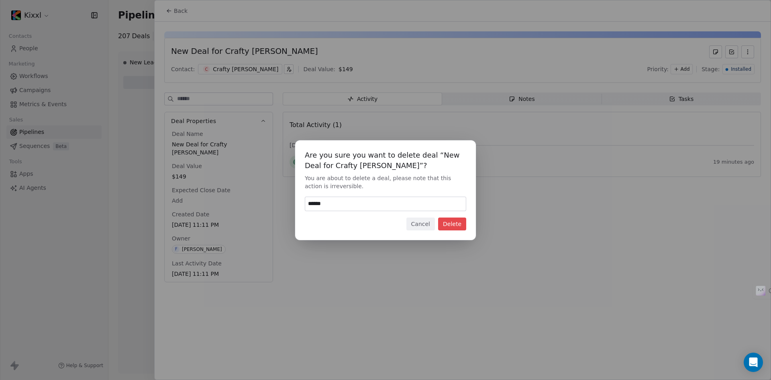
type input "******"
click at [452, 225] on button "Delete" at bounding box center [452, 223] width 28 height 13
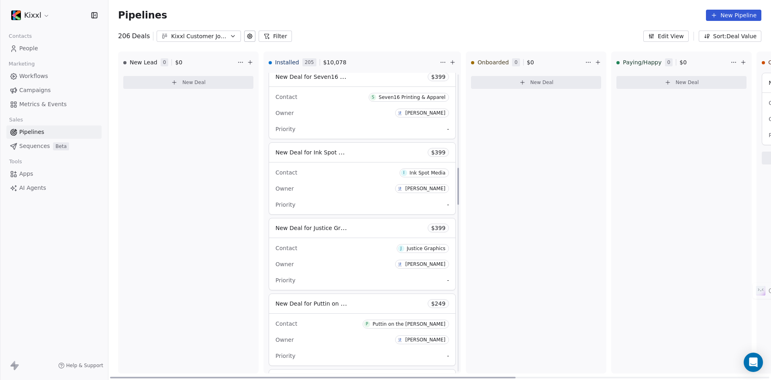
scroll to position [745, 0]
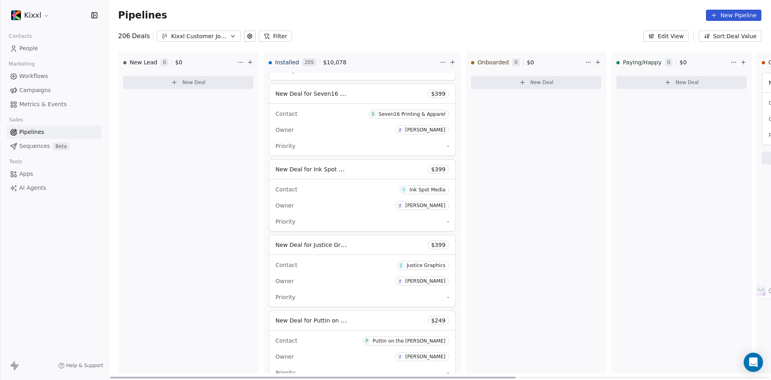
click at [397, 245] on div "New Deal for Justice Graphics $ 399" at bounding box center [362, 244] width 186 height 19
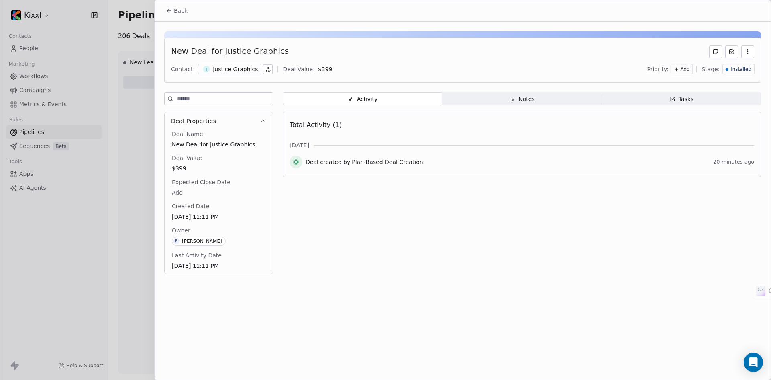
click at [178, 165] on span "$399" at bounding box center [219, 168] width 94 height 8
click at [180, 167] on span "$399" at bounding box center [218, 169] width 93 height 8
click at [181, 167] on div "$ ***" at bounding box center [215, 173] width 91 height 19
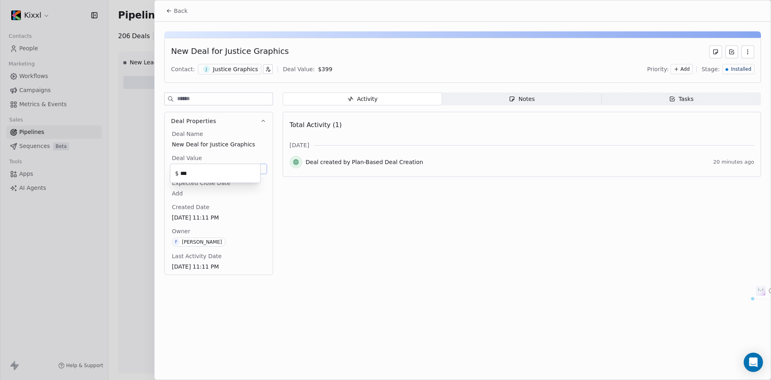
click at [186, 172] on input "***" at bounding box center [219, 173] width 80 height 6
type input "***"
click at [306, 227] on div "Activity Activity Notes Notes Tasks Tasks Total Activity (1) Sep 2025 Deal crea…" at bounding box center [522, 185] width 479 height 187
click at [145, 207] on div at bounding box center [385, 190] width 771 height 380
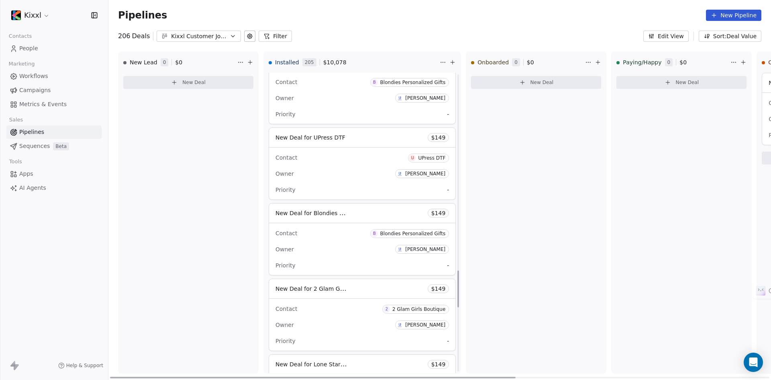
scroll to position [1527, 0]
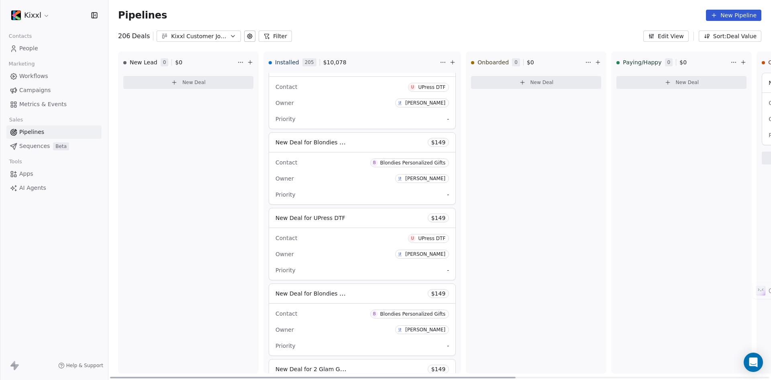
click at [393, 143] on div "New Deal for Blondies Personalized Gifts $ 149" at bounding box center [362, 142] width 186 height 19
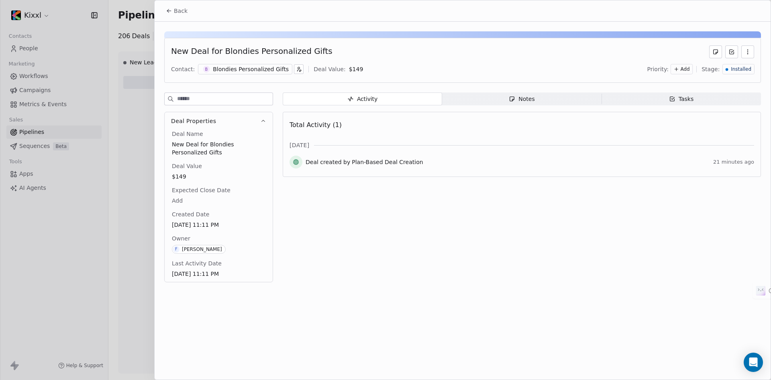
click at [748, 52] on icon "button" at bounding box center [748, 51] width 0 height 0
click at [728, 70] on div "Delete" at bounding box center [725, 69] width 54 height 13
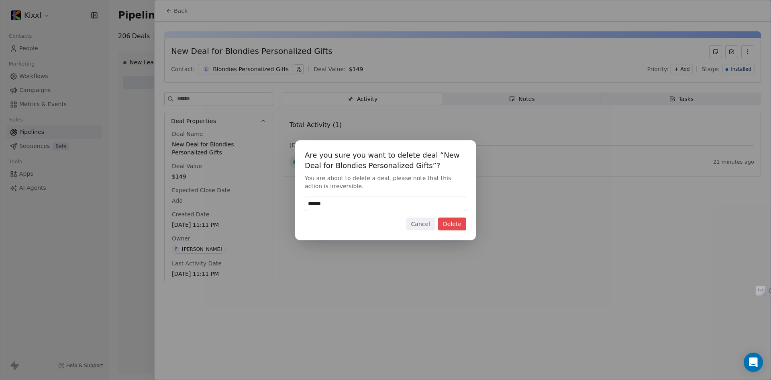
type input "******"
click at [452, 227] on button "Delete" at bounding box center [452, 223] width 28 height 13
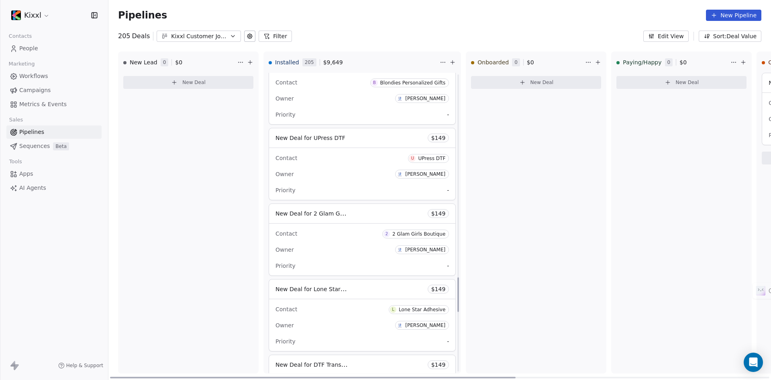
scroll to position [1758, 0]
click at [407, 213] on div "New Deal for 2 Glam Girls Boutique $ 149" at bounding box center [362, 212] width 186 height 19
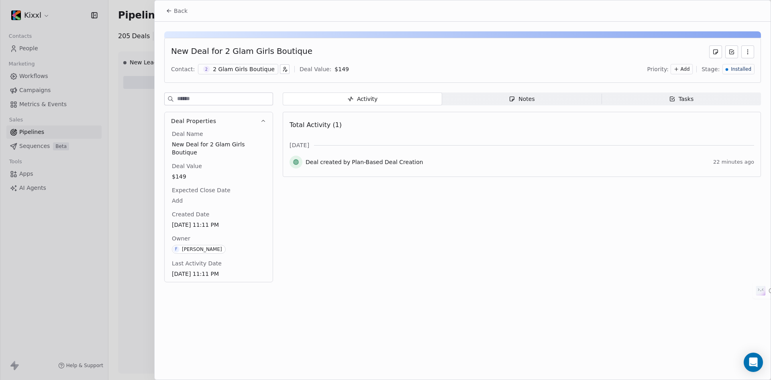
click at [729, 68] on div "Installed" at bounding box center [739, 69] width 26 height 7
click at [711, 151] on span "Uninstalled" at bounding box center [726, 150] width 32 height 8
click at [147, 201] on div at bounding box center [385, 190] width 771 height 380
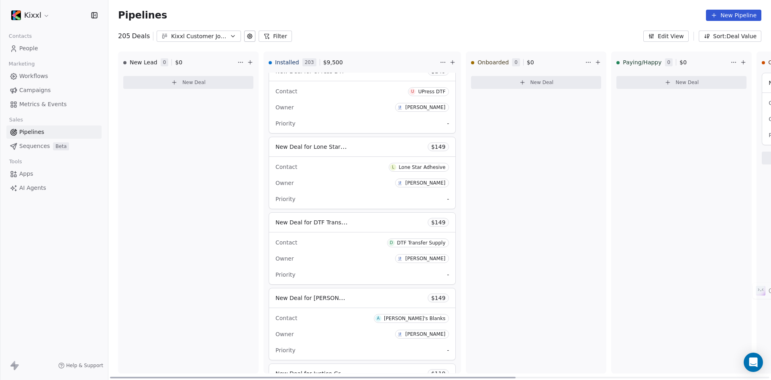
drag, startPoint x: 479, startPoint y: 376, endPoint x: 371, endPoint y: 381, distance: 108.2
click at [371, 378] on div at bounding box center [313, 377] width 406 height 2
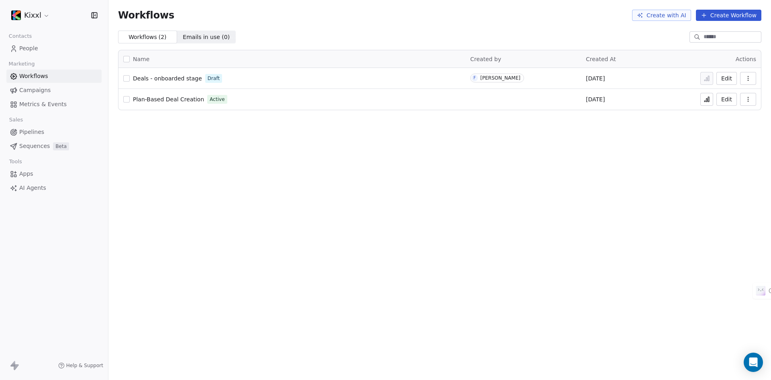
click at [746, 79] on icon "button" at bounding box center [748, 78] width 6 height 6
click at [732, 135] on div "Delete" at bounding box center [727, 136] width 51 height 13
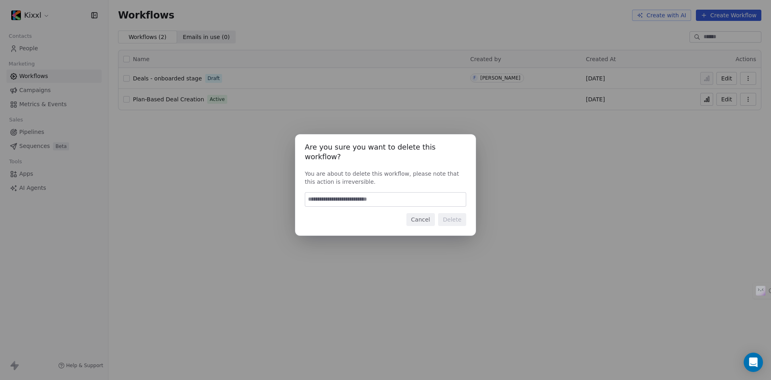
type input "*"
type input "******"
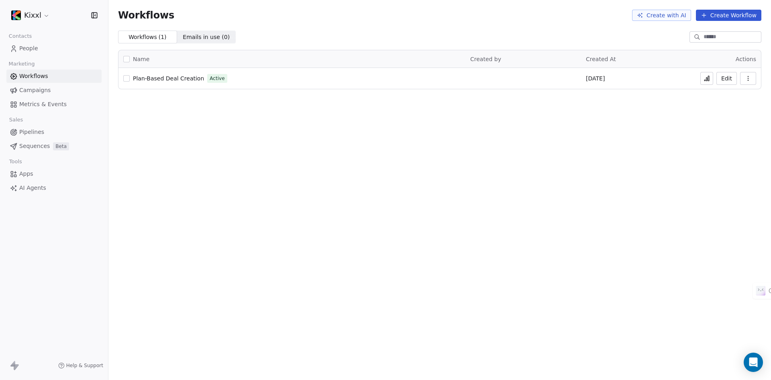
click at [722, 14] on button "Create Workflow" at bounding box center [728, 15] width 65 height 11
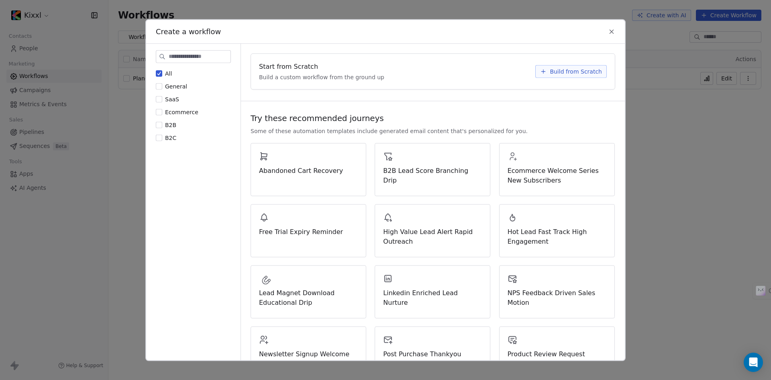
click at [589, 64] on div "Start from Scratch Build a custom workflow from the ground up Build from Scratch" at bounding box center [433, 70] width 364 height 35
click at [587, 72] on span "Build from Scratch" at bounding box center [576, 71] width 52 height 8
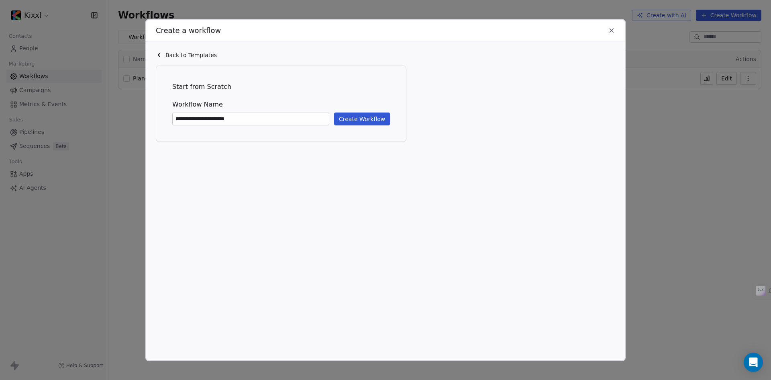
type input "**********"
click at [361, 118] on button "Create Workflow" at bounding box center [362, 118] width 56 height 13
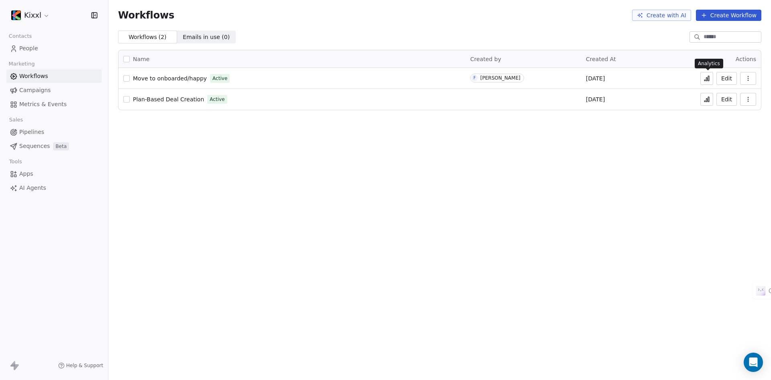
click at [710, 78] on icon at bounding box center [707, 78] width 6 height 6
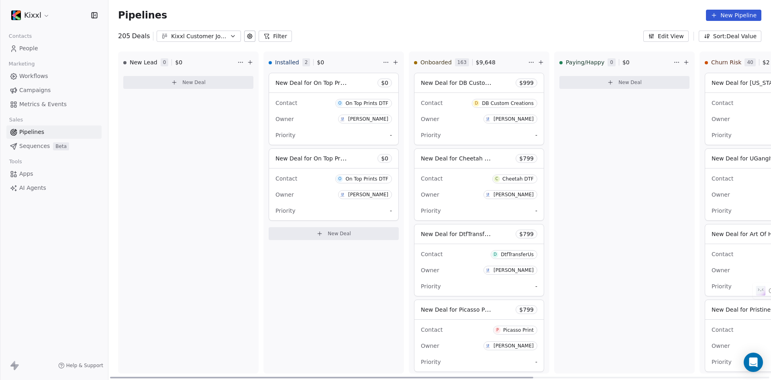
drag, startPoint x: 497, startPoint y: 376, endPoint x: 492, endPoint y: 382, distance: 8.0
click at [492, 378] on div at bounding box center [321, 377] width 423 height 2
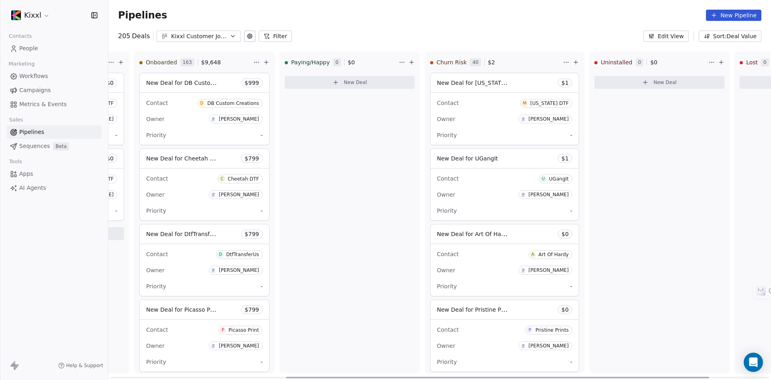
scroll to position [0, 276]
drag, startPoint x: 520, startPoint y: 376, endPoint x: 696, endPoint y: 379, distance: 176.0
click at [696, 378] on div at bounding box center [497, 377] width 423 height 2
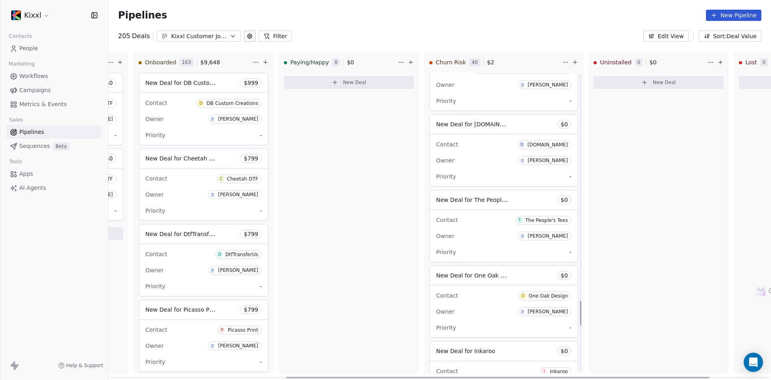
scroll to position [2771, 0]
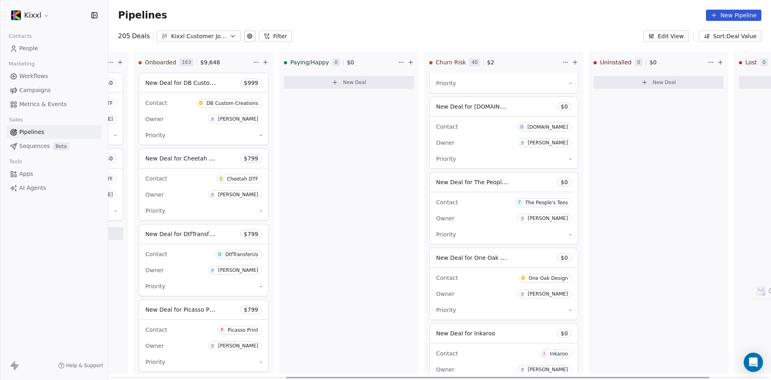
click at [542, 125] on div "[DOMAIN_NAME]" at bounding box center [548, 127] width 41 height 6
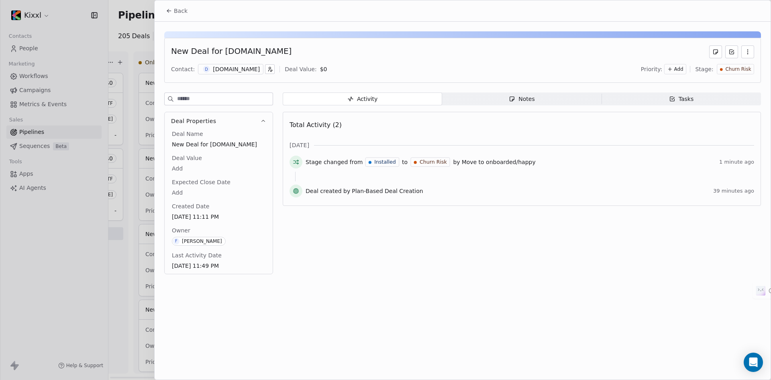
click at [229, 69] on div "[DOMAIN_NAME]" at bounding box center [236, 69] width 47 height 8
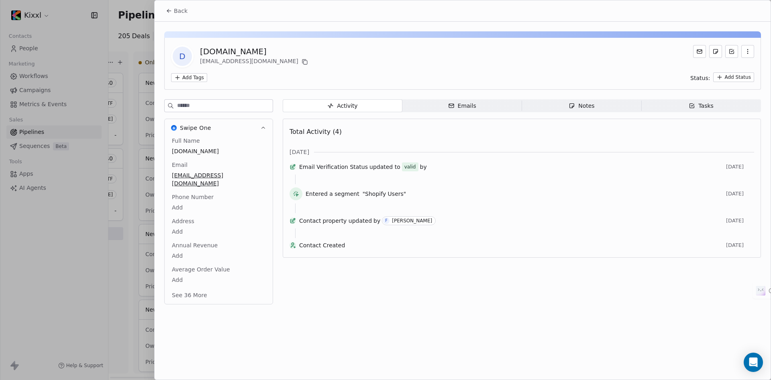
click at [205, 289] on button "See 36 More" at bounding box center [189, 295] width 45 height 14
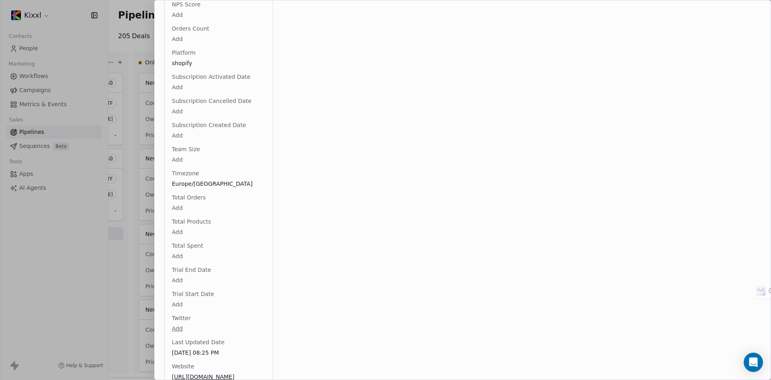
scroll to position [775, 0]
click at [217, 370] on span "[URL][DOMAIN_NAME]" at bounding box center [219, 374] width 94 height 8
click at [217, 370] on span "[URL][DOMAIN_NAME]" at bounding box center [218, 374] width 93 height 8
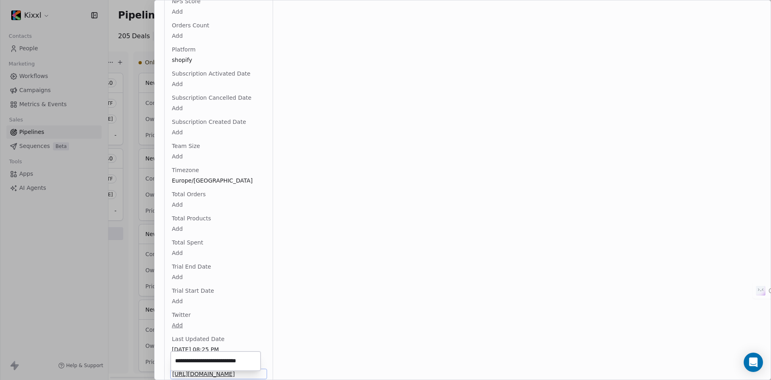
click at [221, 360] on input "**********" at bounding box center [215, 361] width 87 height 16
click at [256, 344] on html "Kixxl Contacts People Marketing Workflows Campaigns Metrics & Events Sales Pipe…" at bounding box center [385, 190] width 771 height 380
click at [202, 374] on span "https://dtf-4-me.myshopify.com" at bounding box center [218, 378] width 93 height 8
click at [218, 370] on span "https://dtf-4-me.myshopify.com" at bounding box center [218, 374] width 93 height 8
click at [245, 370] on span "https://dtf-4-me.myshopify.com" at bounding box center [218, 374] width 93 height 8
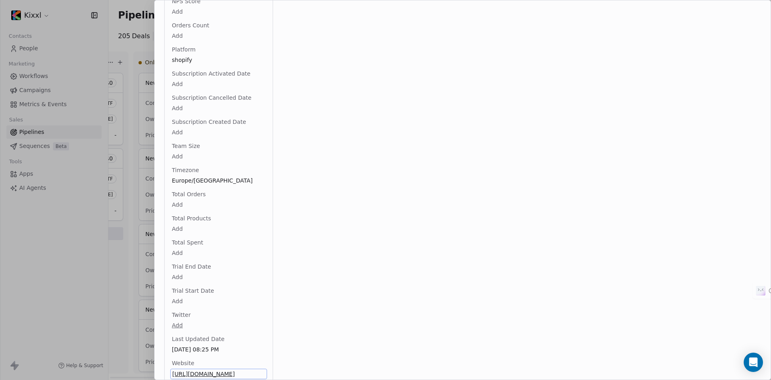
drag, startPoint x: 245, startPoint y: 366, endPoint x: 235, endPoint y: 365, distance: 9.7
click at [235, 370] on span "https://dtf-4-me.myshopify.com" at bounding box center [218, 374] width 93 height 8
click at [225, 365] on input "**********" at bounding box center [215, 361] width 87 height 16
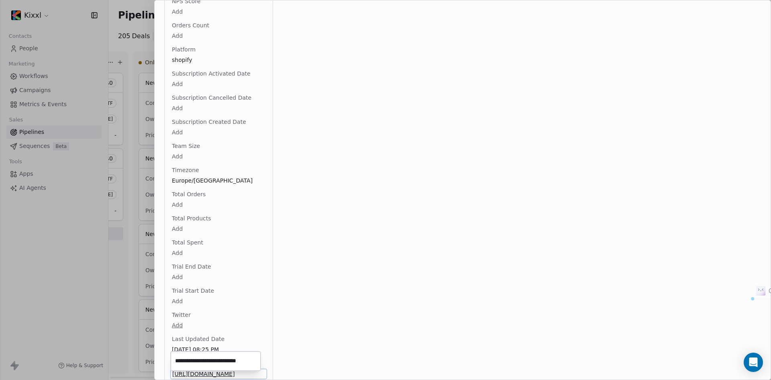
click at [225, 365] on input "**********" at bounding box center [215, 361] width 87 height 16
click at [125, 133] on html "Kixxl Contacts People Marketing Workflows Campaigns Metrics & Events Sales Pipe…" at bounding box center [385, 190] width 771 height 380
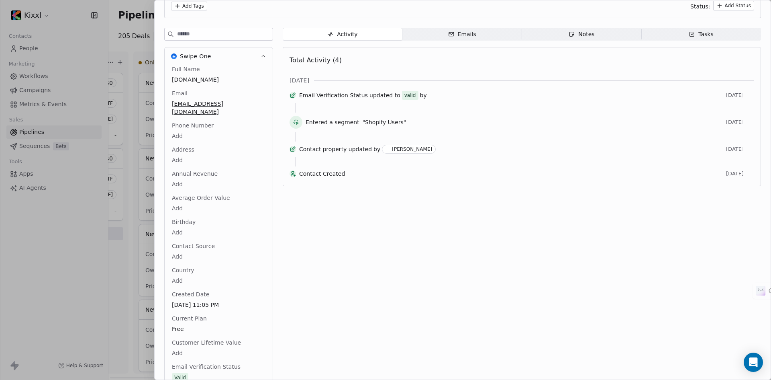
scroll to position [0, 0]
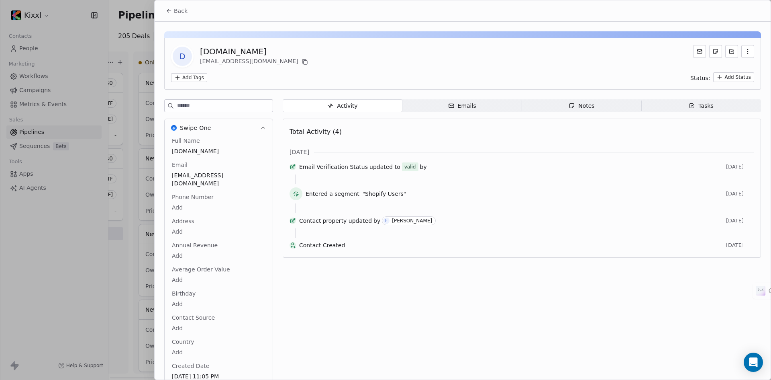
click at [172, 12] on icon at bounding box center [169, 11] width 6 height 6
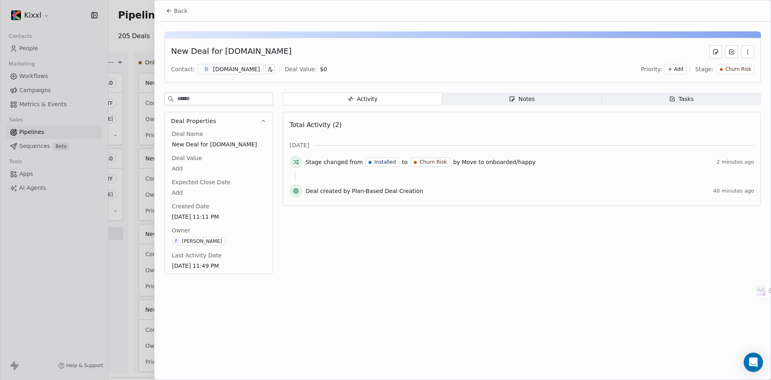
click at [167, 5] on button "Back" at bounding box center [176, 11] width 31 height 14
